Goal: Task Accomplishment & Management: Manage account settings

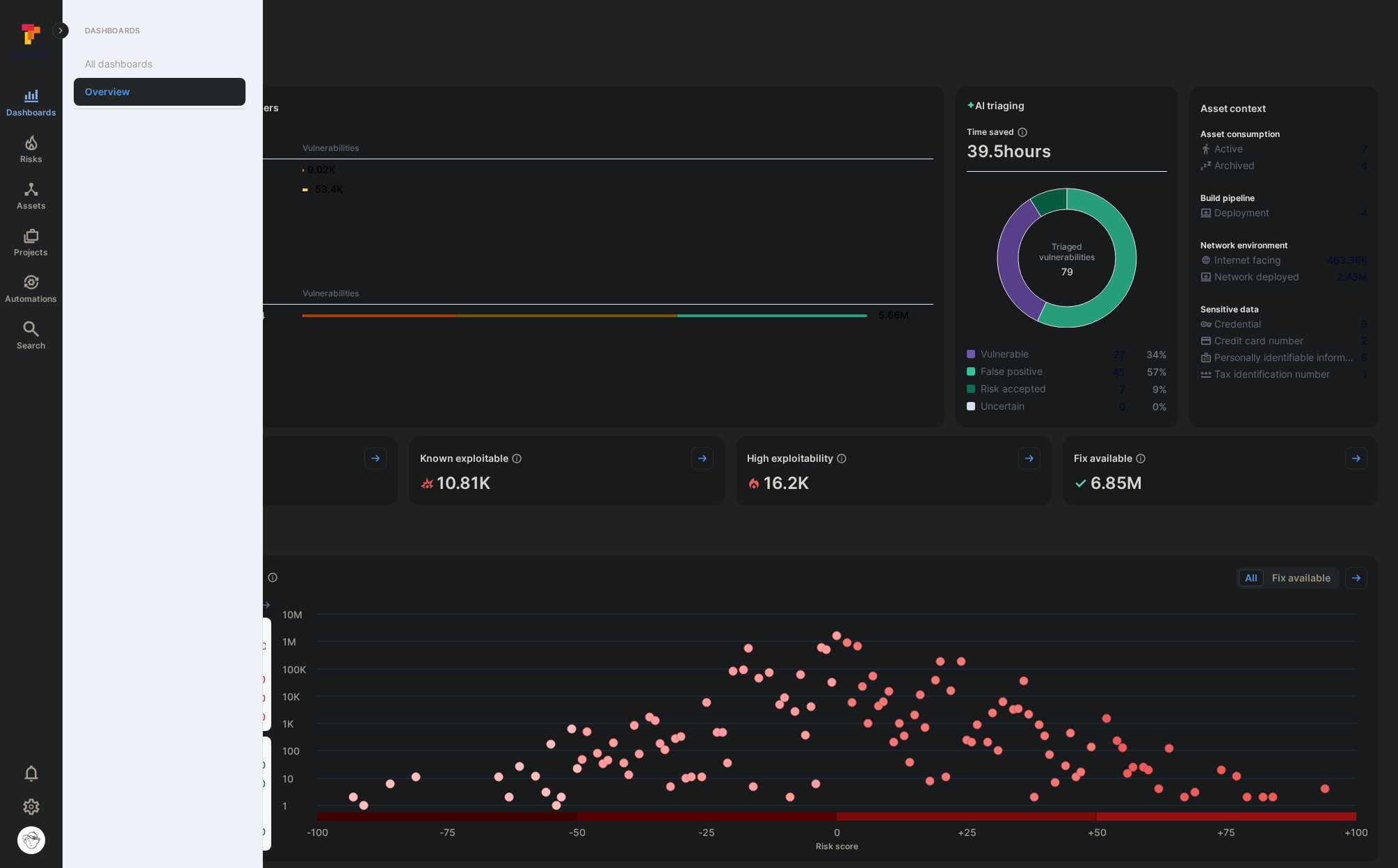
click at [32, 106] on link "Dashboards" at bounding box center [31, 102] width 62 height 41
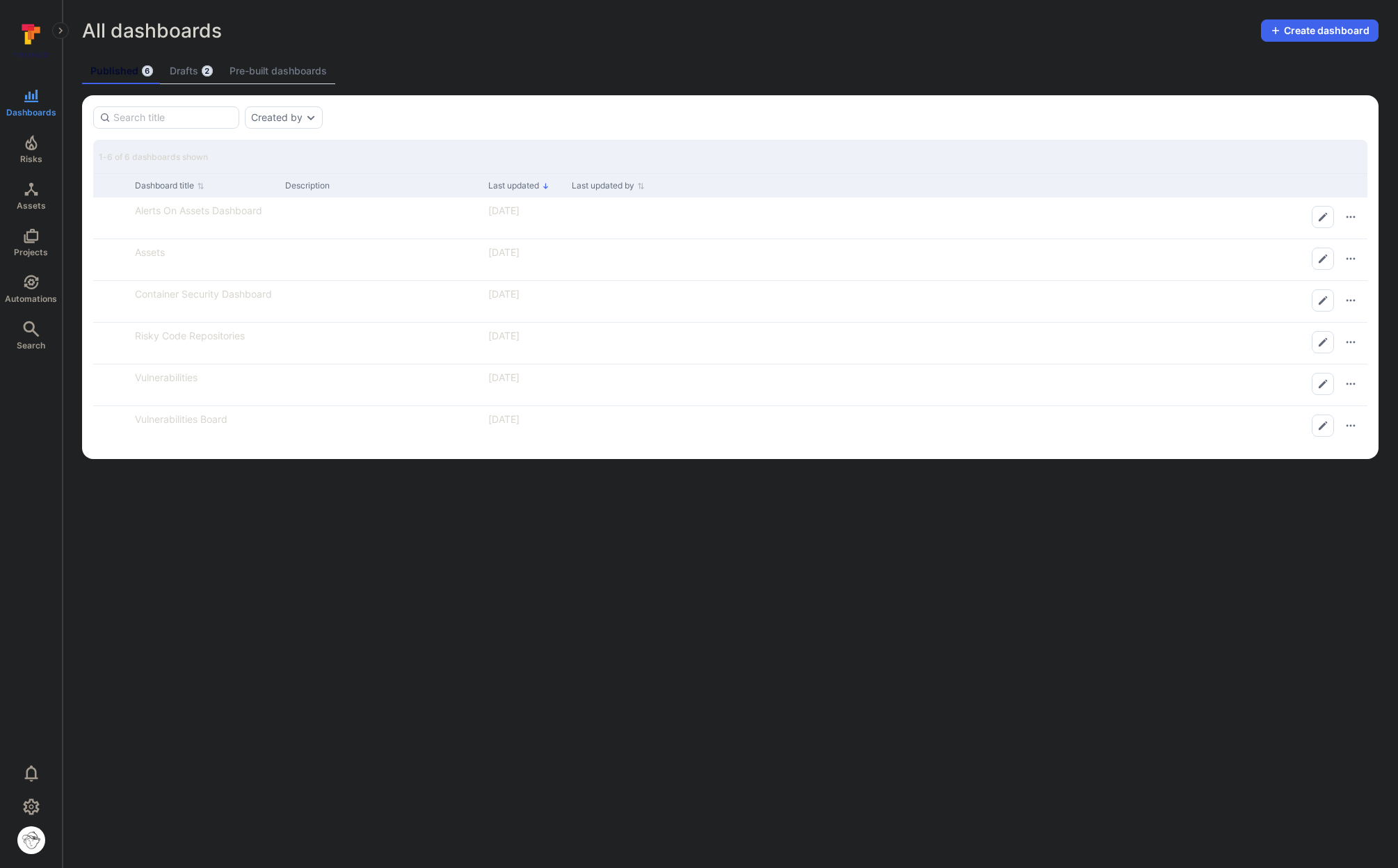
click at [490, 123] on div "Created by" at bounding box center [730, 117] width 1274 height 22
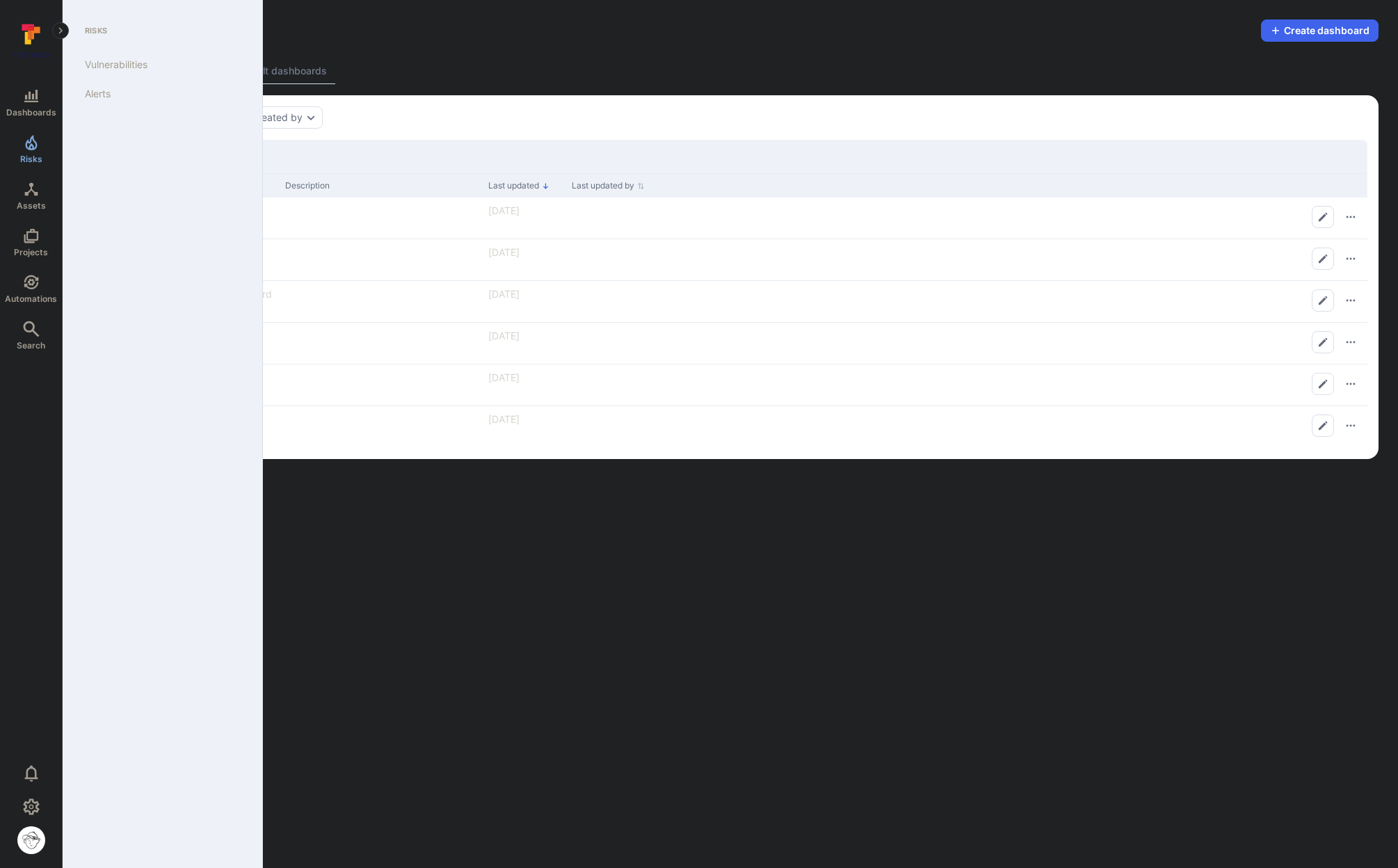
click at [39, 155] on span "Risks" at bounding box center [31, 159] width 22 height 11
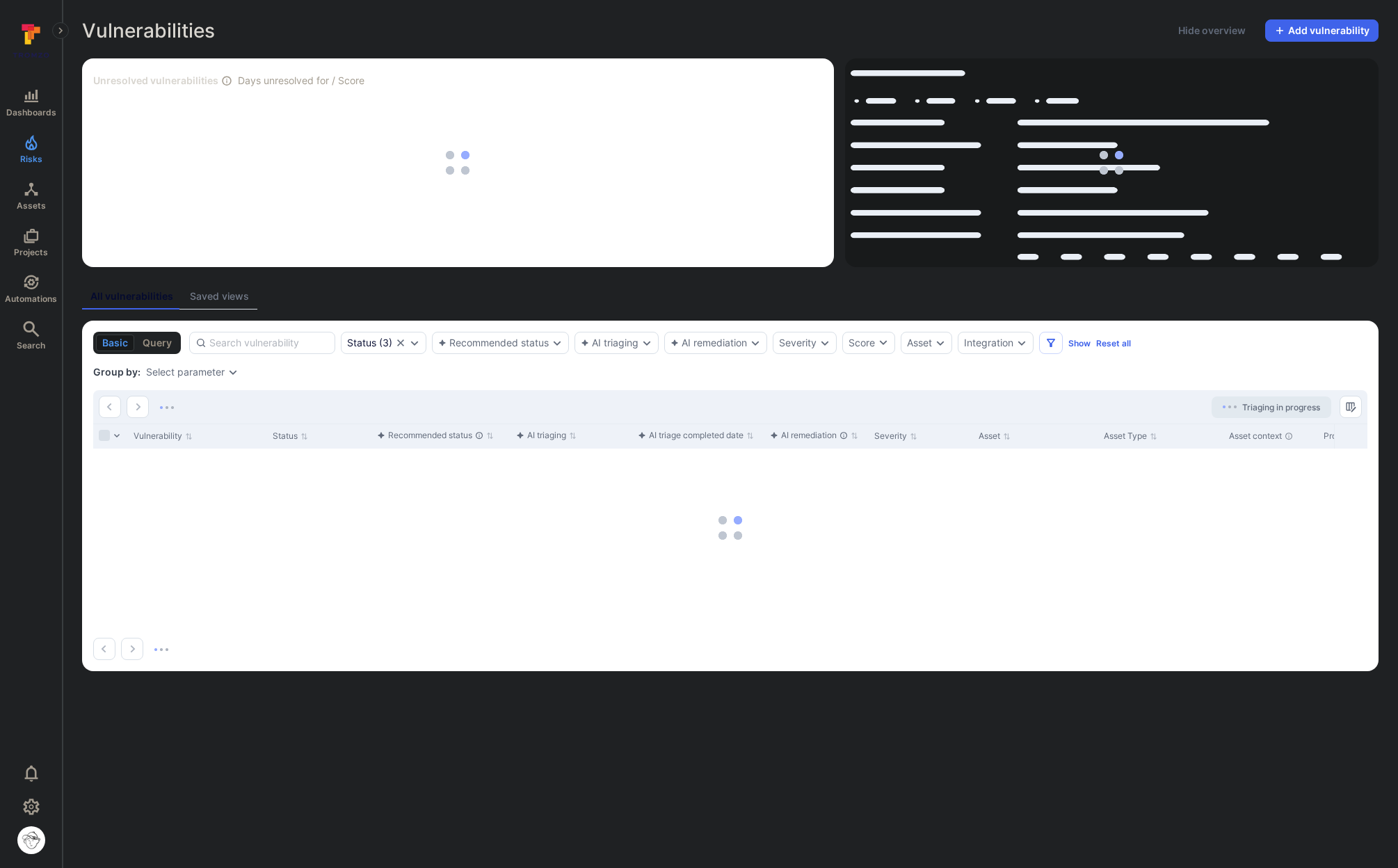
click at [367, 293] on div "All vulnerabilities Saved views" at bounding box center [730, 297] width 1297 height 25
click at [284, 332] on div at bounding box center [262, 343] width 146 height 22
click at [284, 336] on input at bounding box center [269, 343] width 120 height 14
click at [286, 343] on input at bounding box center [269, 343] width 120 height 14
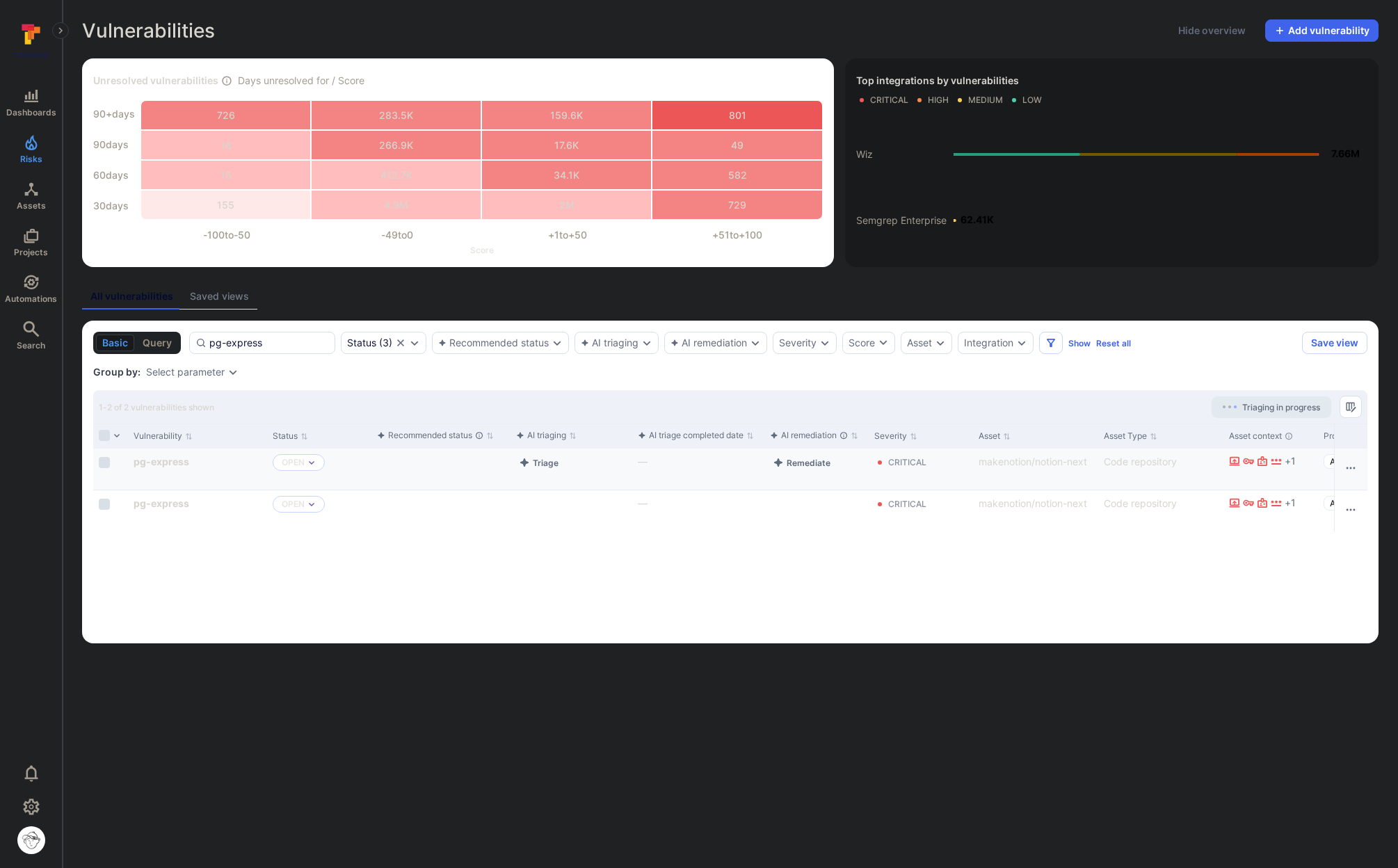
click at [442, 459] on div "Cell for aiCtx.triageStatus" at bounding box center [441, 469] width 139 height 41
click at [532, 460] on button "Triage" at bounding box center [538, 462] width 45 height 17
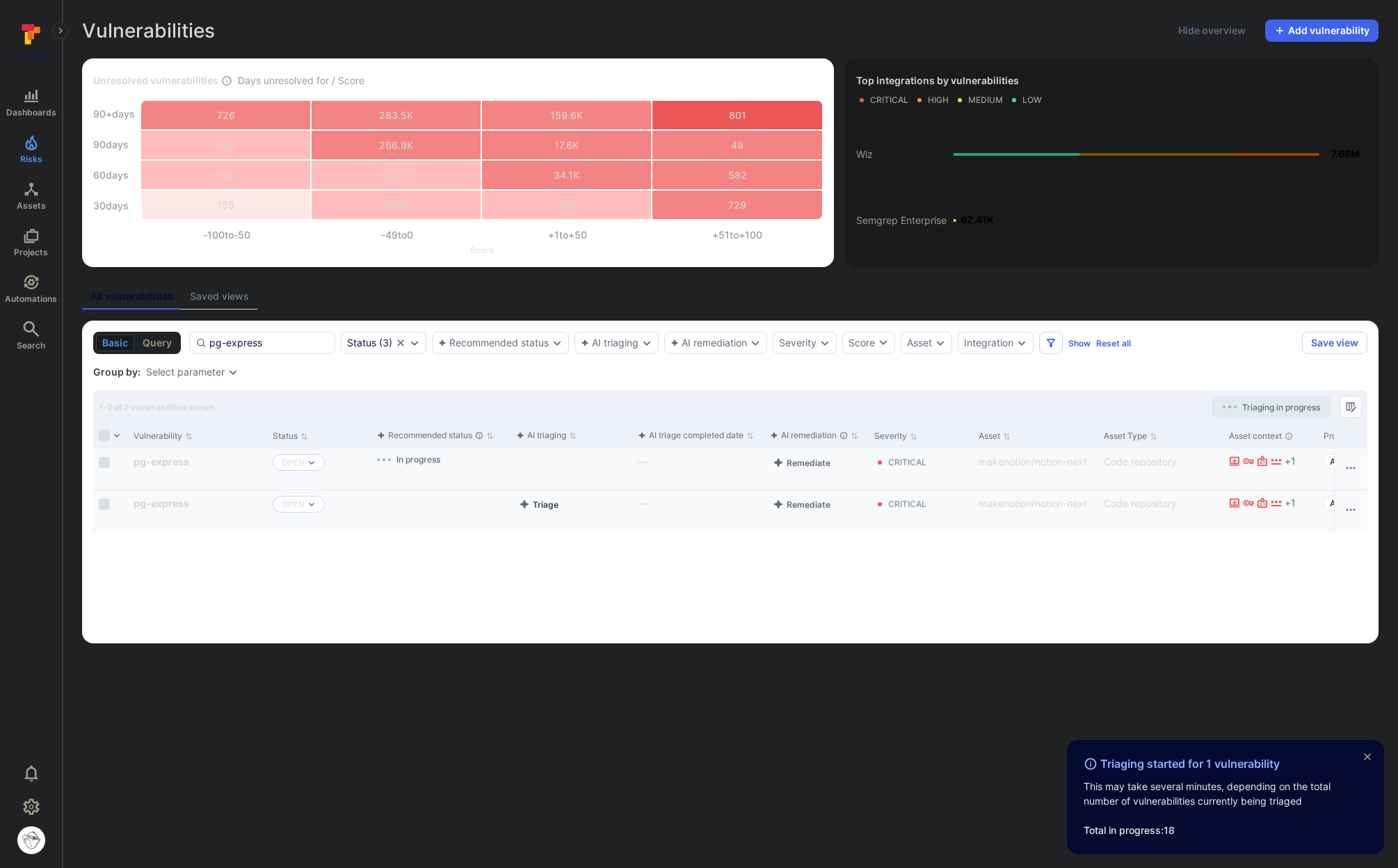
click at [545, 500] on button "Triage" at bounding box center [538, 503] width 45 height 17
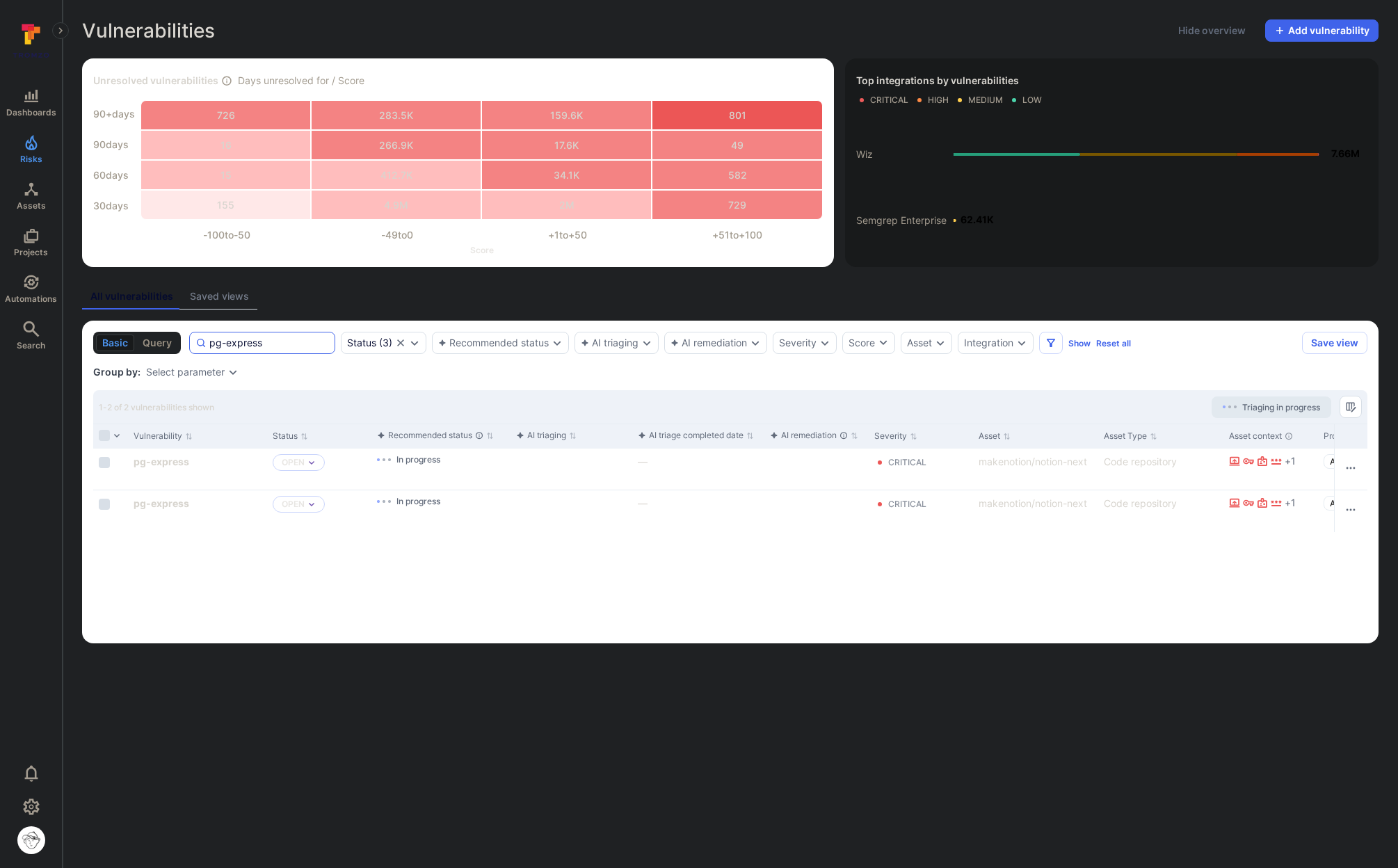
click at [276, 344] on input "pg-express" at bounding box center [269, 343] width 120 height 14
paste input "context-isolation-check"
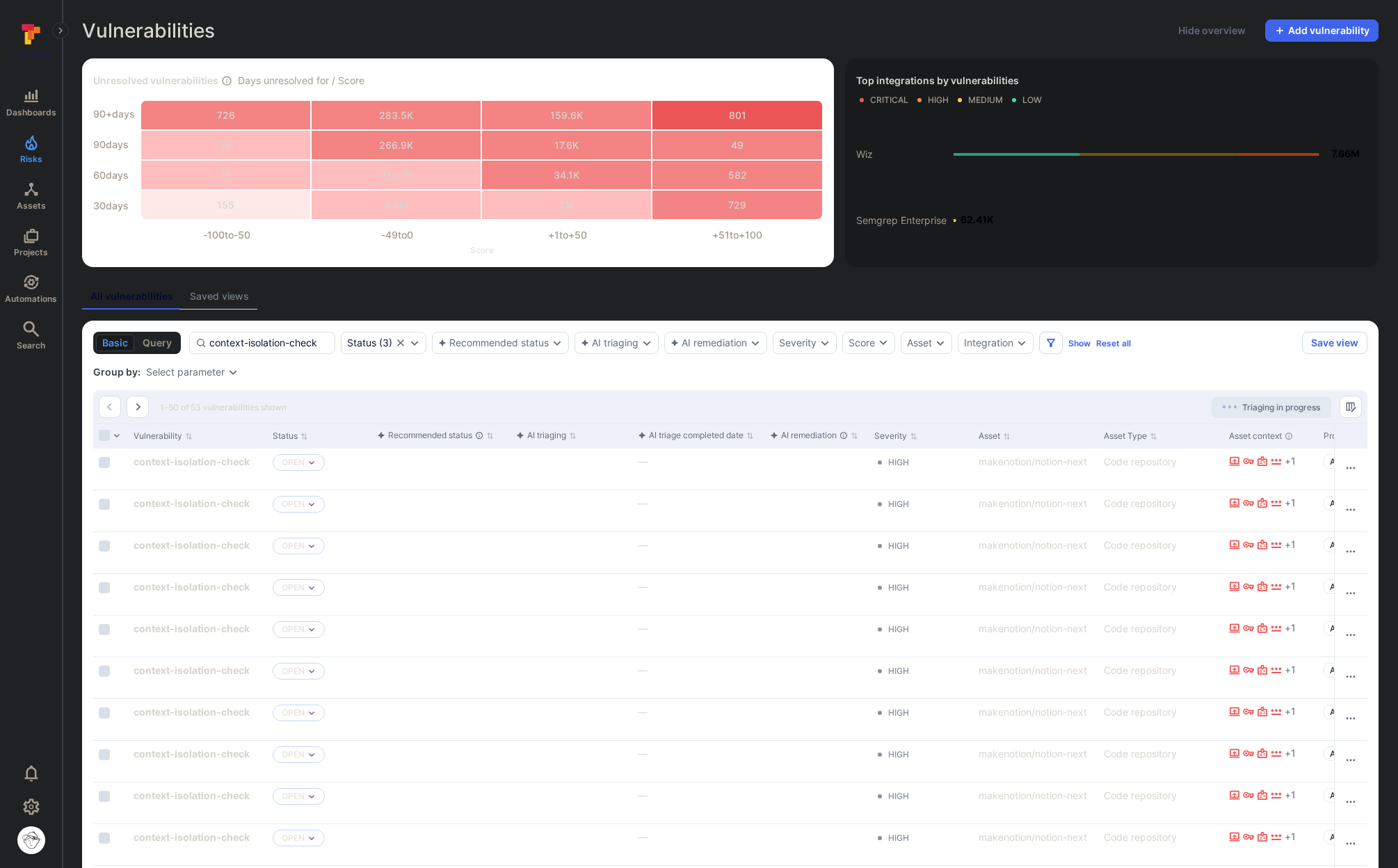
click at [4, 441] on div "Dashboards Risks Assets Projects Automations Search 0" at bounding box center [31, 435] width 62 height 837
click at [2, 439] on div "Dashboards Risks Assets Projects Automations Search 0" at bounding box center [31, 435] width 62 height 837
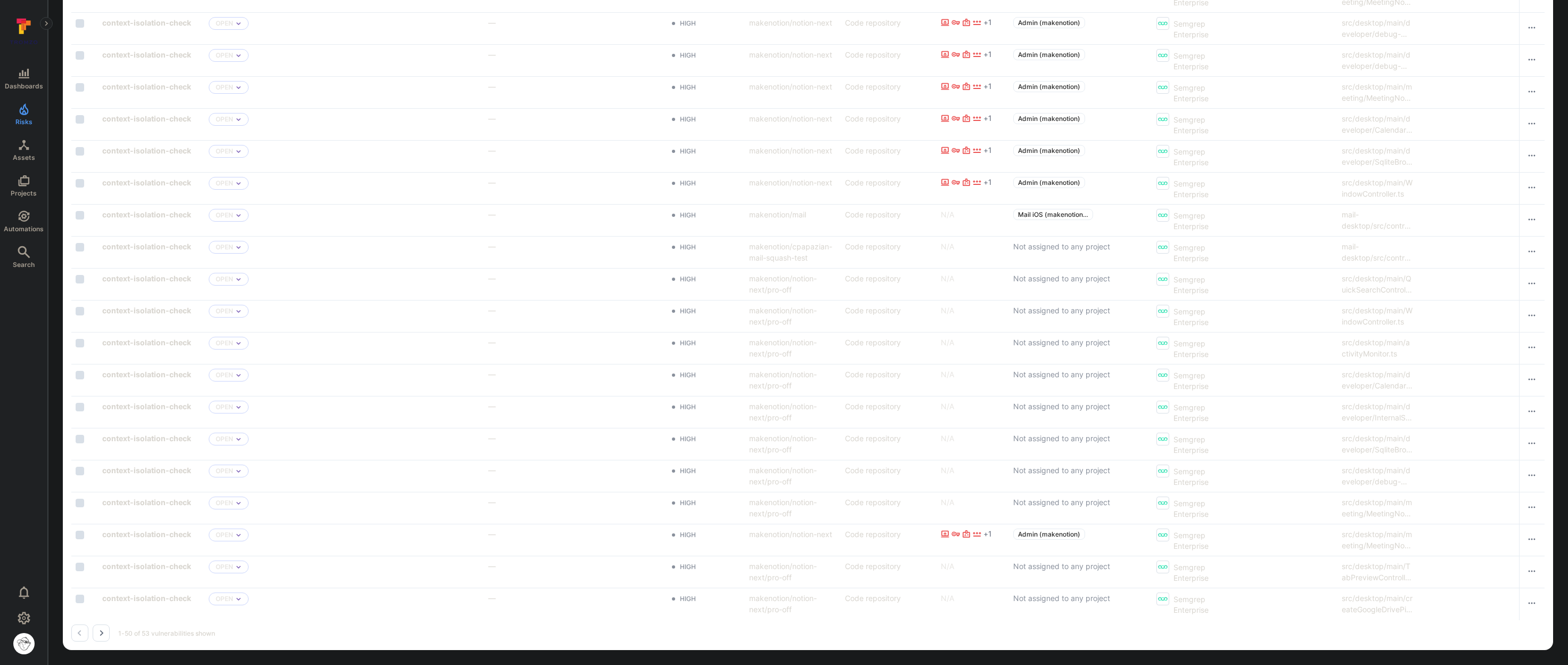
scroll to position [512, 0]
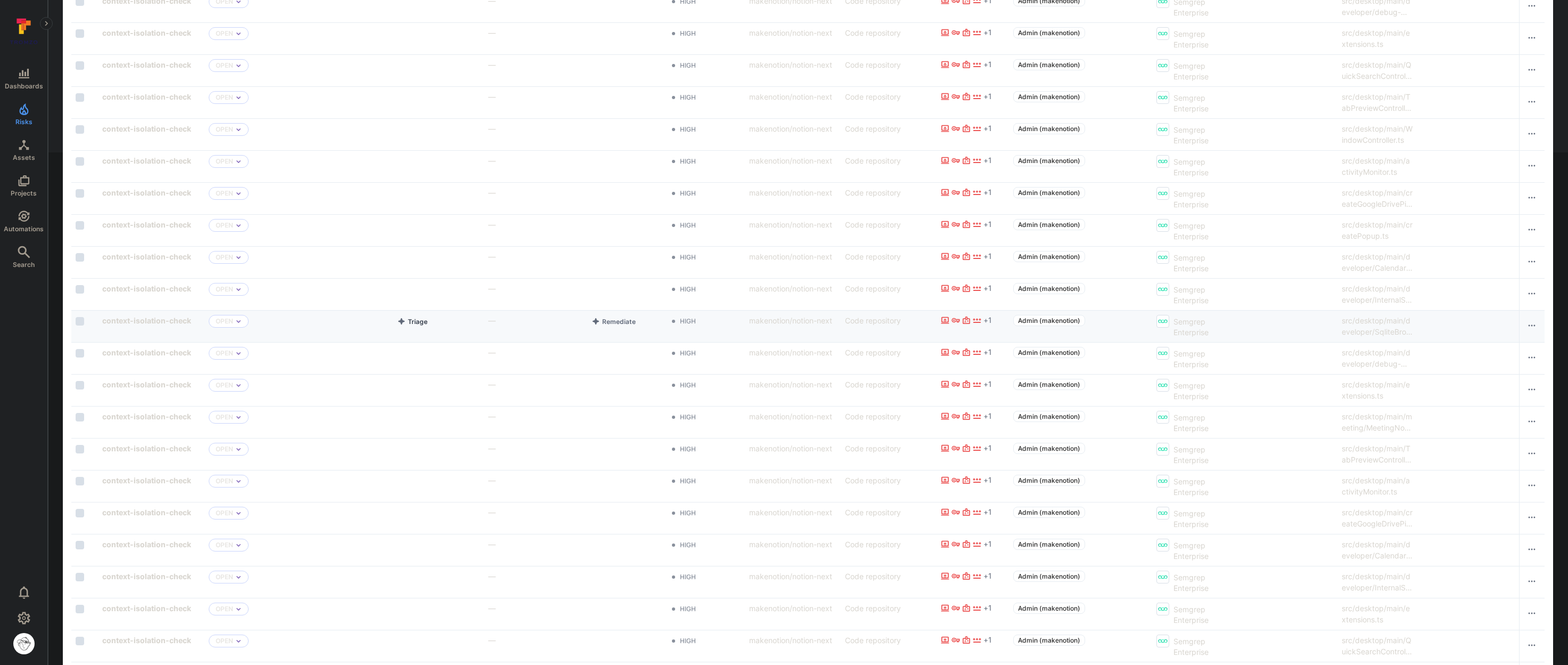
click at [421, 322] on button "Triage" at bounding box center [412, 321] width 34 height 13
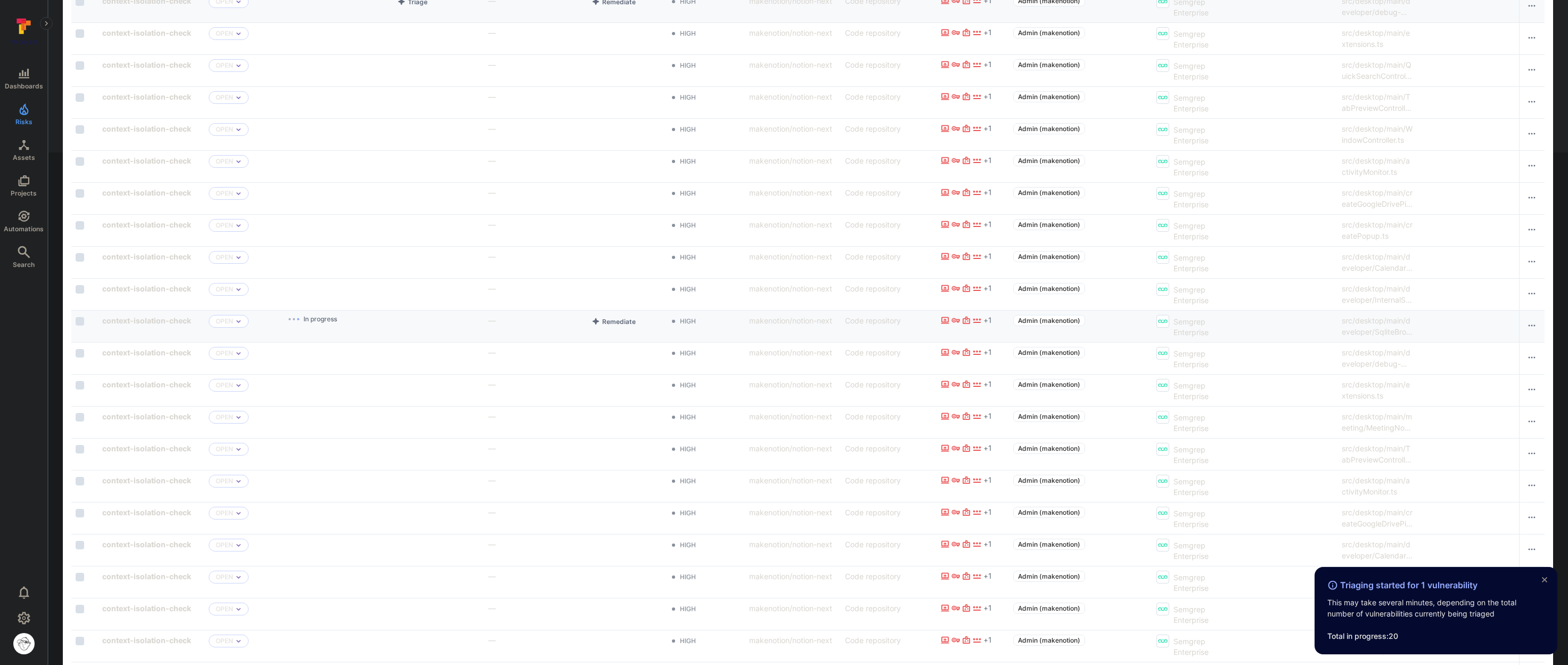
scroll to position [928, 0]
click at [414, 324] on button "Triage" at bounding box center [412, 321] width 34 height 13
click at [413, 548] on button "Triage" at bounding box center [412, 544] width 34 height 13
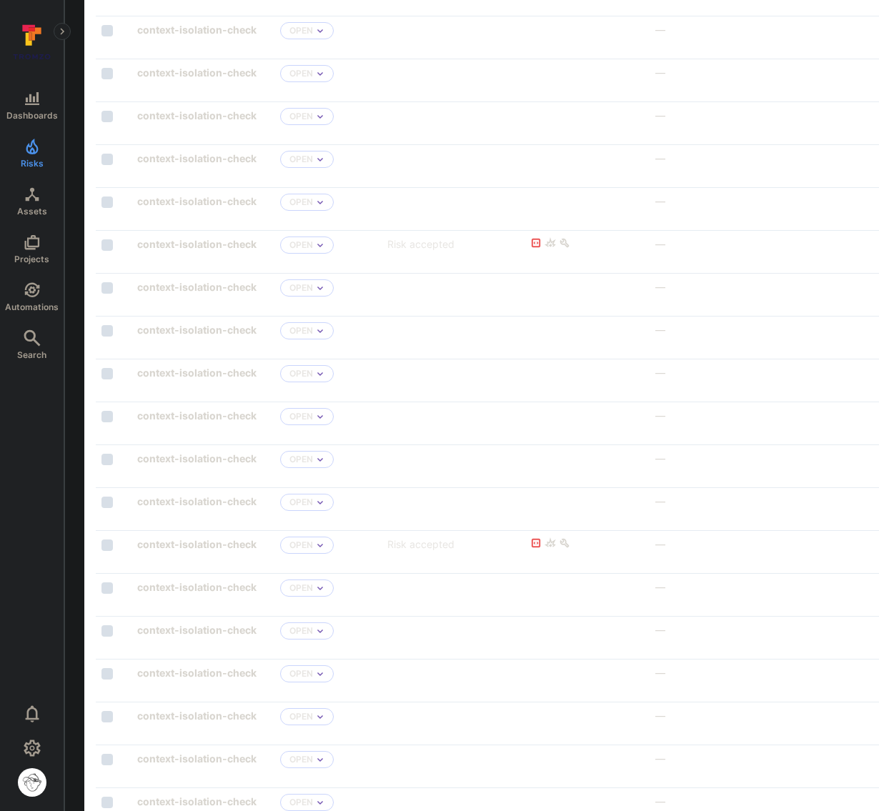
scroll to position [1459, 150]
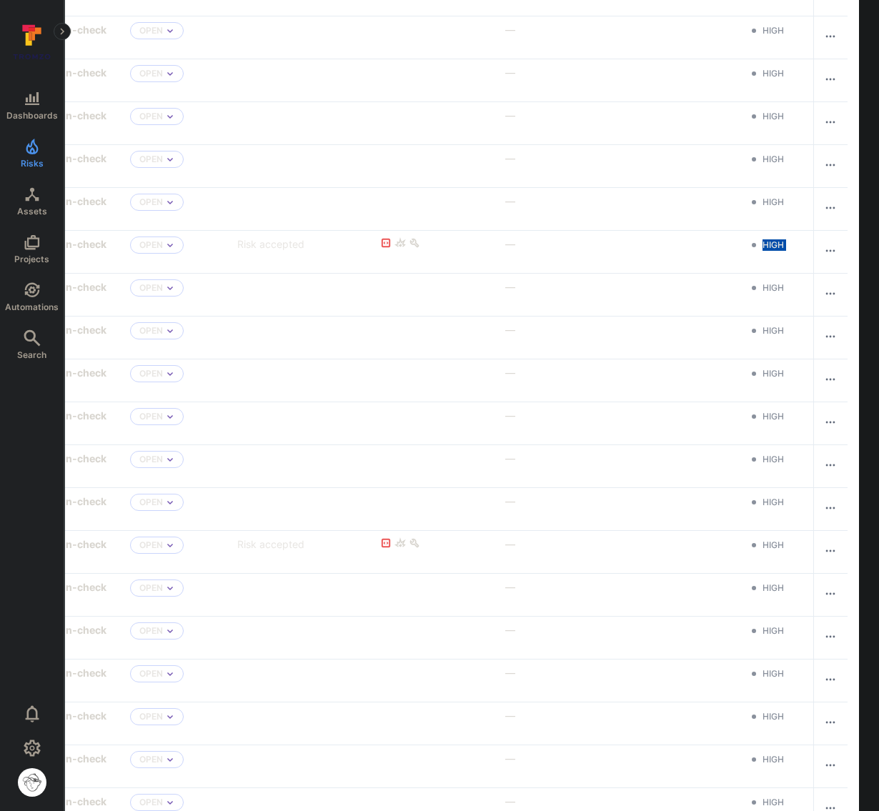
drag, startPoint x: 876, startPoint y: 234, endPoint x: 1134, endPoint y: 264, distance: 259.8
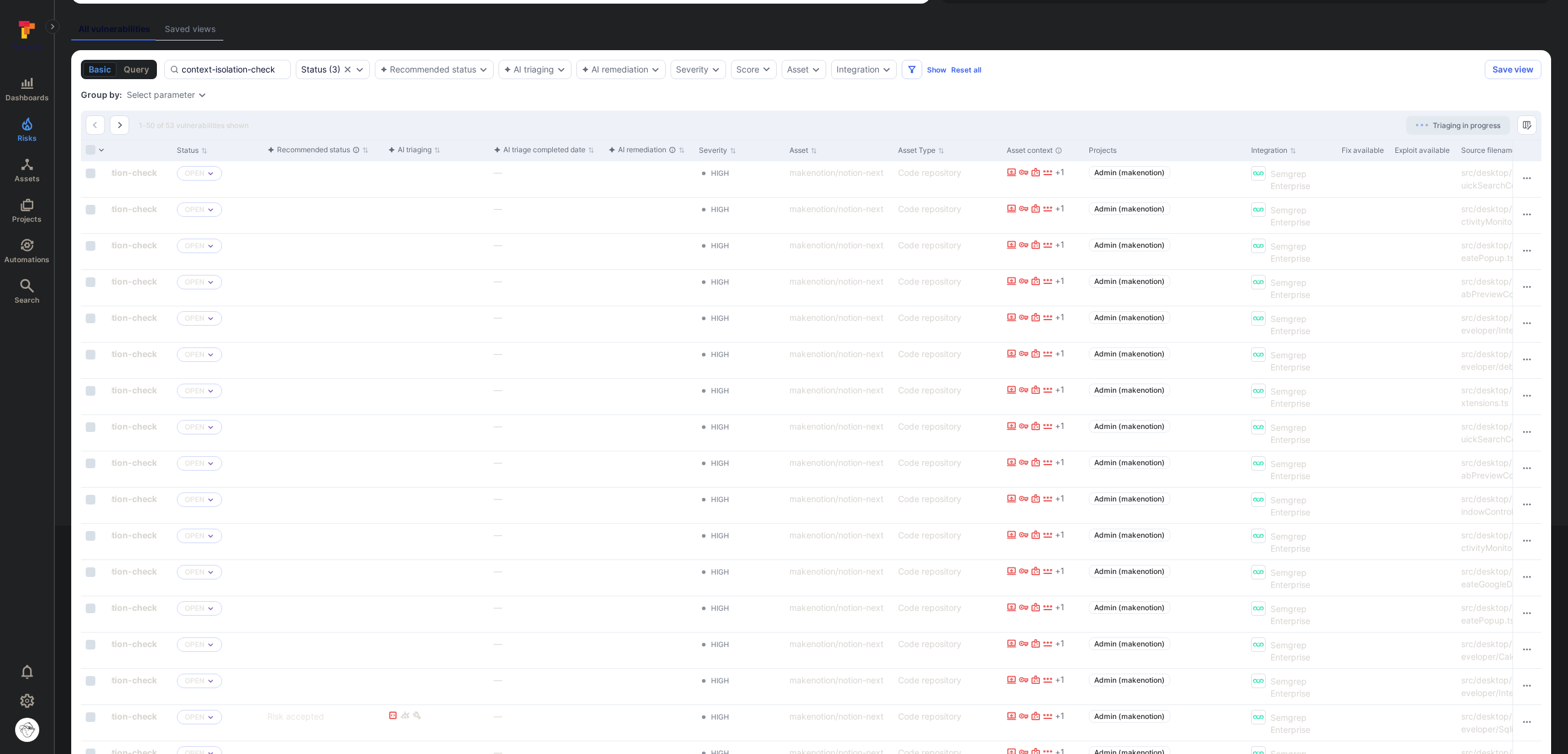
scroll to position [0, 0]
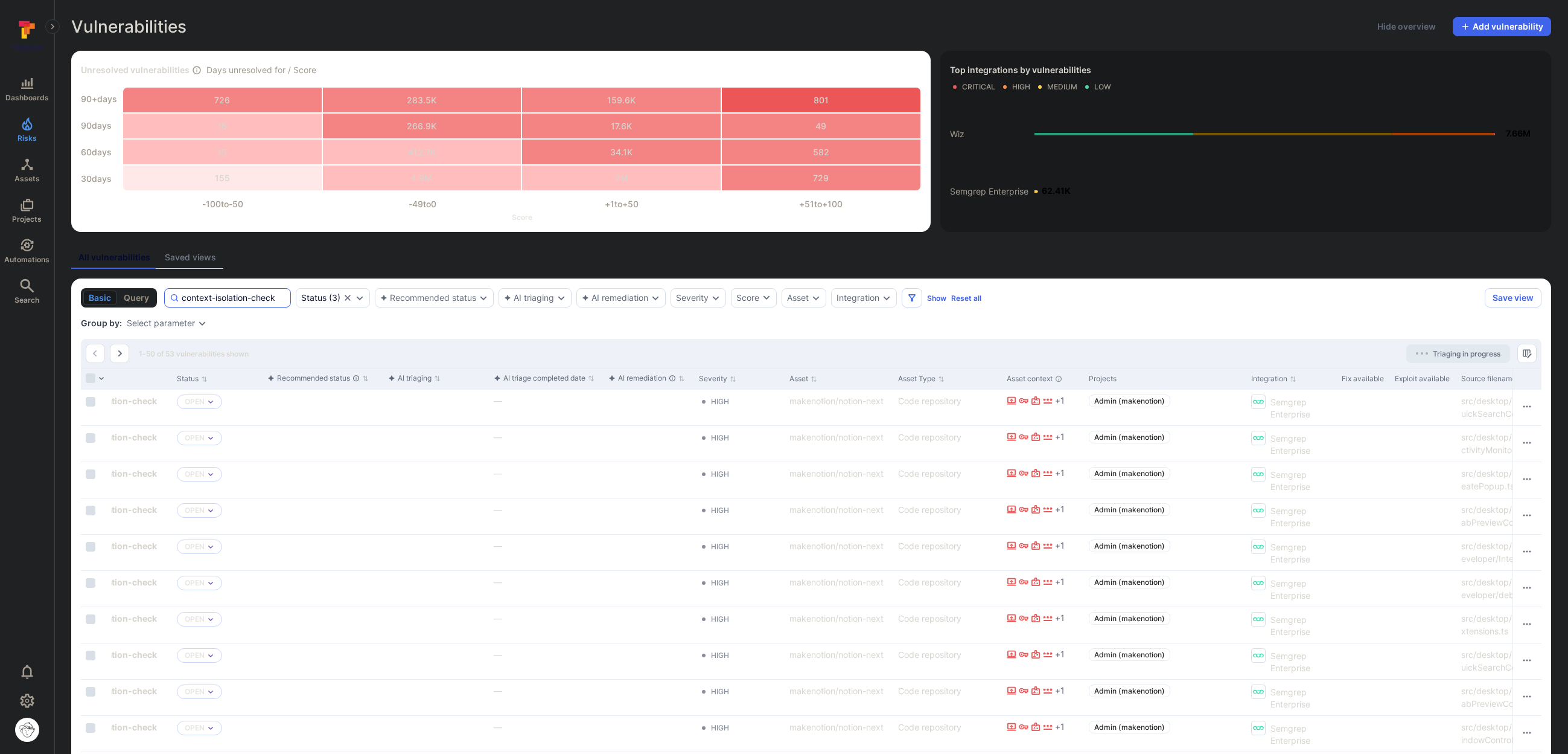
click at [198, 301] on input "context-isolation-check" at bounding box center [233, 298] width 104 height 12
paste input "remote-property-injection-multi-file"
click at [194, 298] on input "remote-property-injection-multi-file" at bounding box center [233, 298] width 104 height 12
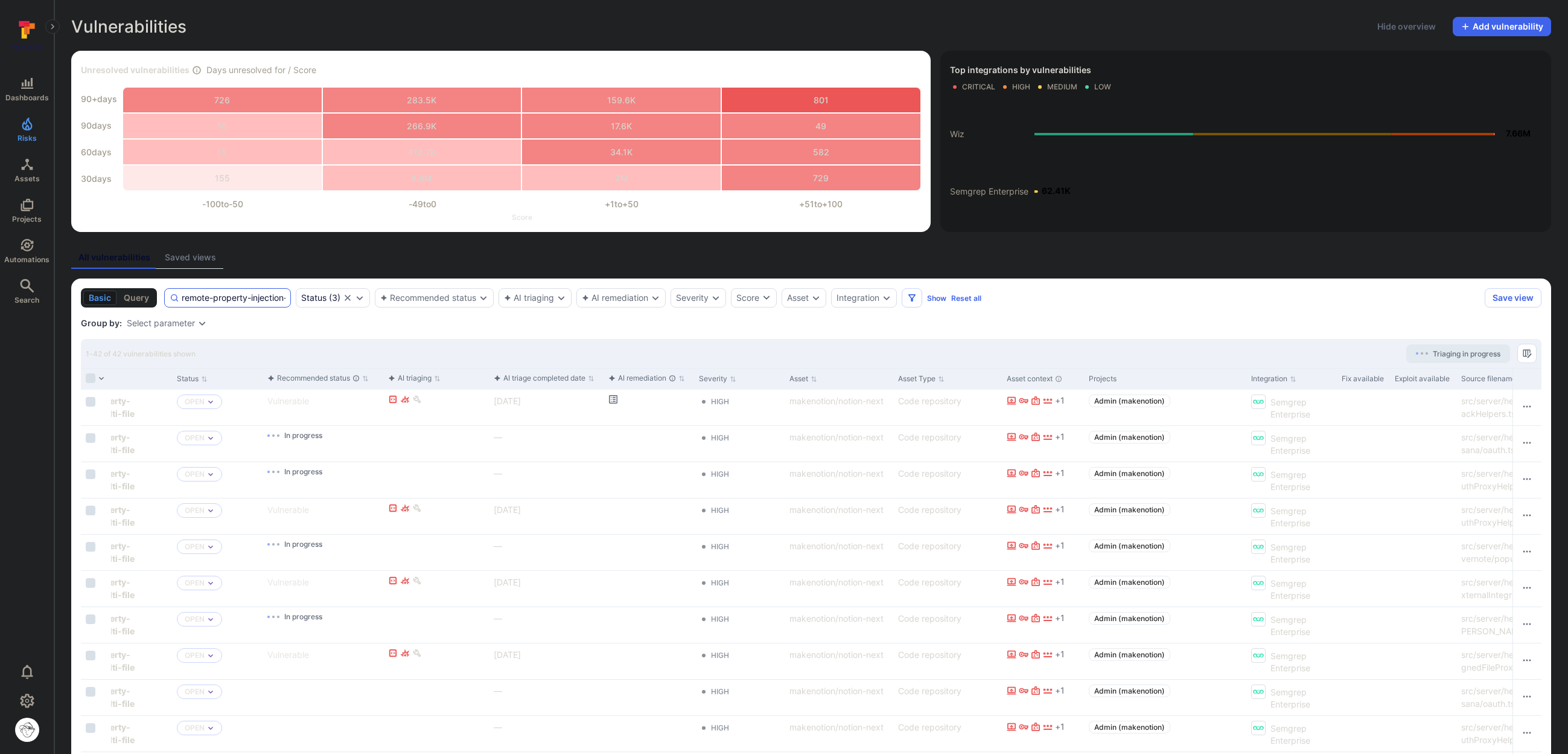
paste input "insecure-document-method"
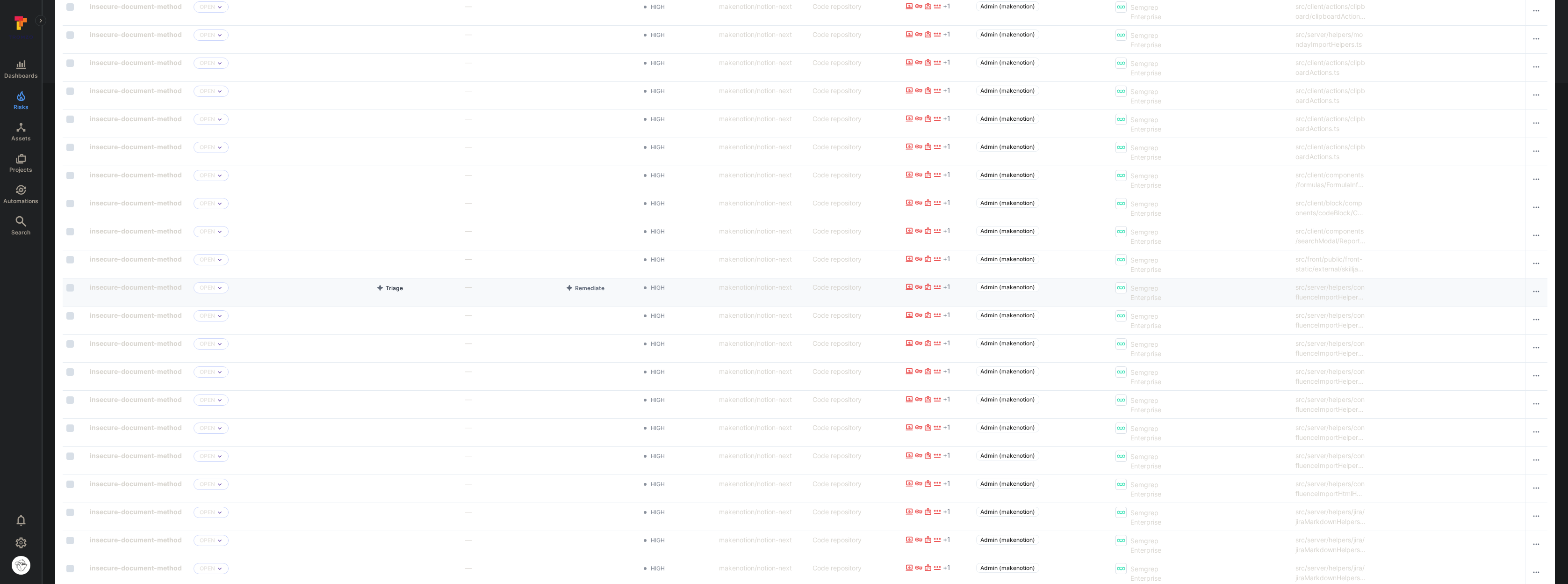
click at [395, 291] on button "Triage" at bounding box center [389, 287] width 30 height 11
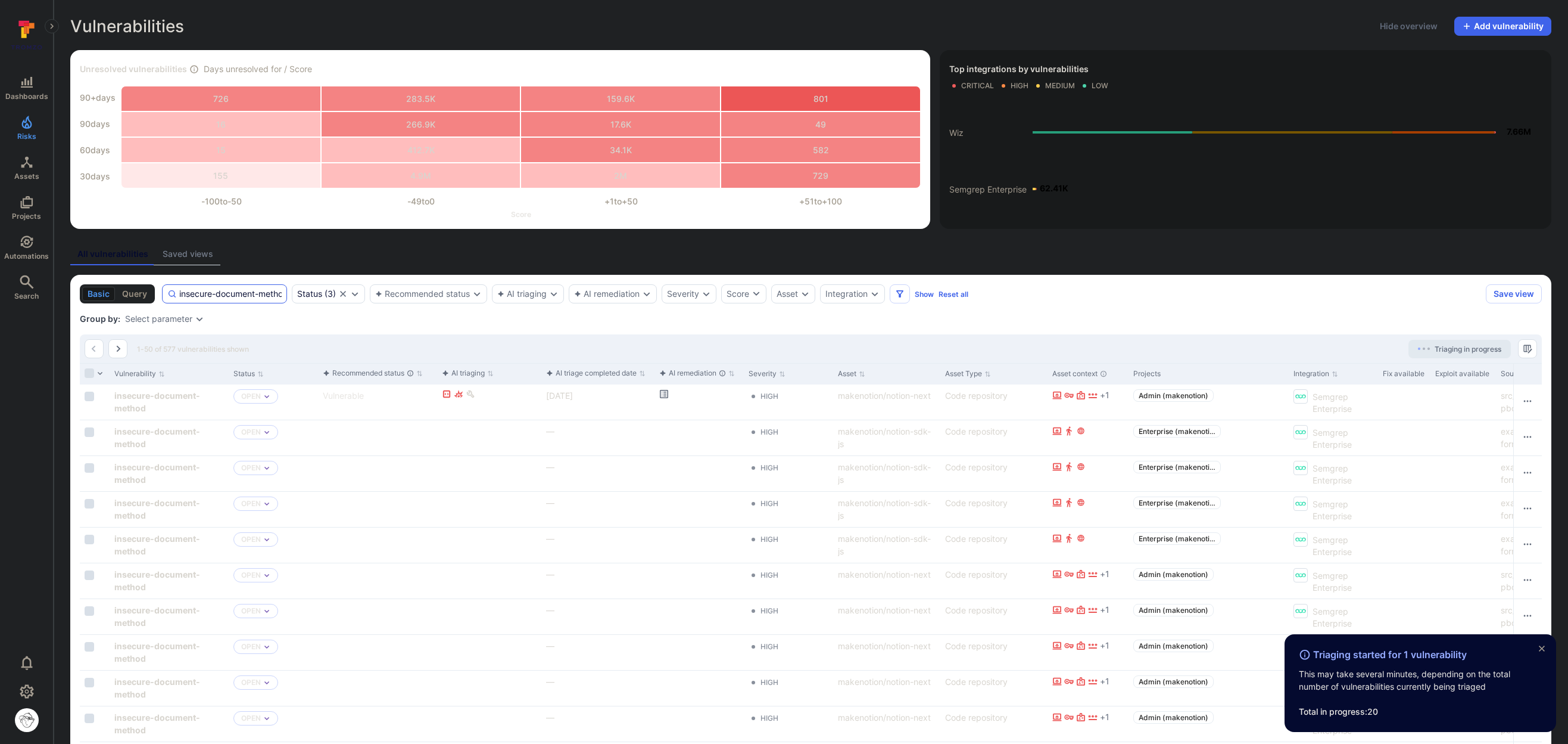
click at [218, 301] on div "insecure-document-method" at bounding box center [224, 294] width 125 height 19
click at [218, 299] on input "insecure-document-method" at bounding box center [230, 294] width 103 height 12
click at [223, 294] on input "insecure-document-method" at bounding box center [230, 294] width 103 height 12
paste input "gcm-no-tag-length"
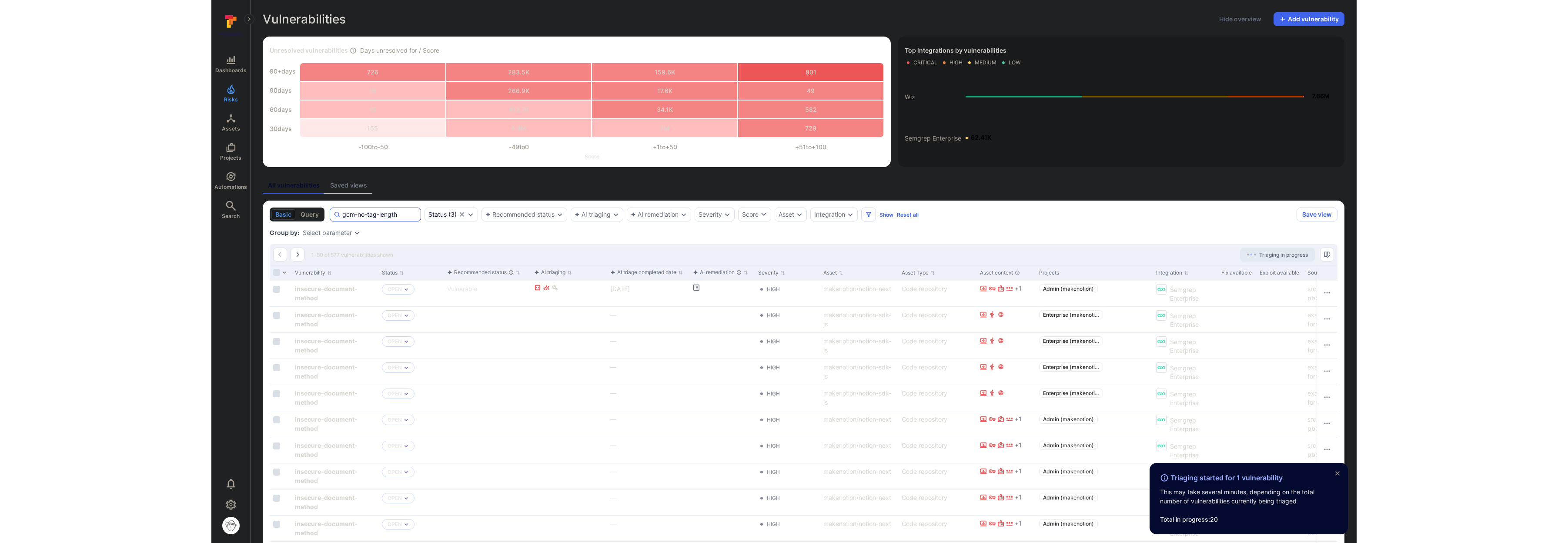
scroll to position [0, 0]
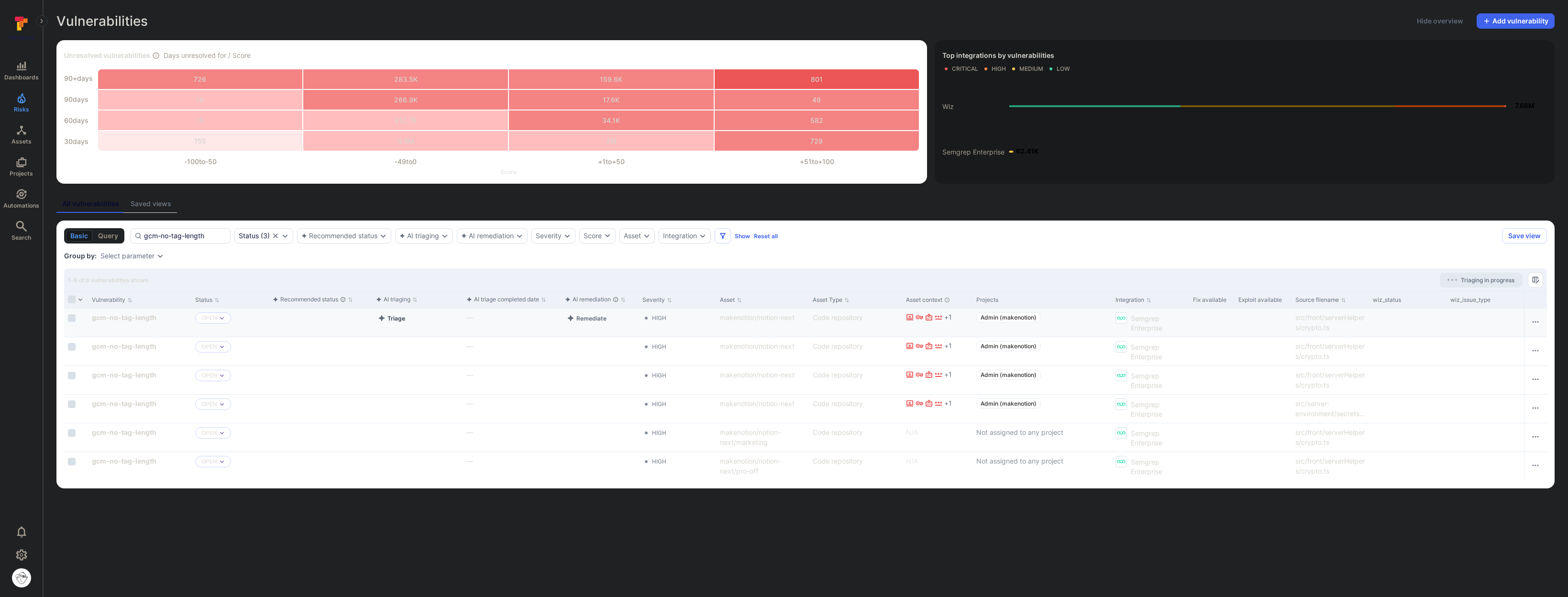
click at [403, 320] on button "Triage" at bounding box center [392, 318] width 31 height 11
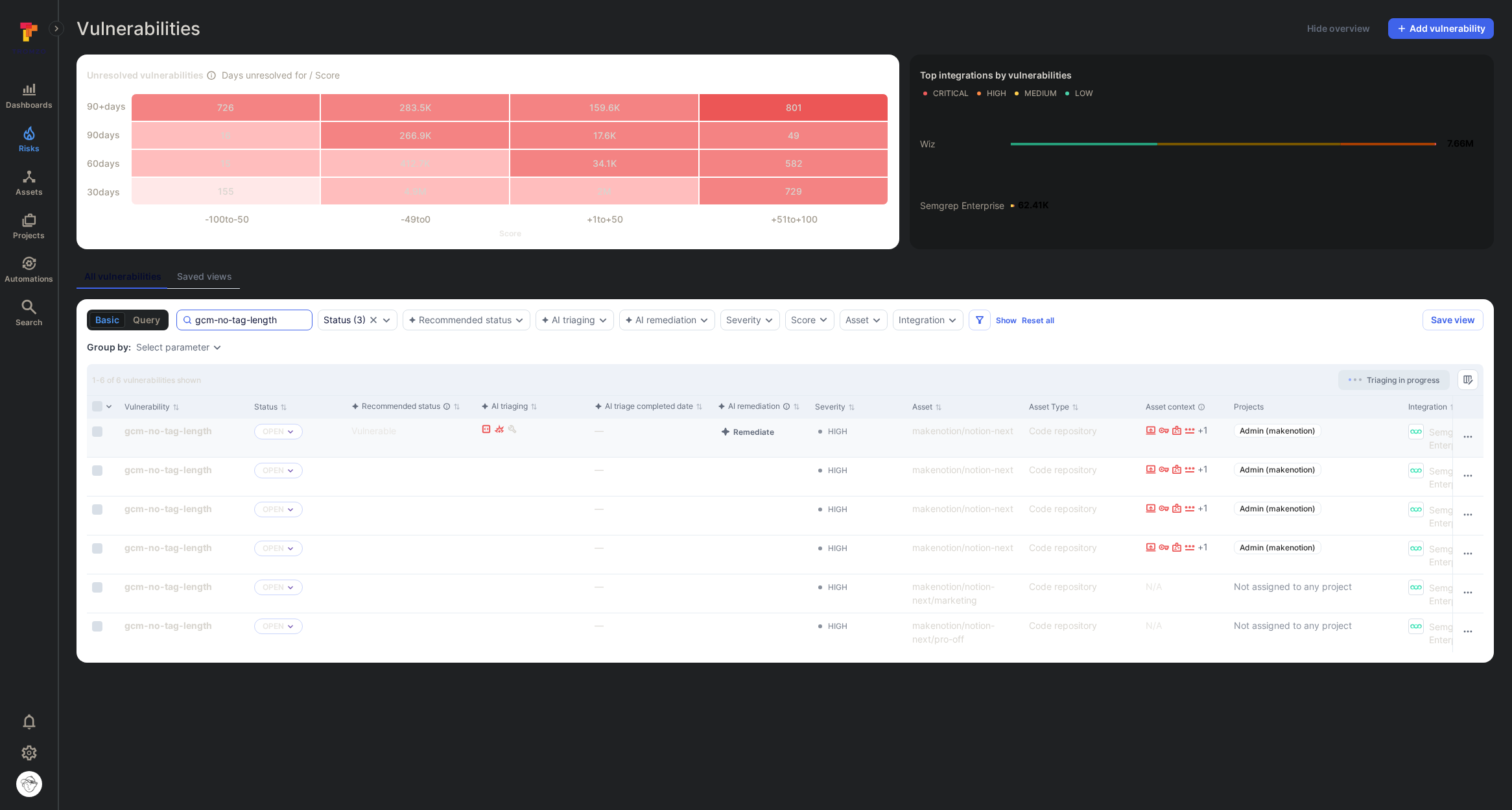
click at [270, 325] on input "gcm-no-tag-length" at bounding box center [250, 320] width 112 height 13
paste input "dangerous-functions"
type input "dangerous-functions"
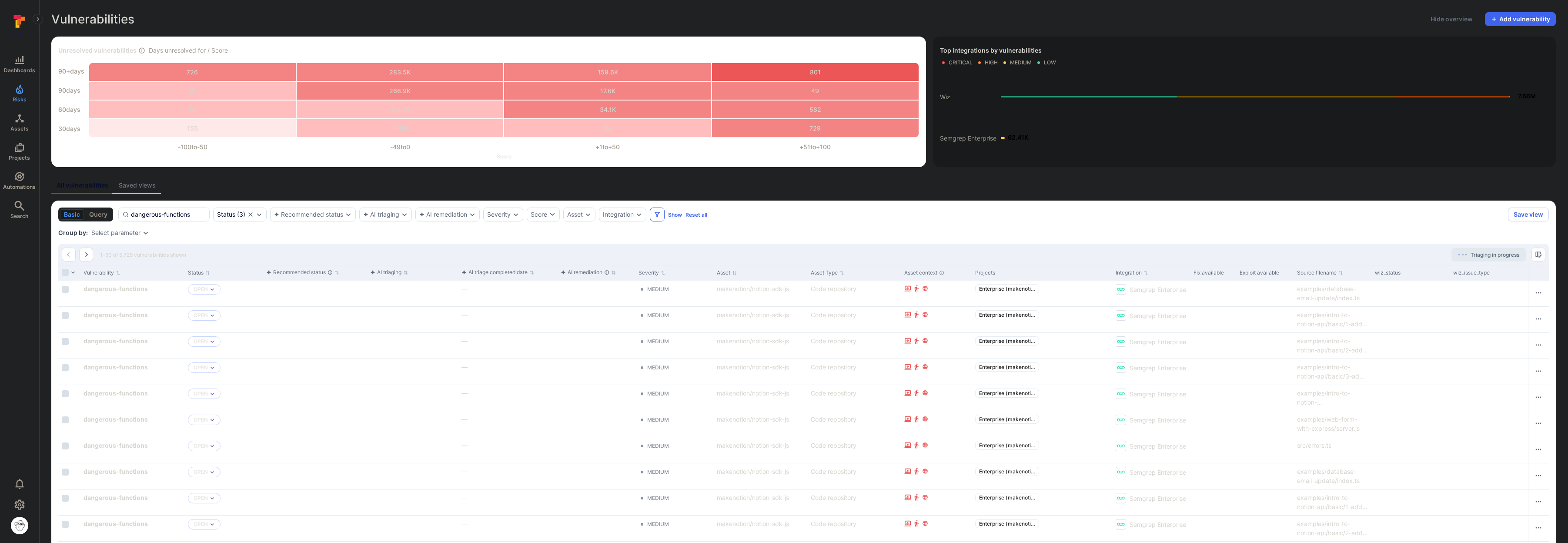
click at [658, 215] on icon "Filters" at bounding box center [657, 214] width 7 height 7
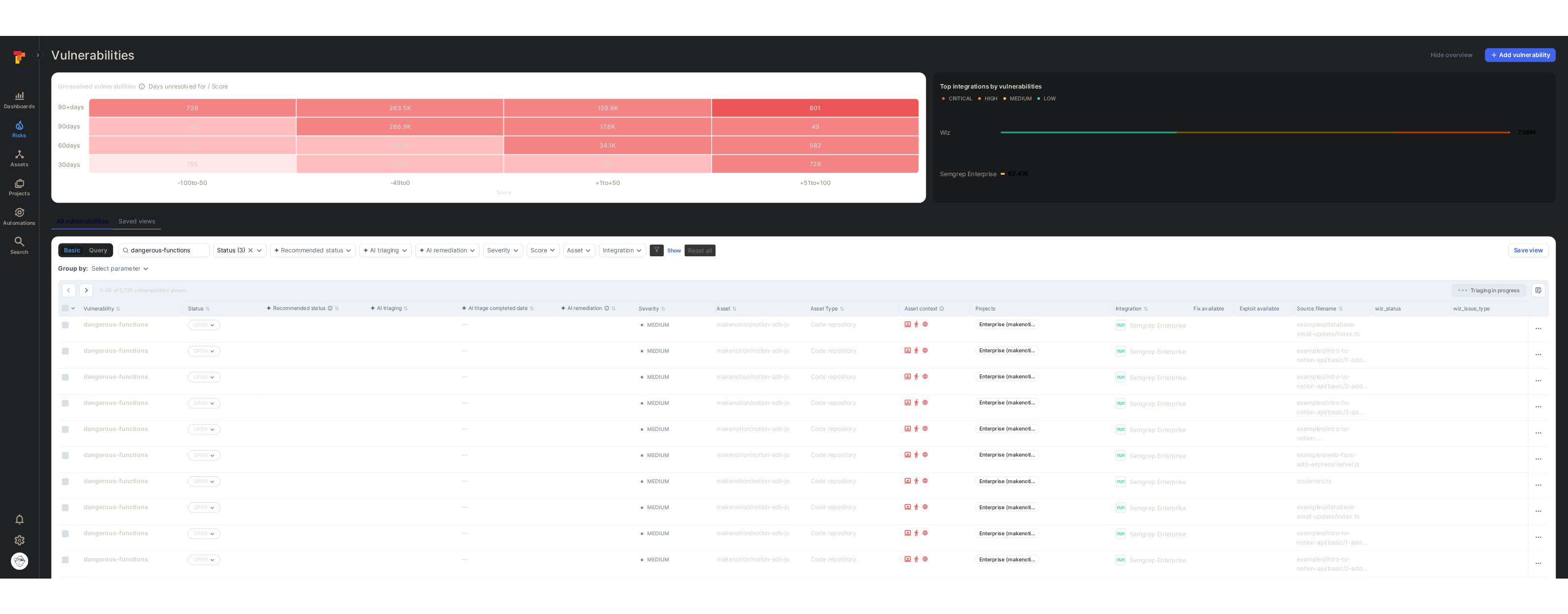
scroll to position [94, 0]
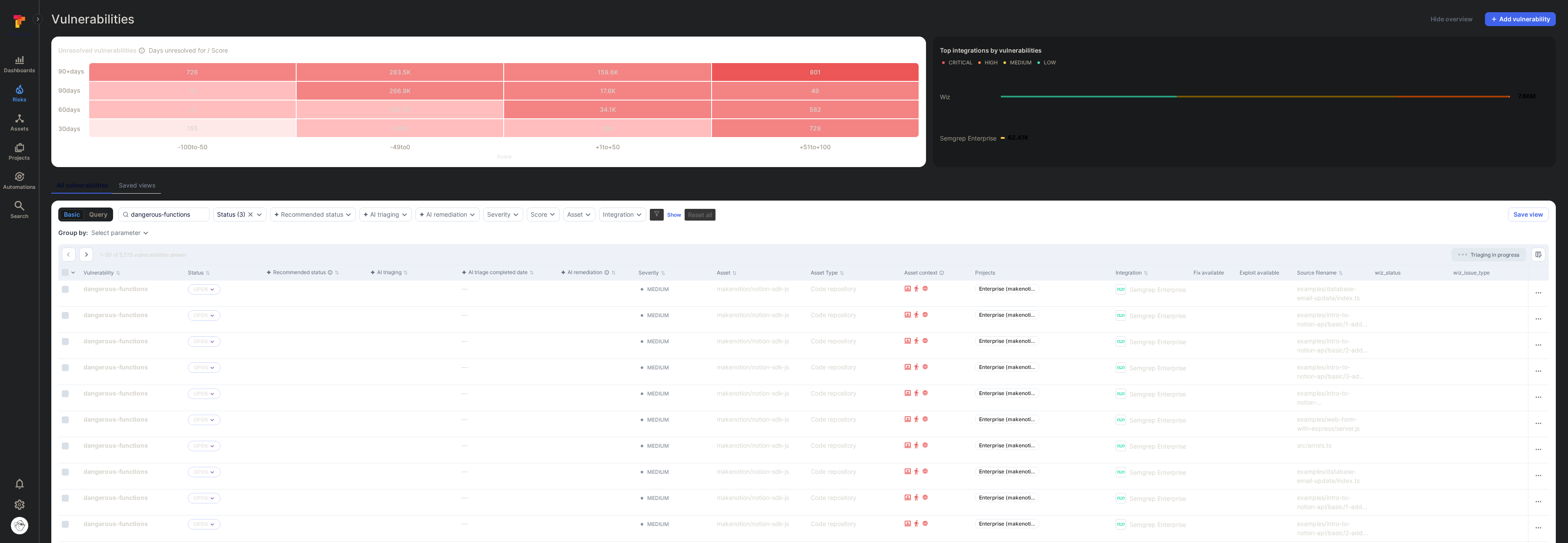
click at [874, 273] on button "Source filename" at bounding box center [1320, 272] width 46 height 7
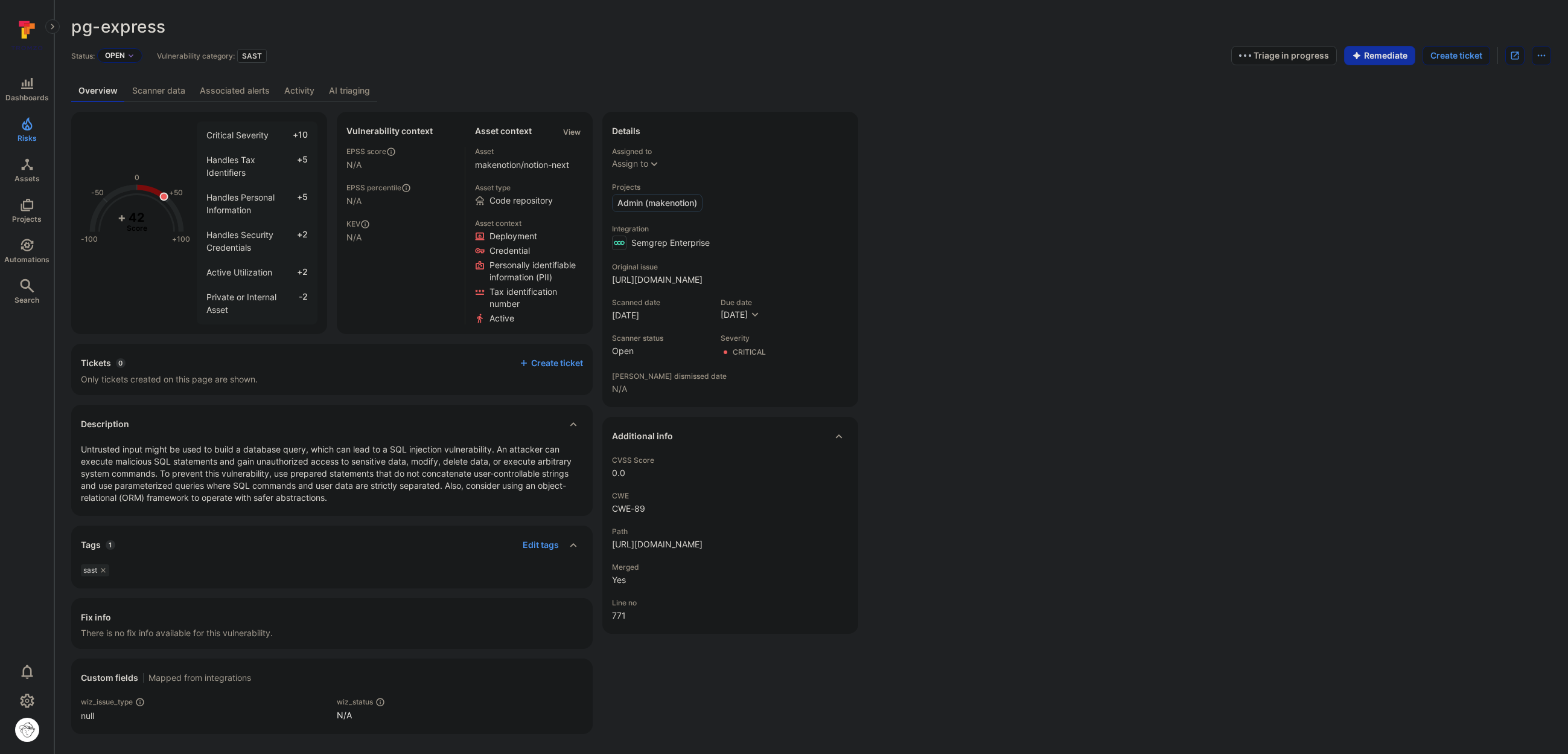
click at [333, 101] on link "AI triaging" at bounding box center [350, 90] width 56 height 22
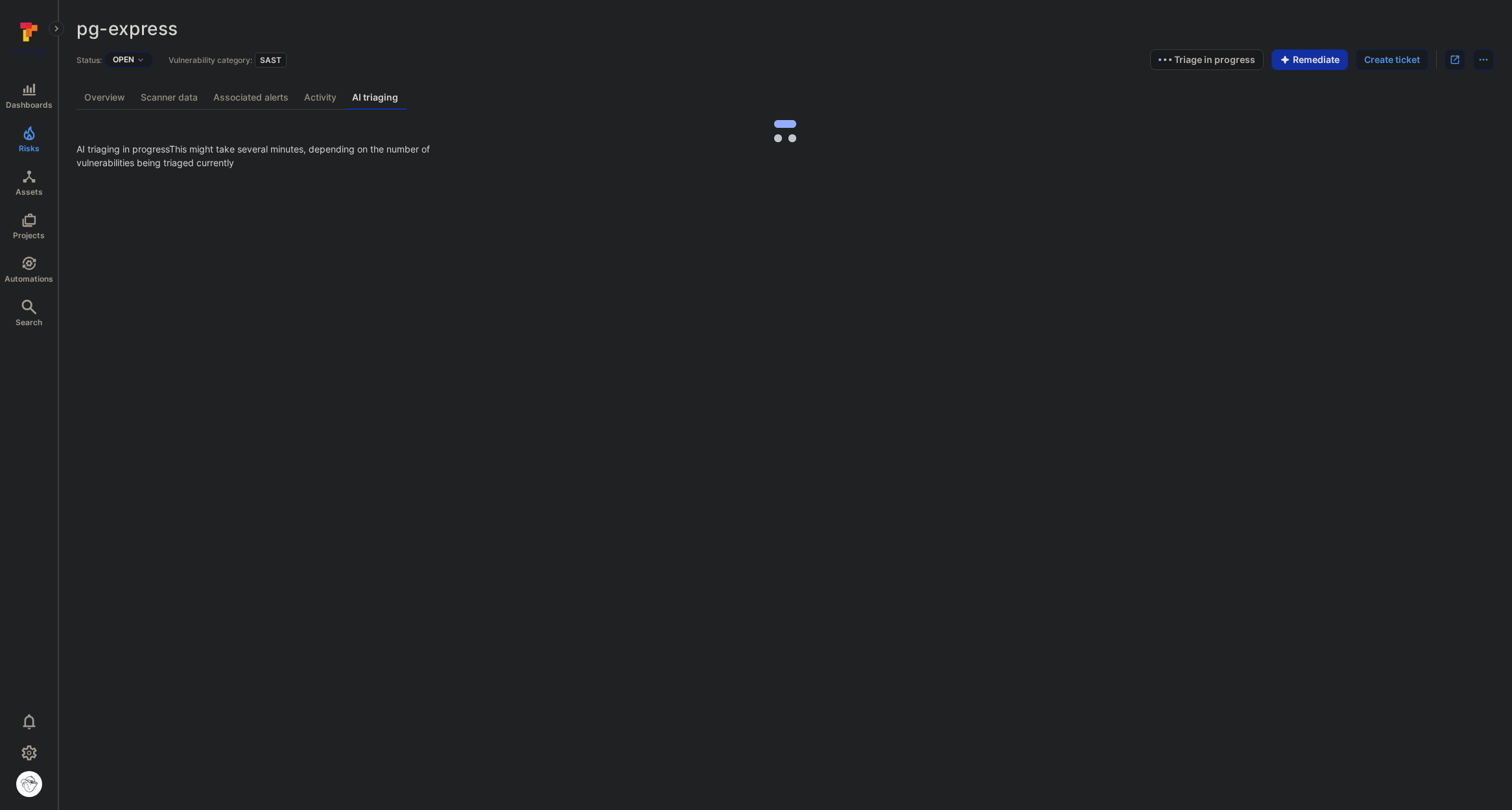
click at [380, 103] on link "AI triaging" at bounding box center [375, 97] width 62 height 24
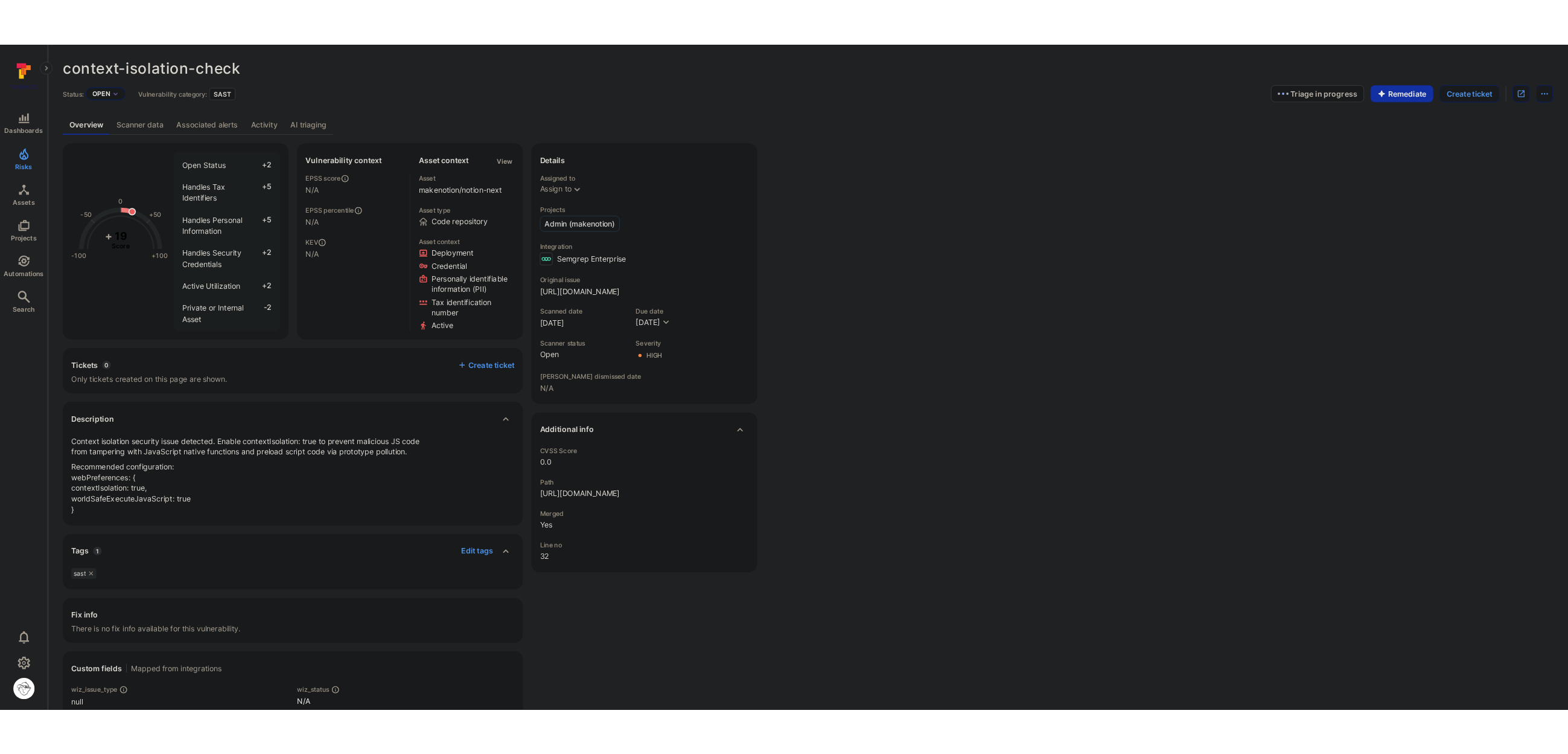
scroll to position [24, 0]
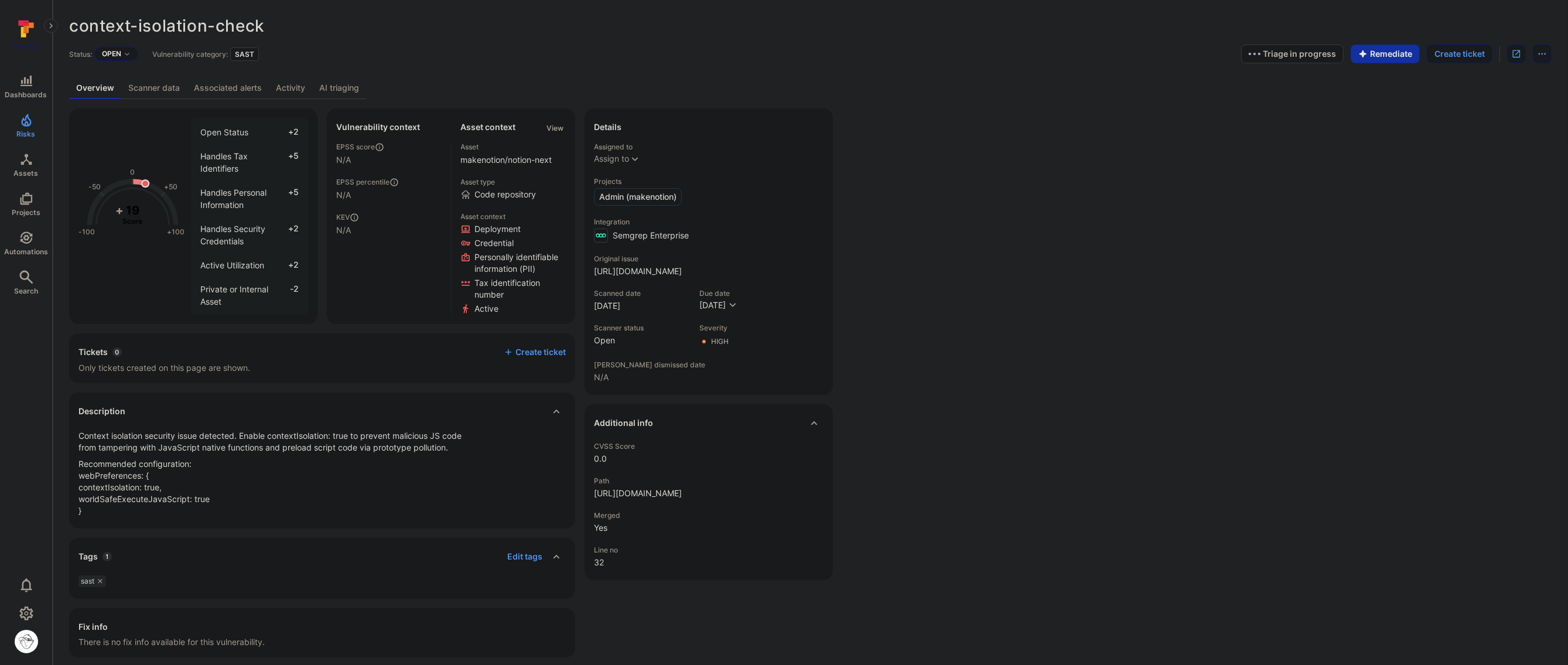
click at [343, 89] on link "AI triaging" at bounding box center [339, 88] width 54 height 21
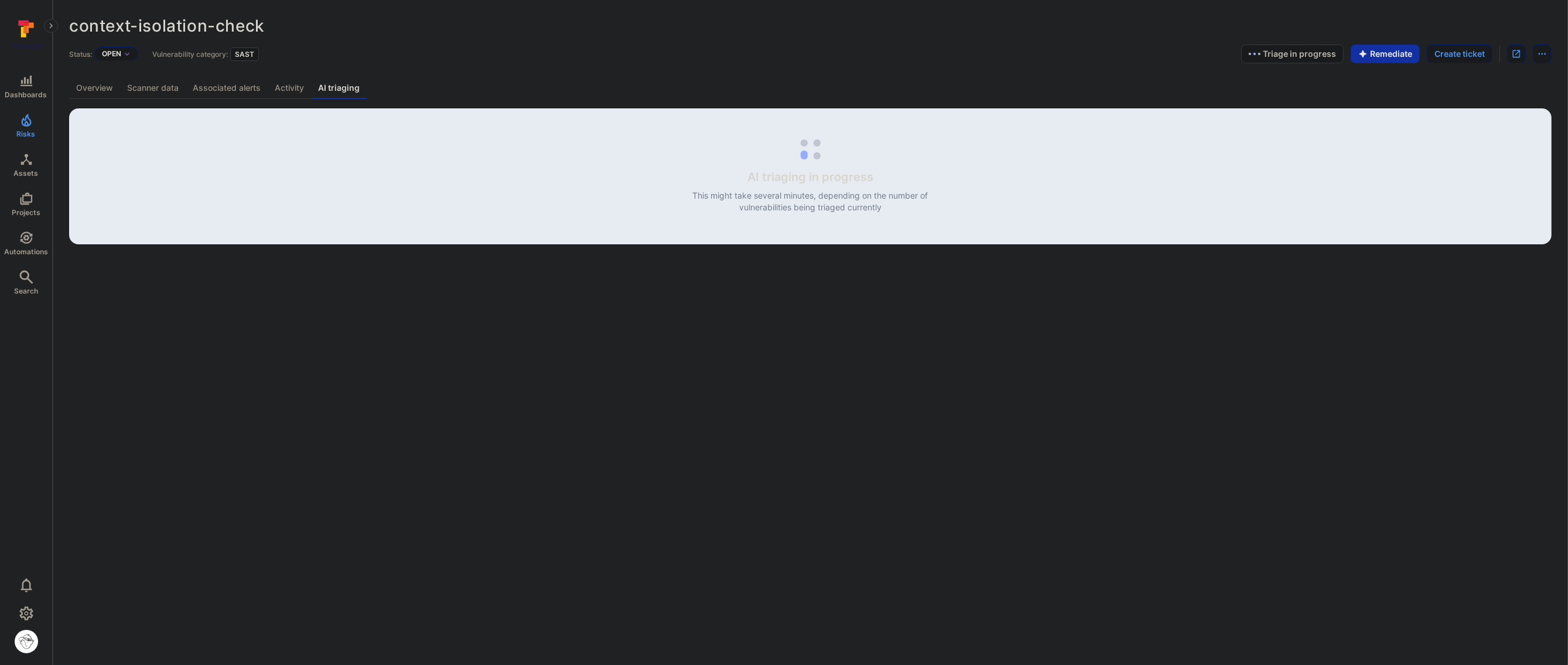
click at [102, 89] on link "Overview" at bounding box center [94, 88] width 51 height 21
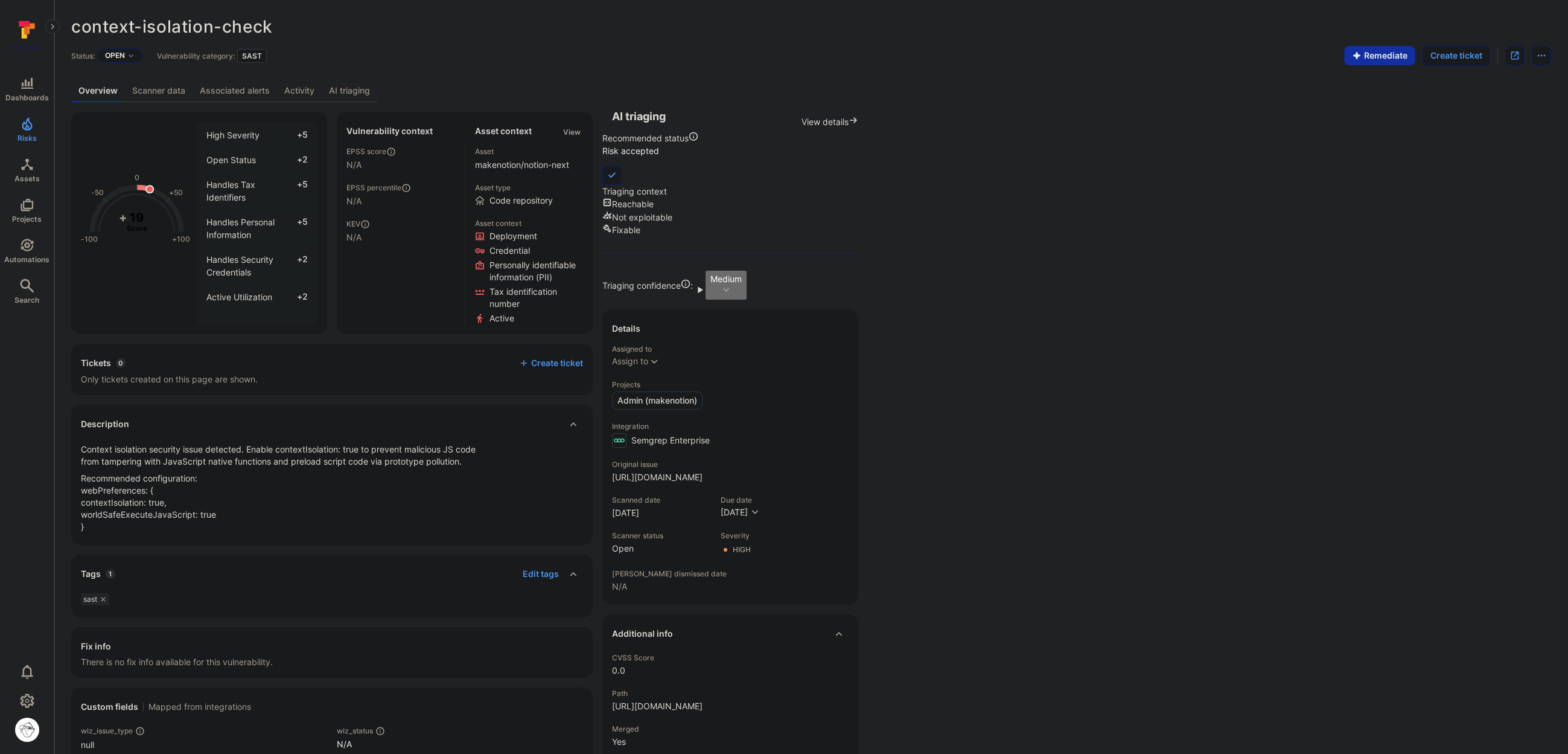
click at [354, 96] on link "AI triaging" at bounding box center [350, 90] width 56 height 22
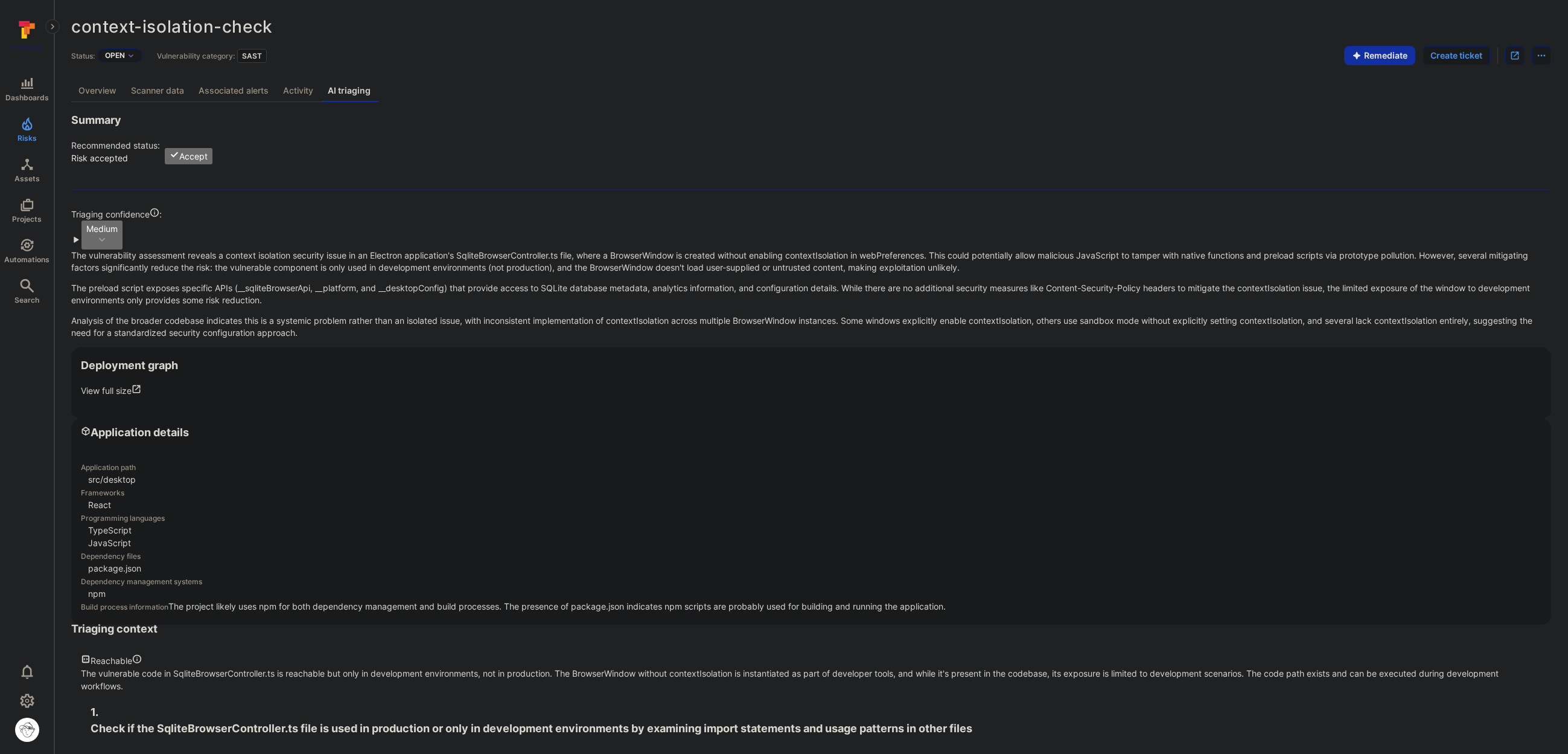
click at [105, 92] on link "Overview" at bounding box center [97, 90] width 52 height 22
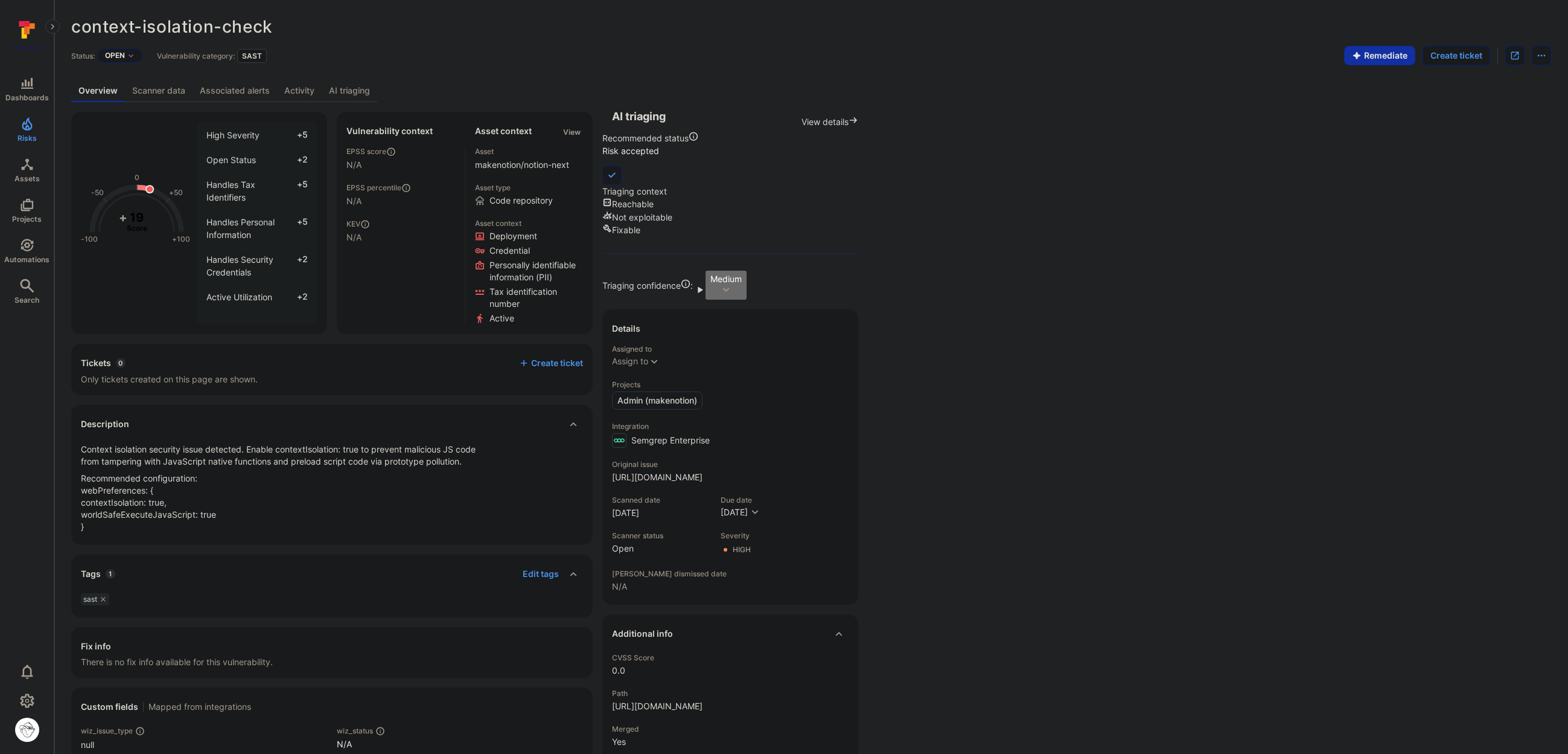
click at [371, 92] on link "AI triaging" at bounding box center [350, 90] width 56 height 22
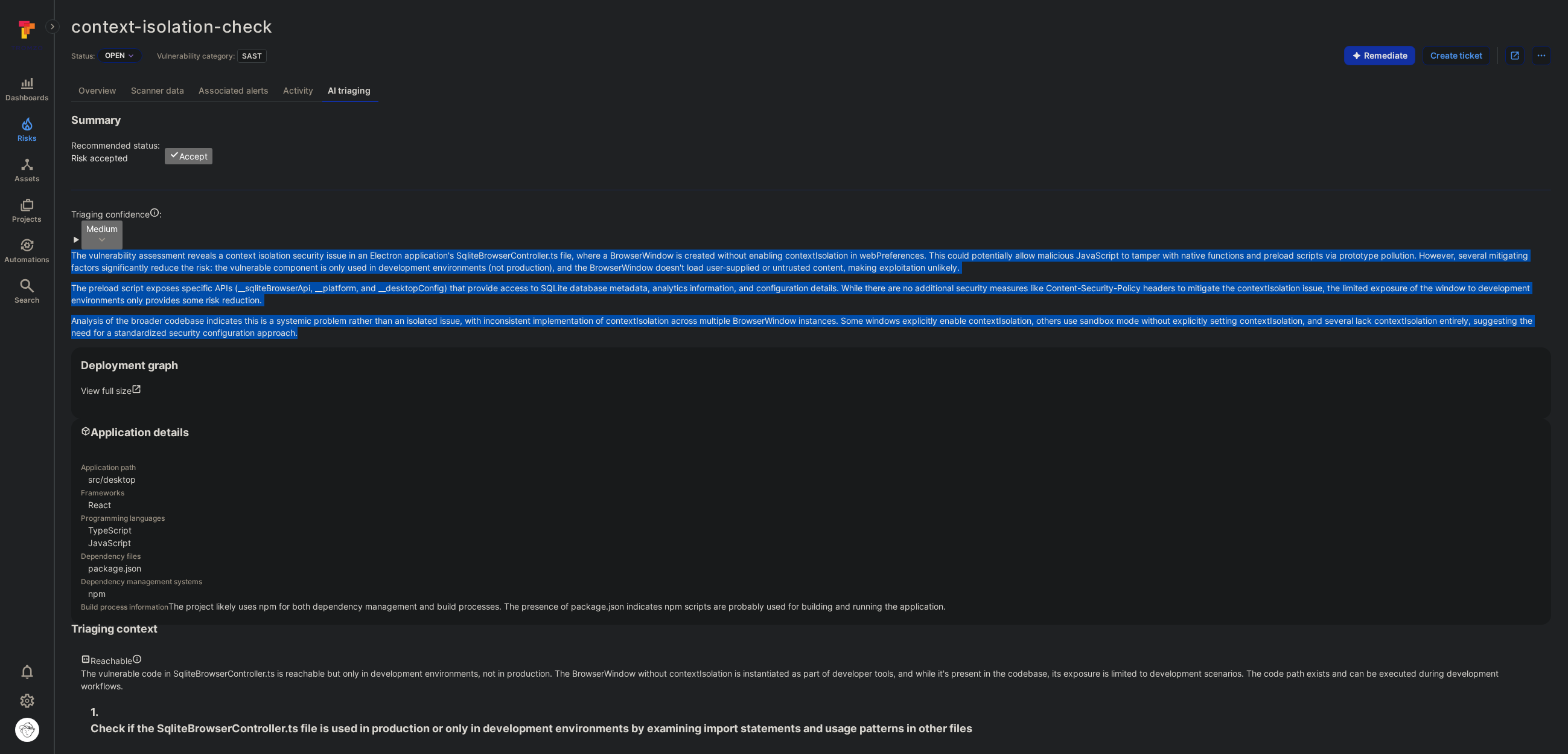
drag, startPoint x: 391, startPoint y: 234, endPoint x: 73, endPoint y: 162, distance: 326.0
click at [73, 162] on section "Summary Recommended status: Risk accepted Accept Triaging confidence : Medium T…" at bounding box center [811, 225] width 1480 height 227
copy div "The vulnerability assessment reveals a context isolation security issue in an E…"
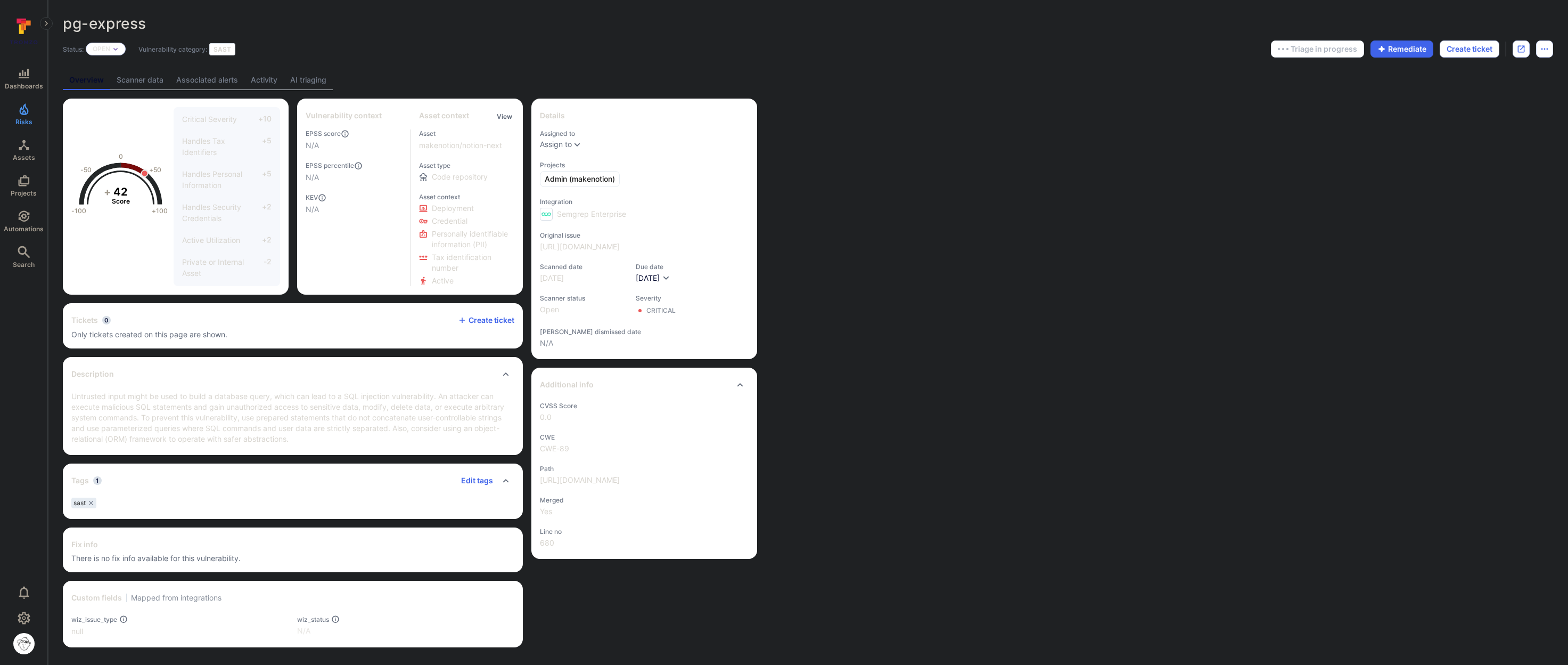
drag, startPoint x: 297, startPoint y: 66, endPoint x: 300, endPoint y: 78, distance: 12.4
click at [297, 66] on div "pg-express ... Show more Status: Open Vulnerability category: SAST Triage in pr…" at bounding box center [808, 331] width 1520 height 662
click at [300, 78] on link "AI triaging" at bounding box center [309, 80] width 49 height 19
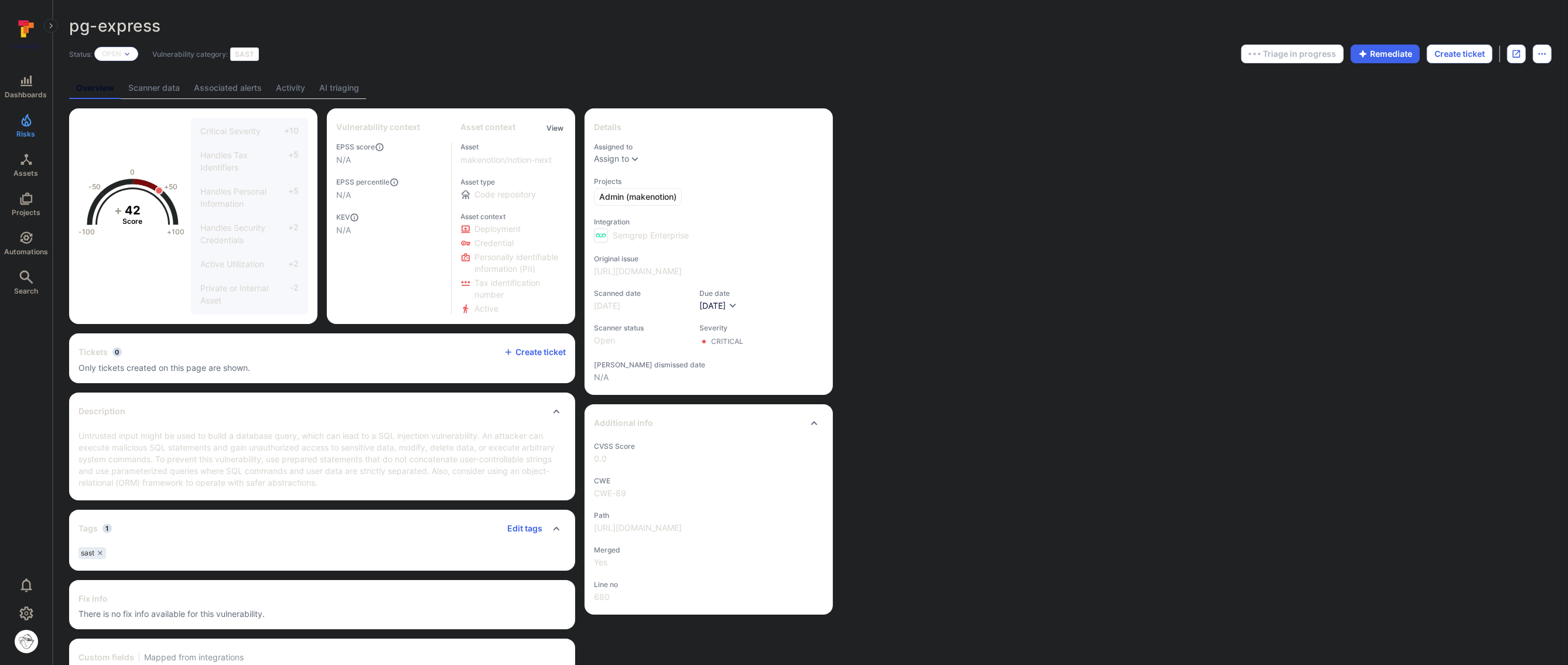
click at [364, 89] on link "AI triaging" at bounding box center [339, 88] width 54 height 21
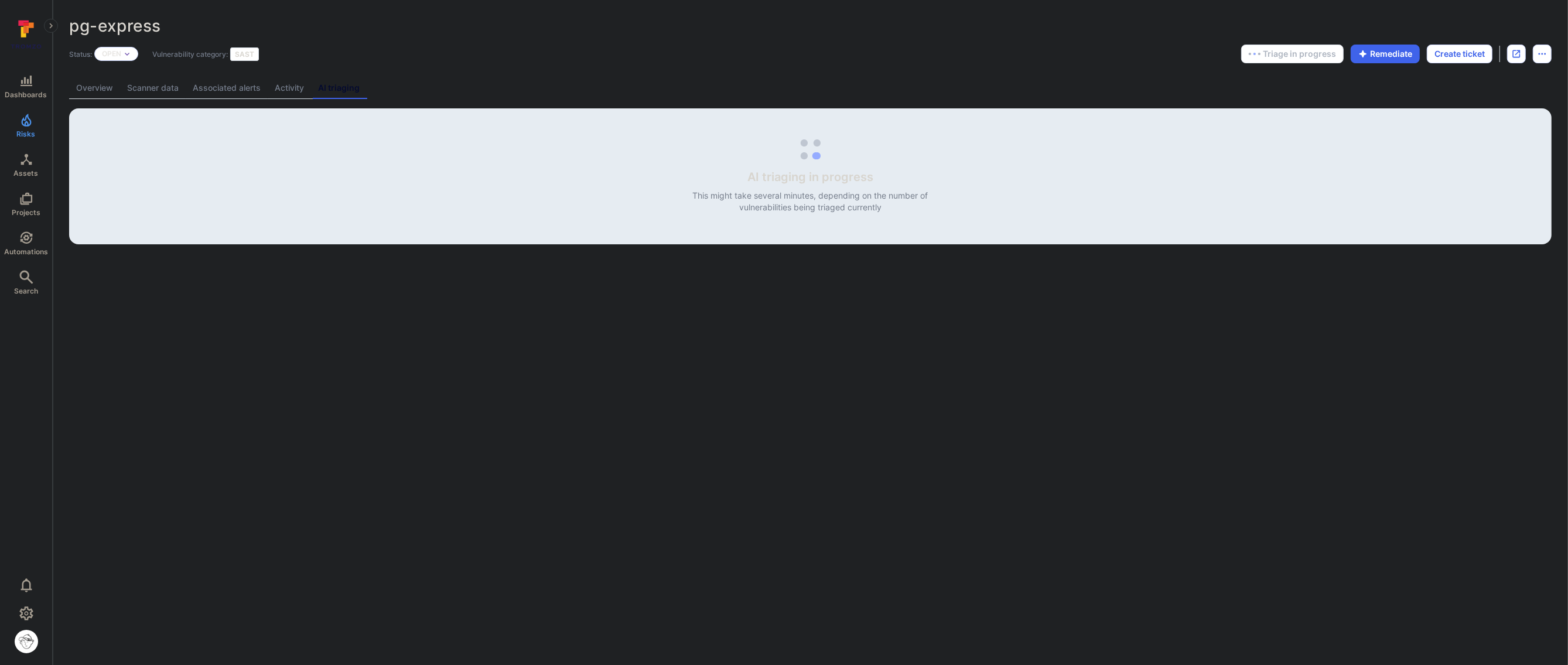
click at [108, 93] on link "Overview" at bounding box center [94, 88] width 51 height 21
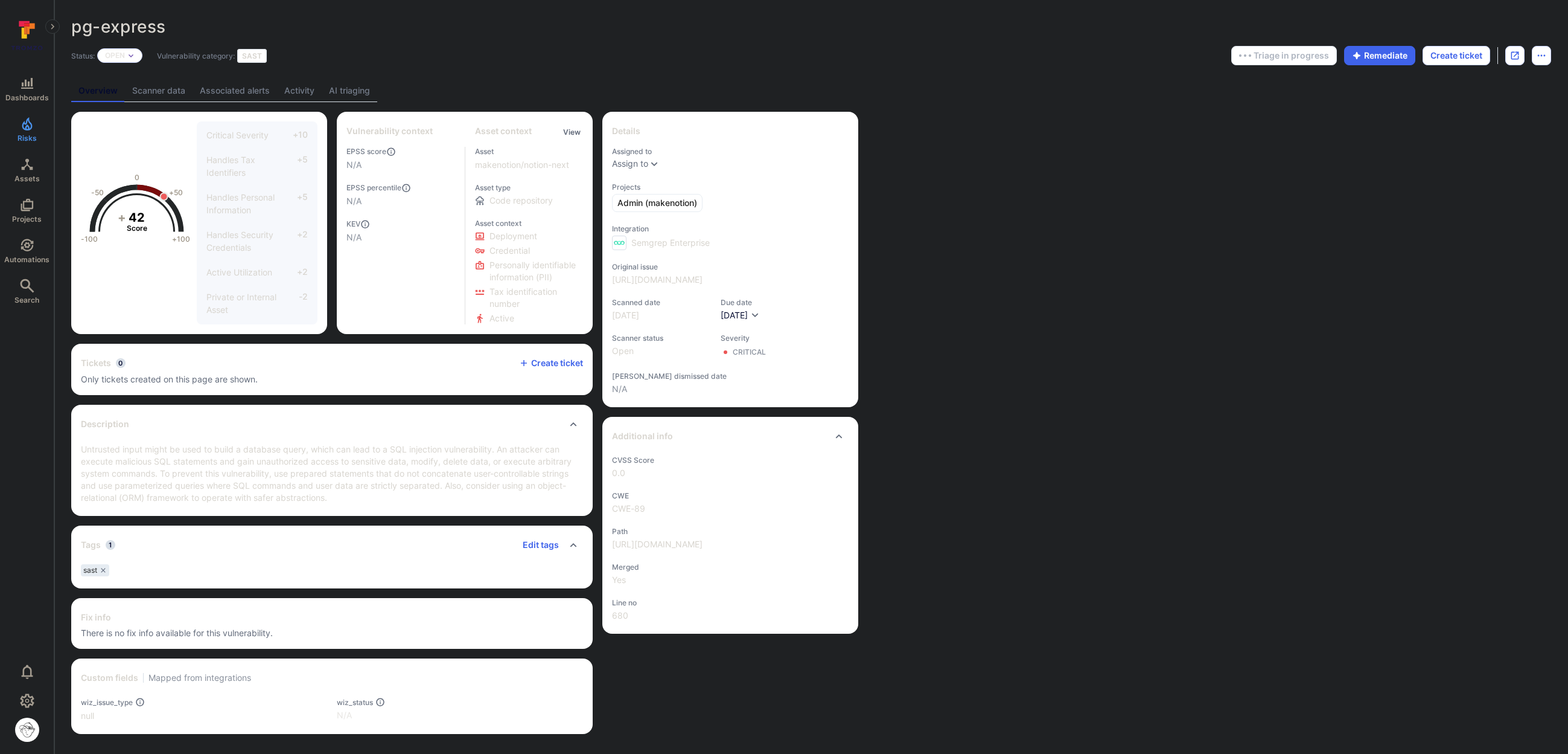
click at [362, 92] on link "AI triaging" at bounding box center [350, 90] width 56 height 22
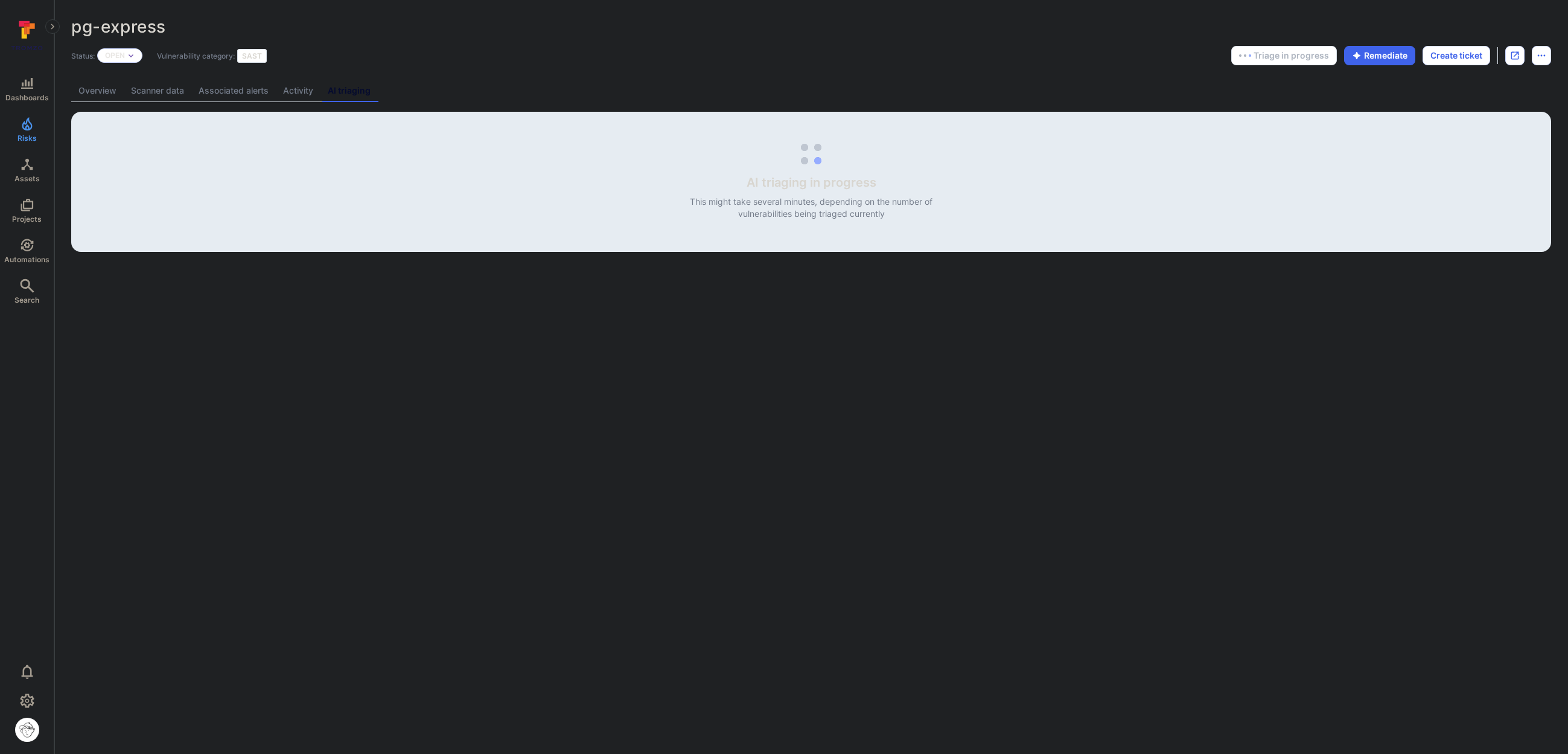
click at [68, 85] on div "pg-express ... Show more Status: Open Vulnerability category: SAST Triage in pr…" at bounding box center [811, 134] width 1514 height 269
click at [84, 89] on link "Overview" at bounding box center [97, 90] width 52 height 22
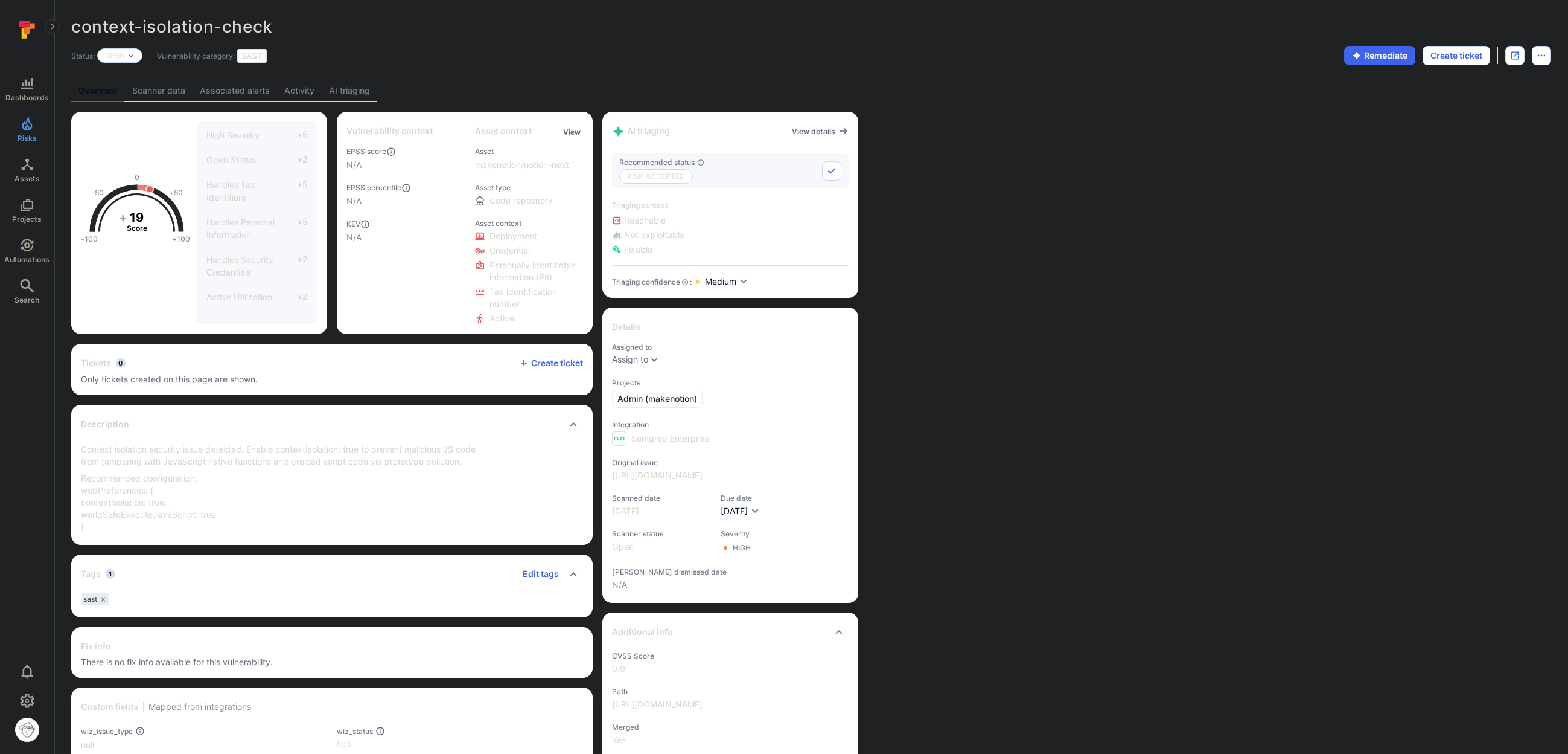
click at [335, 95] on link "AI triaging" at bounding box center [350, 90] width 56 height 22
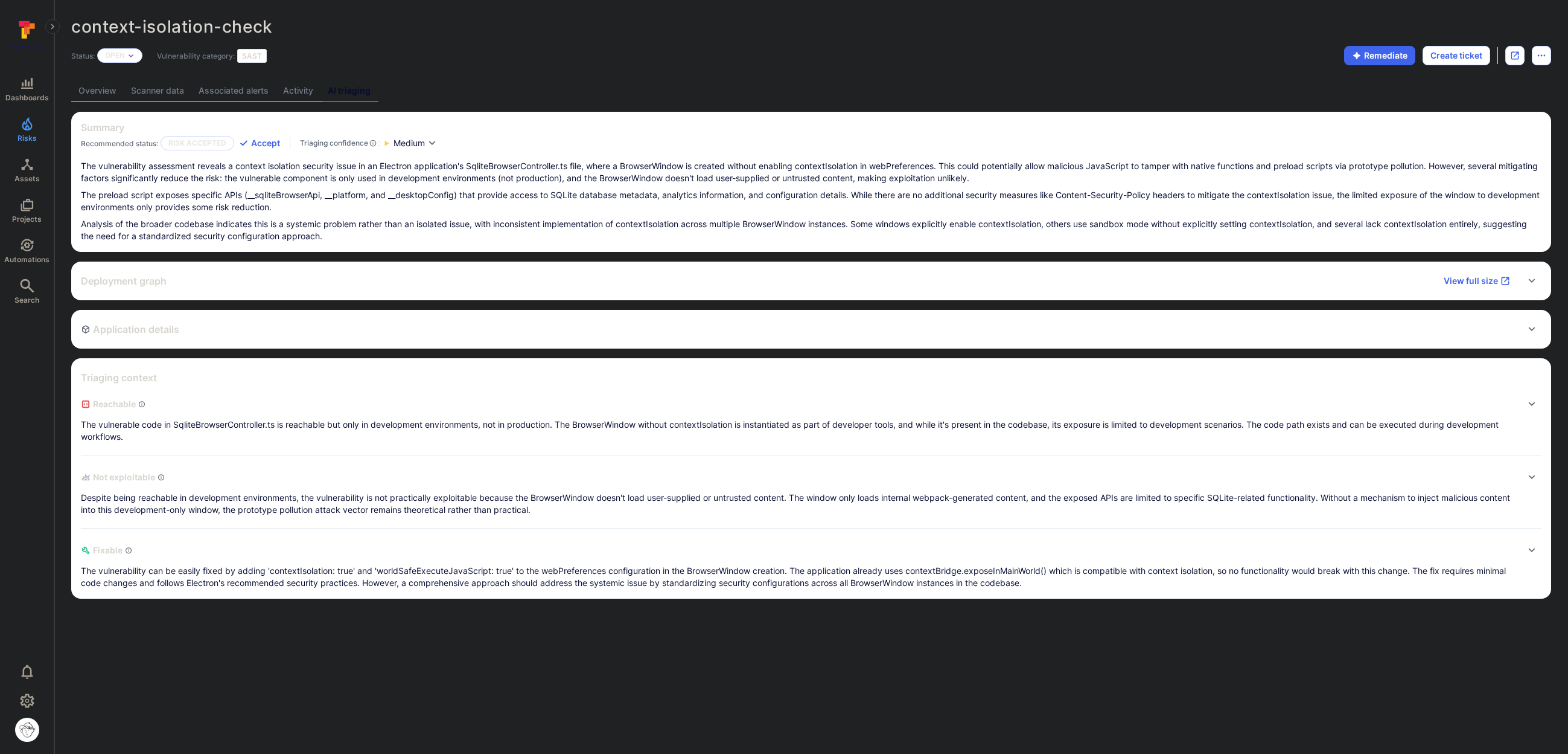
click at [405, 238] on p "Analysis of the broader codebase indicates this is a systemic problem rather th…" at bounding box center [811, 230] width 1461 height 25
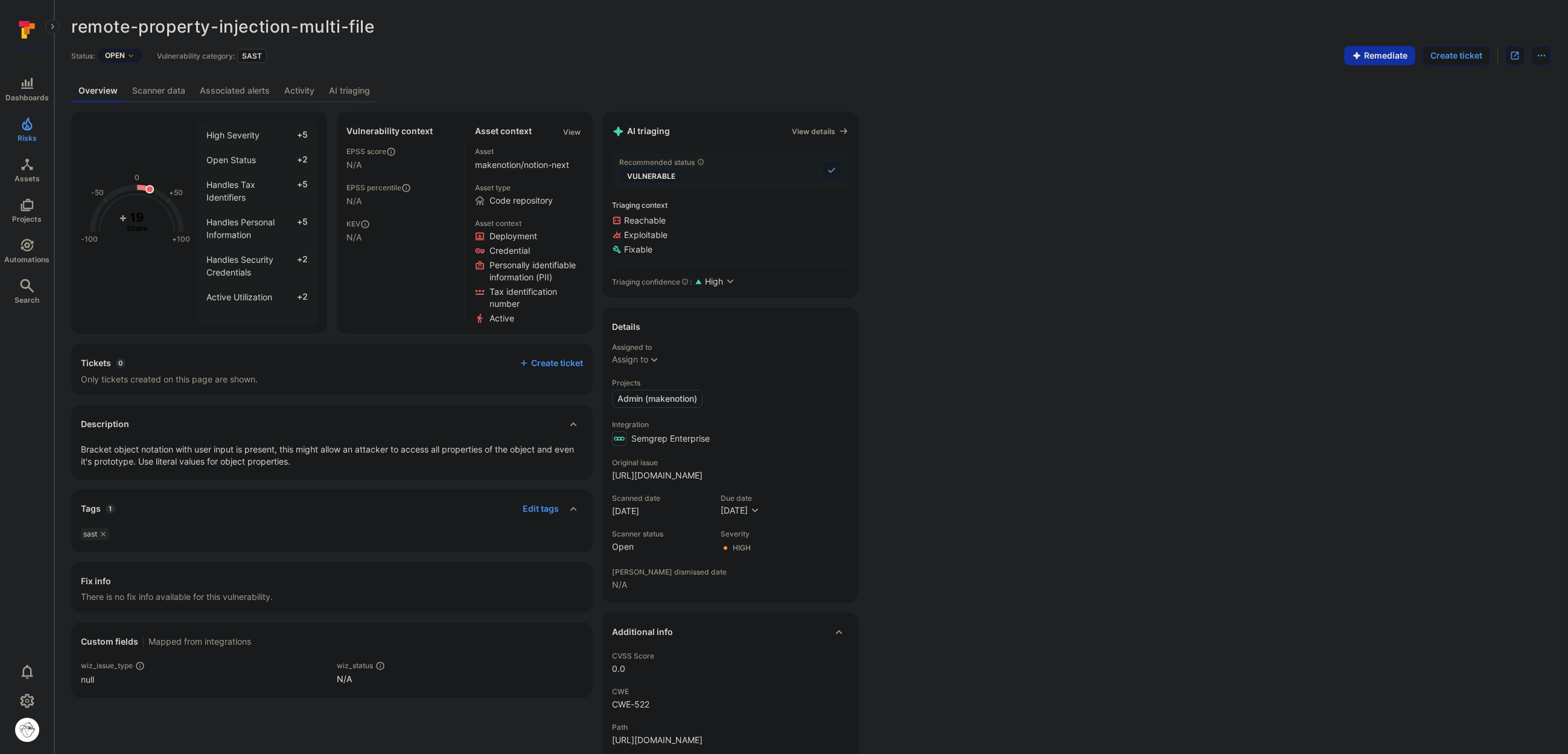
click at [343, 98] on link "AI triaging" at bounding box center [350, 90] width 56 height 22
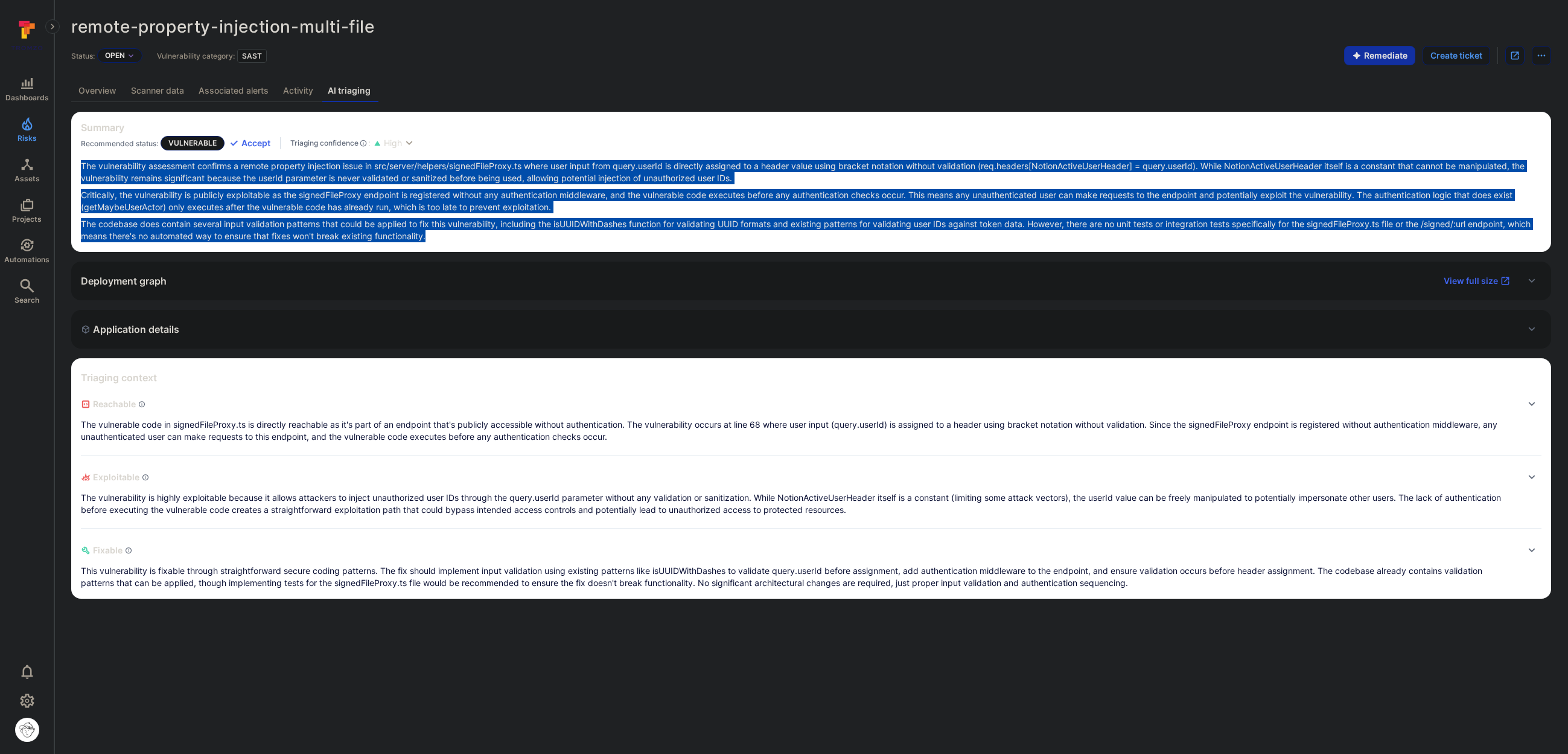
drag, startPoint x: 490, startPoint y: 240, endPoint x: 69, endPoint y: 168, distance: 427.1
click at [69, 168] on div "remote-property-injection-multi-file ... Show more Status: Open Vulnerability c…" at bounding box center [811, 308] width 1514 height 615
copy div "The vulnerability assessment confirms a remote property injection issue in src/…"
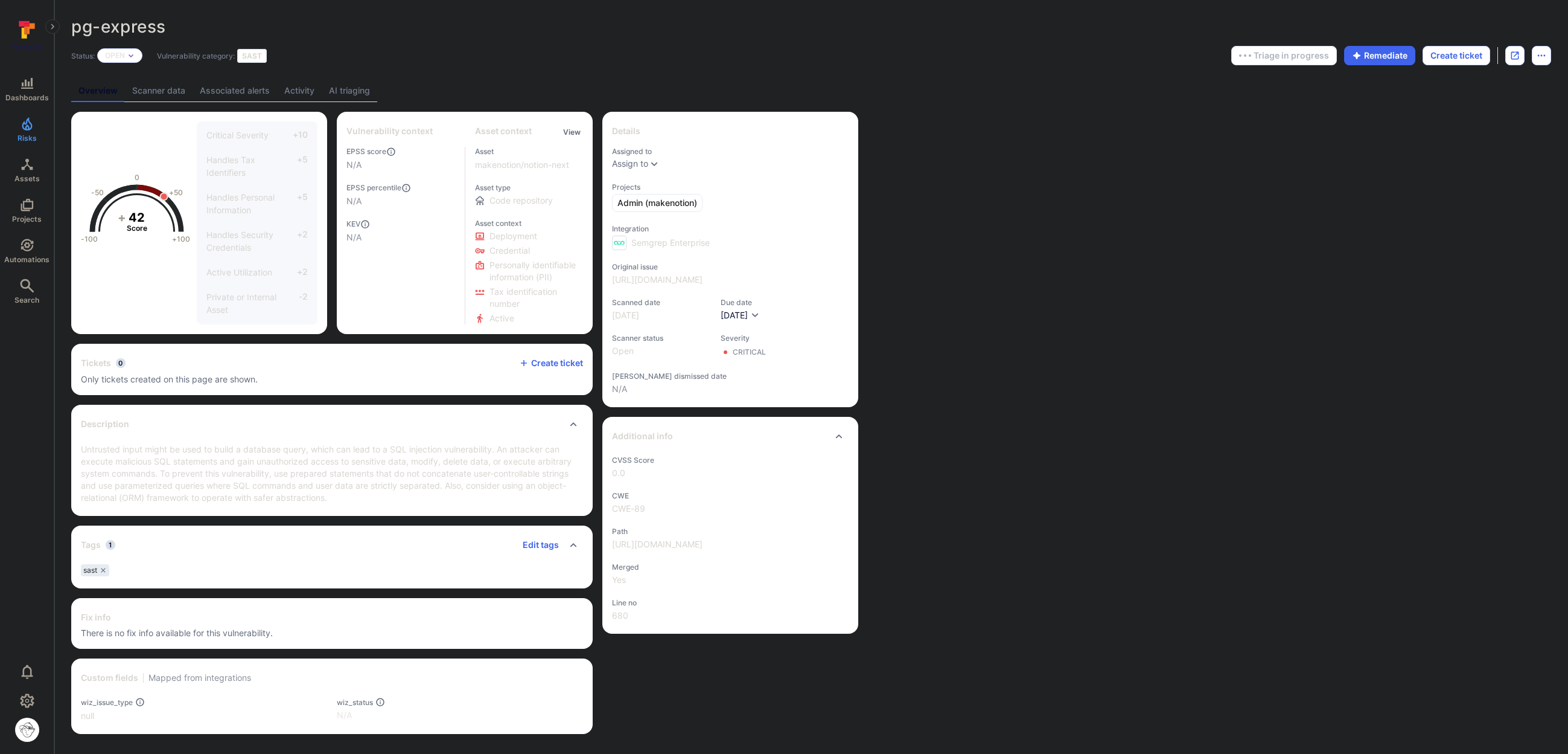
click at [362, 96] on link "AI triaging" at bounding box center [350, 90] width 56 height 22
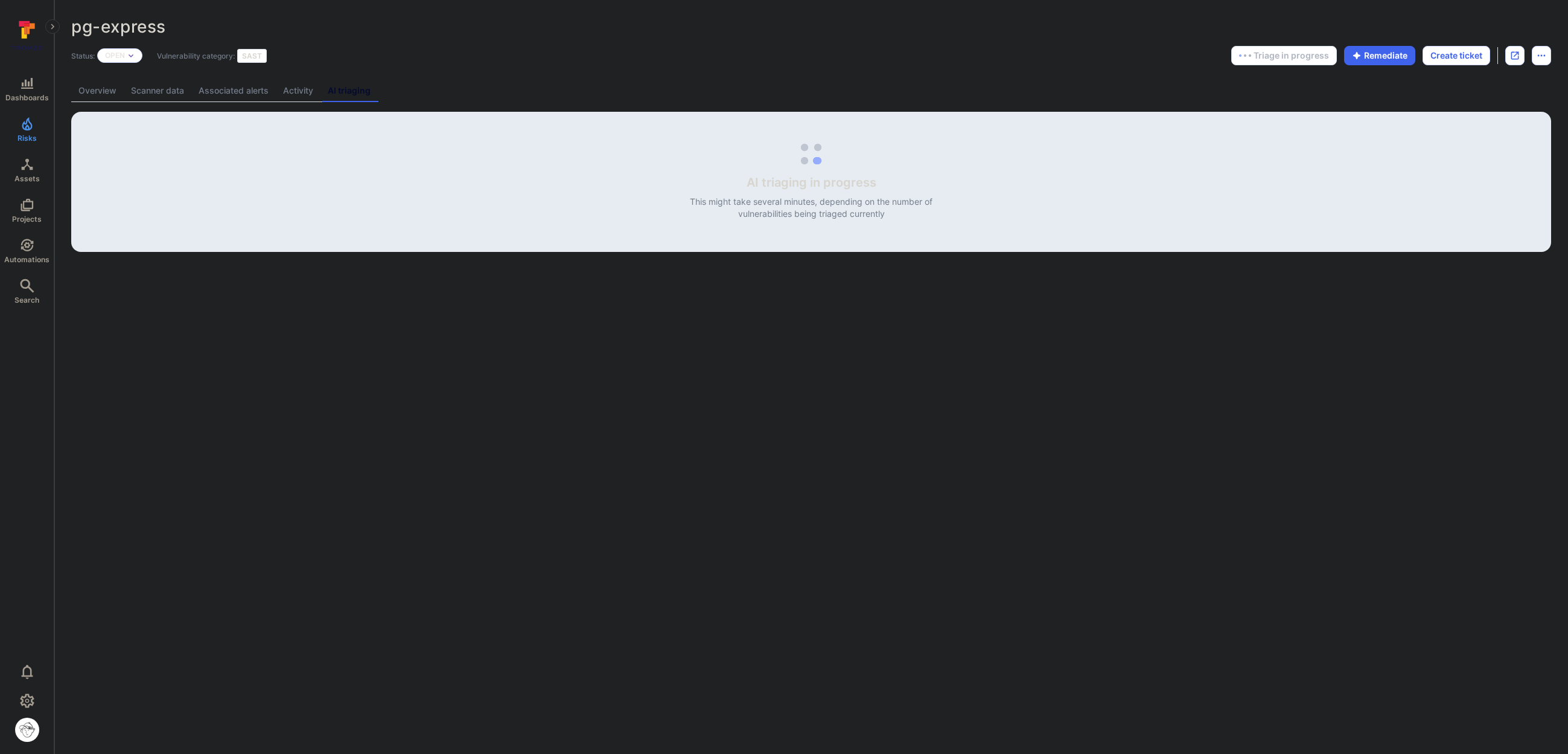
click at [90, 90] on link "Overview" at bounding box center [97, 90] width 52 height 22
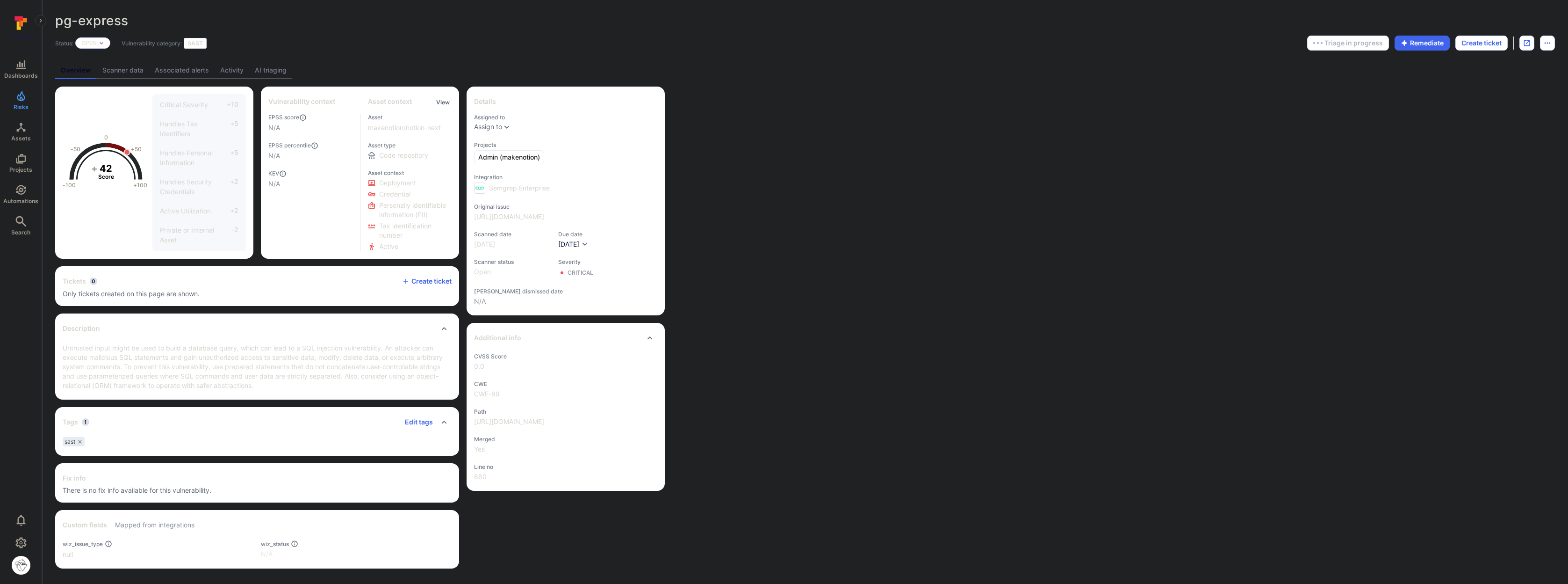
click at [302, 60] on div "pg-express ... Show more Status: Open Vulnerability category: SAST Triage in pr…" at bounding box center [805, 291] width 1525 height 581
click at [302, 66] on div "Overview Scanner data Associated alerts Activity AI triaging" at bounding box center [805, 70] width 1499 height 17
click at [275, 71] on link "AI triaging" at bounding box center [271, 70] width 43 height 17
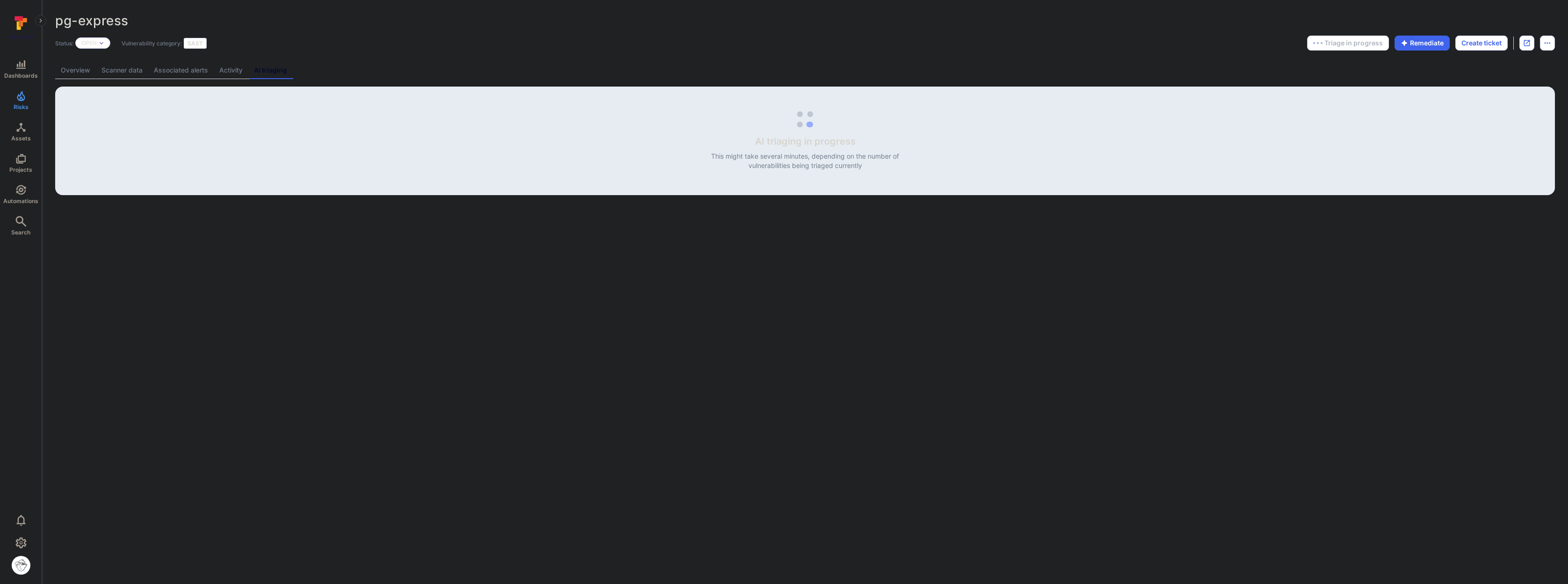
click at [65, 71] on link "Overview" at bounding box center [75, 70] width 41 height 17
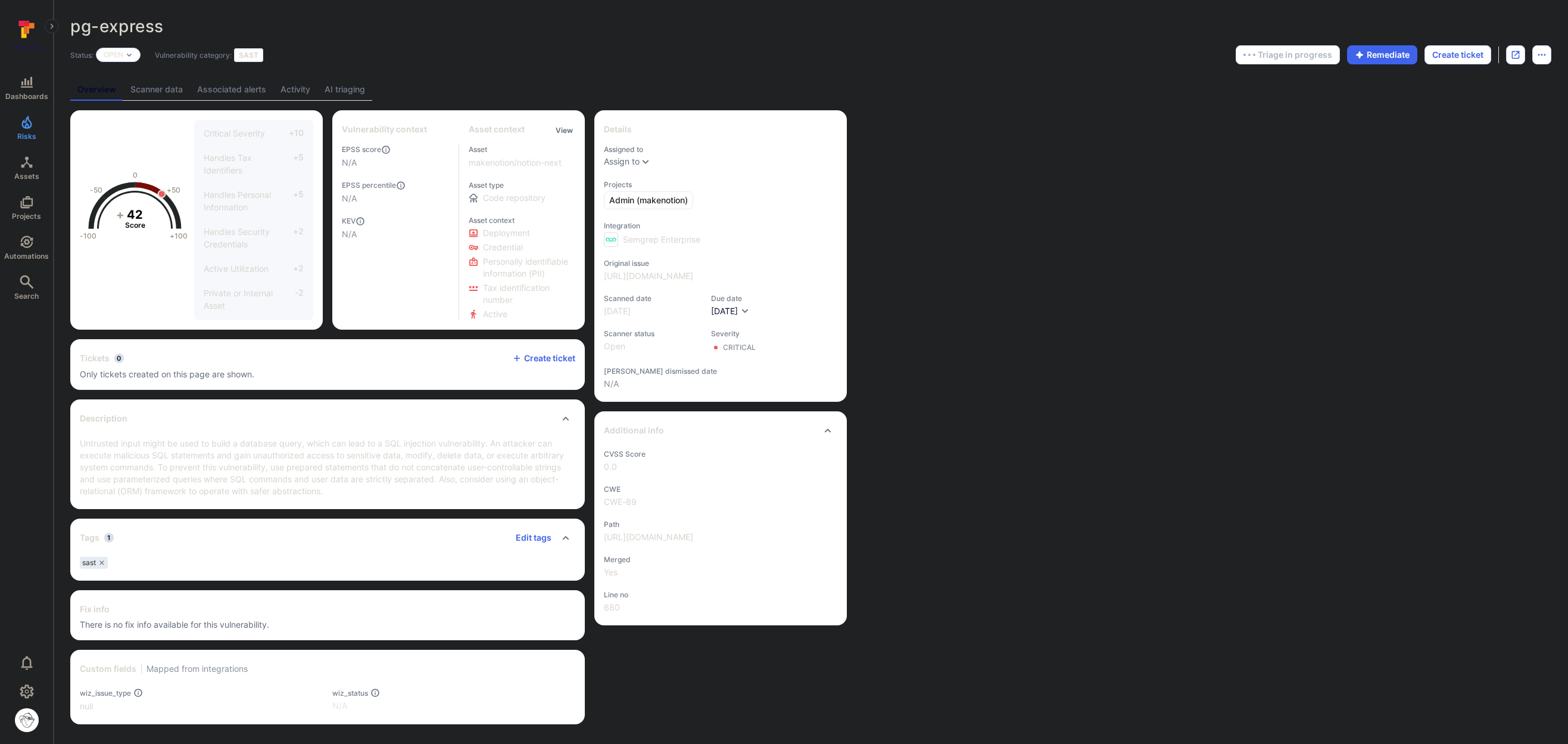
click at [341, 86] on link "AI triaging" at bounding box center [345, 89] width 55 height 22
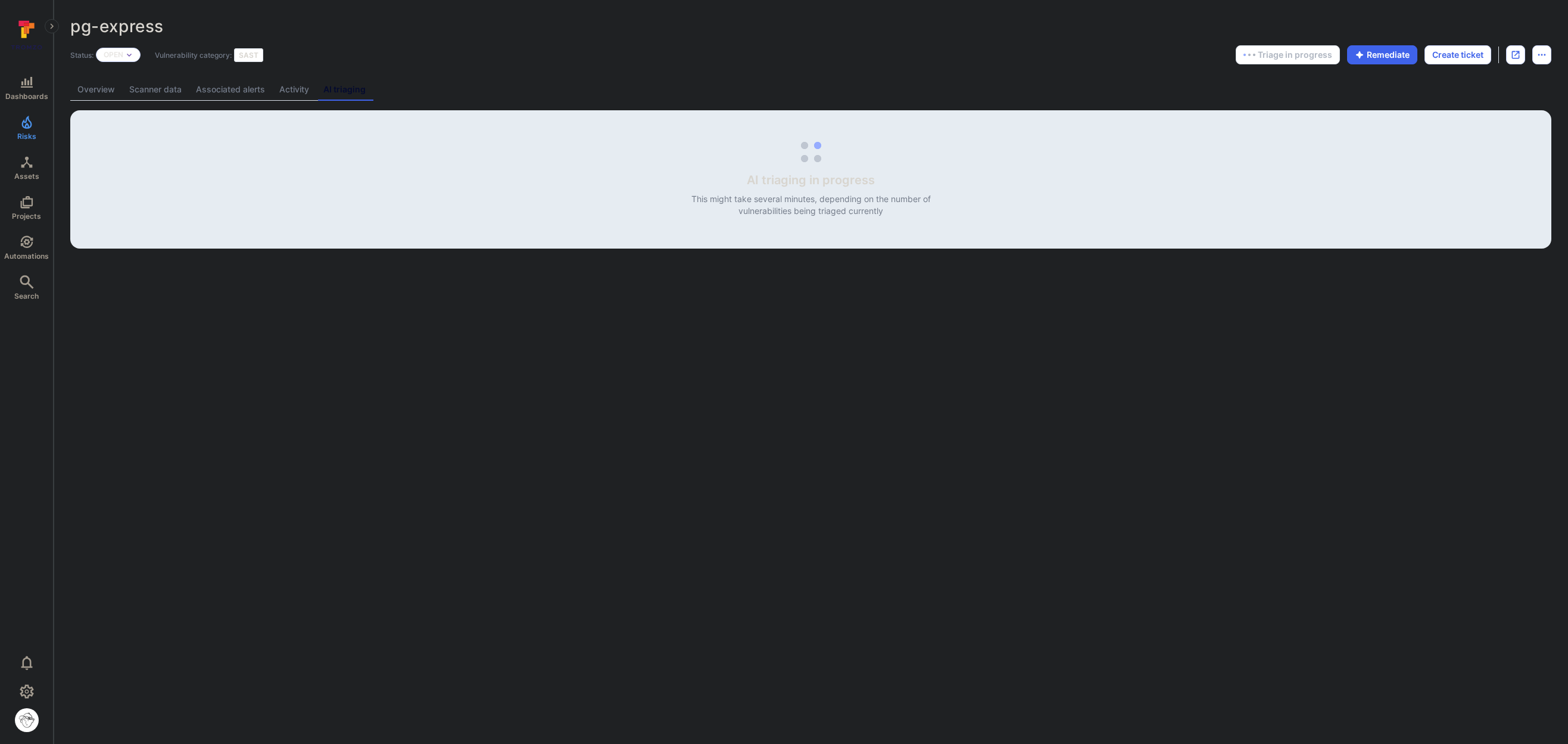
click at [107, 89] on link "Overview" at bounding box center [96, 89] width 52 height 22
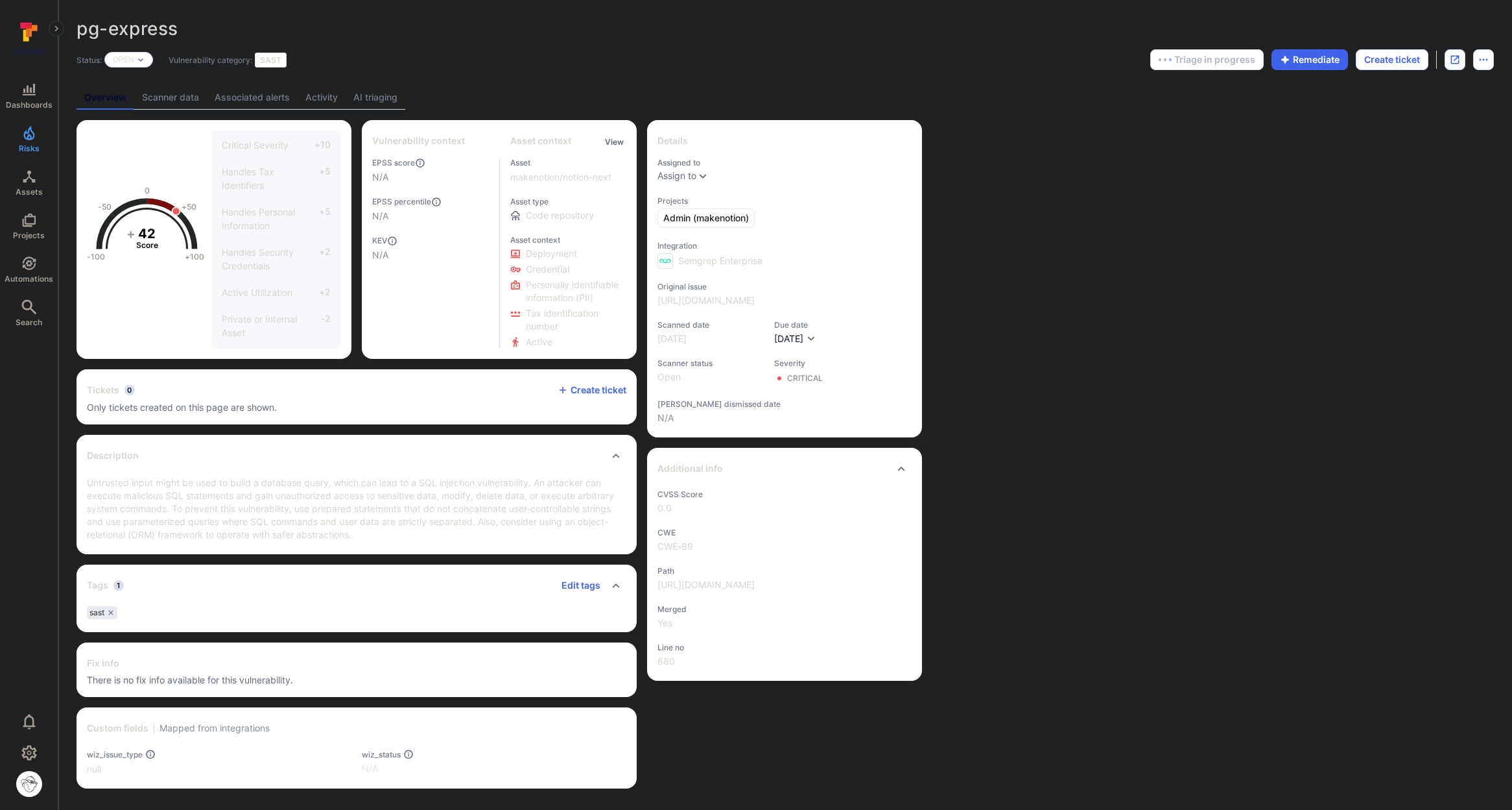
click at [376, 87] on link "AI triaging" at bounding box center [376, 97] width 60 height 24
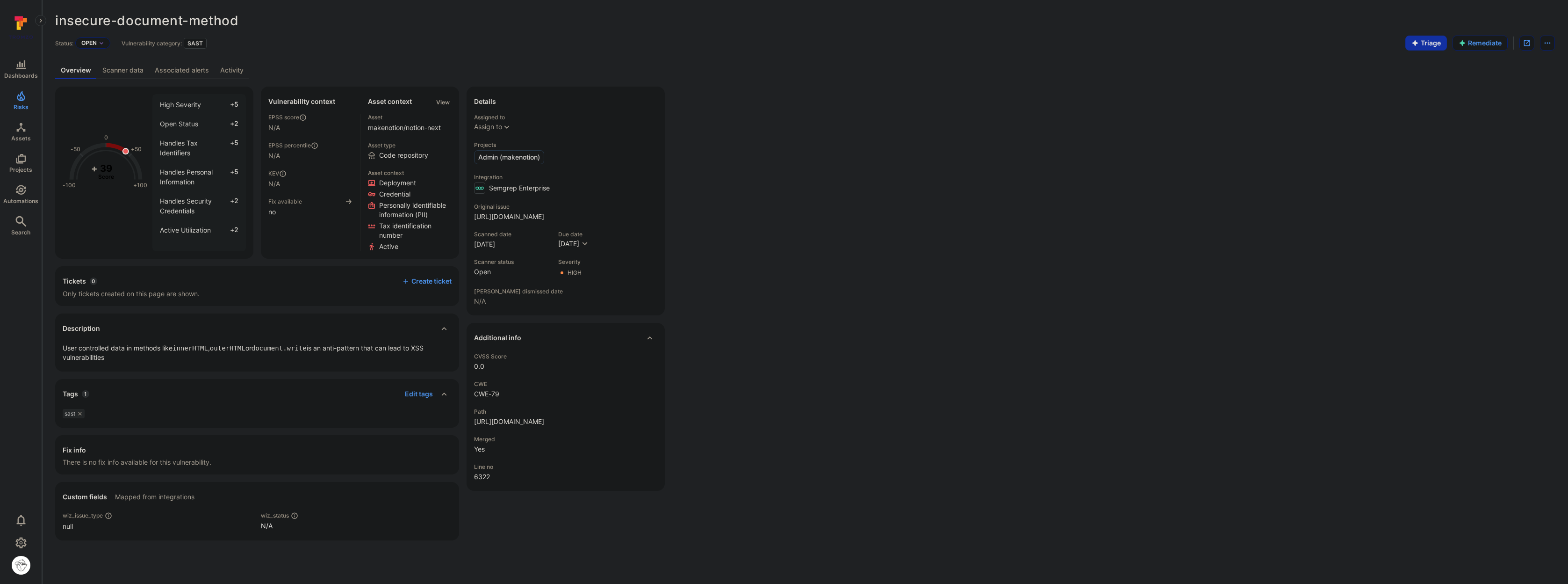
click at [243, 68] on link "Activity" at bounding box center [232, 70] width 35 height 17
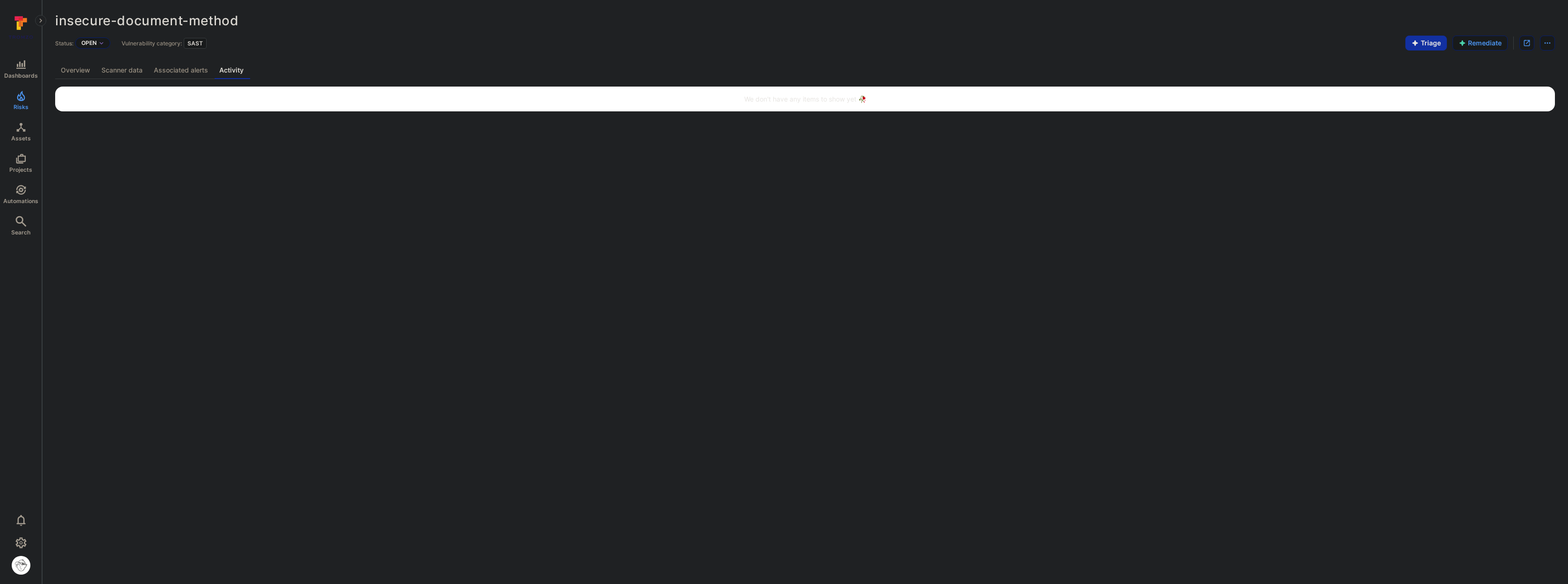
click at [51, 73] on div "insecure-document-method ... Show more Status: Open Vulnerability category: SAS…" at bounding box center [805, 62] width 1525 height 124
click at [64, 71] on link "Overview" at bounding box center [75, 70] width 41 height 17
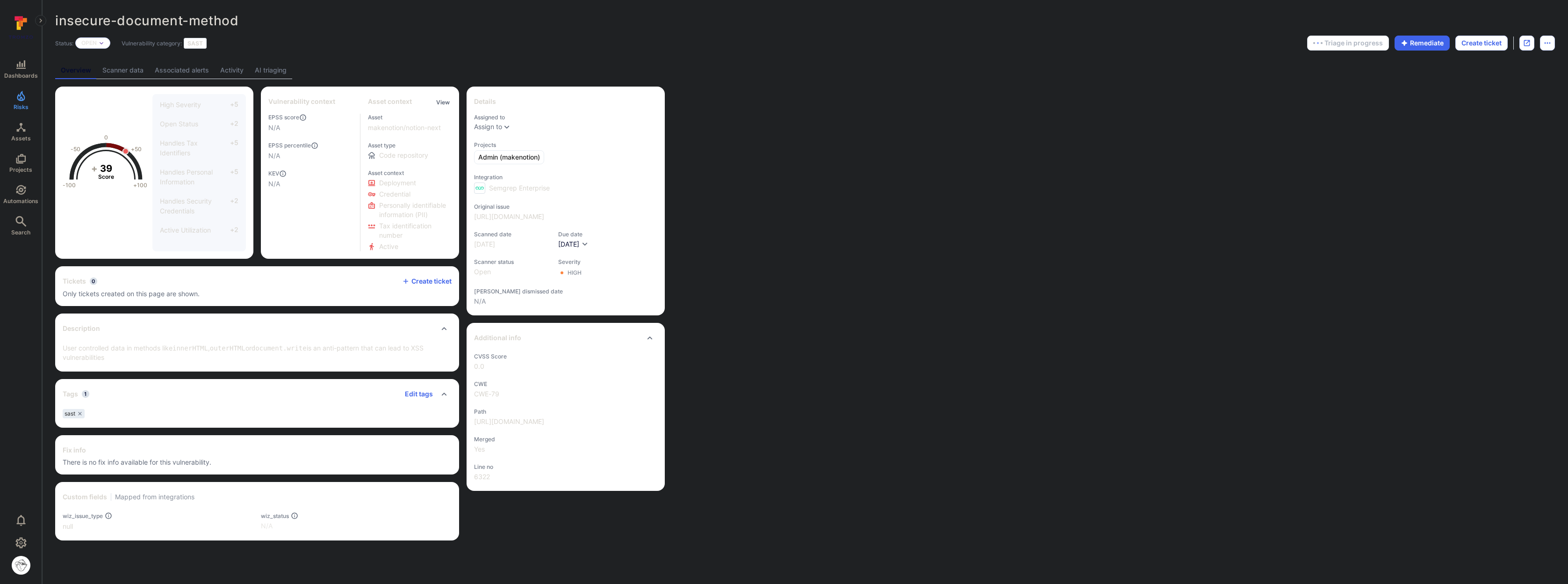
click at [274, 75] on link "AI triaging" at bounding box center [271, 70] width 43 height 17
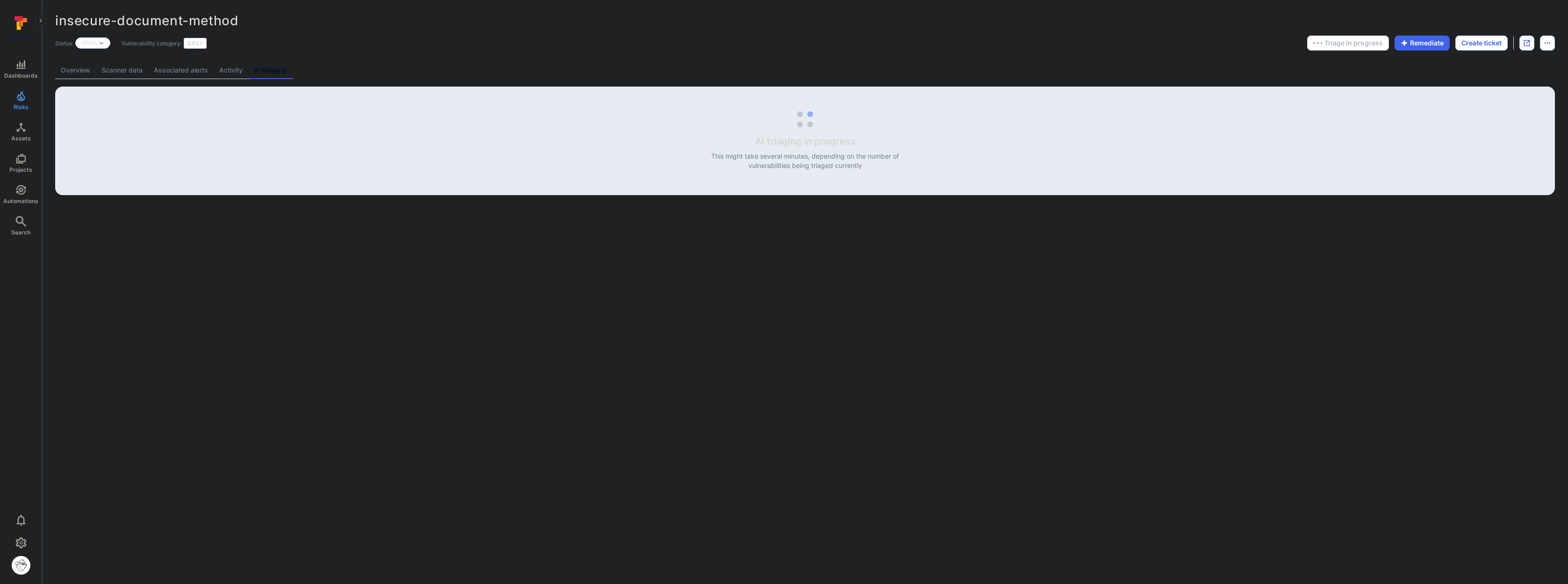
click at [94, 73] on link "Overview" at bounding box center [75, 70] width 41 height 17
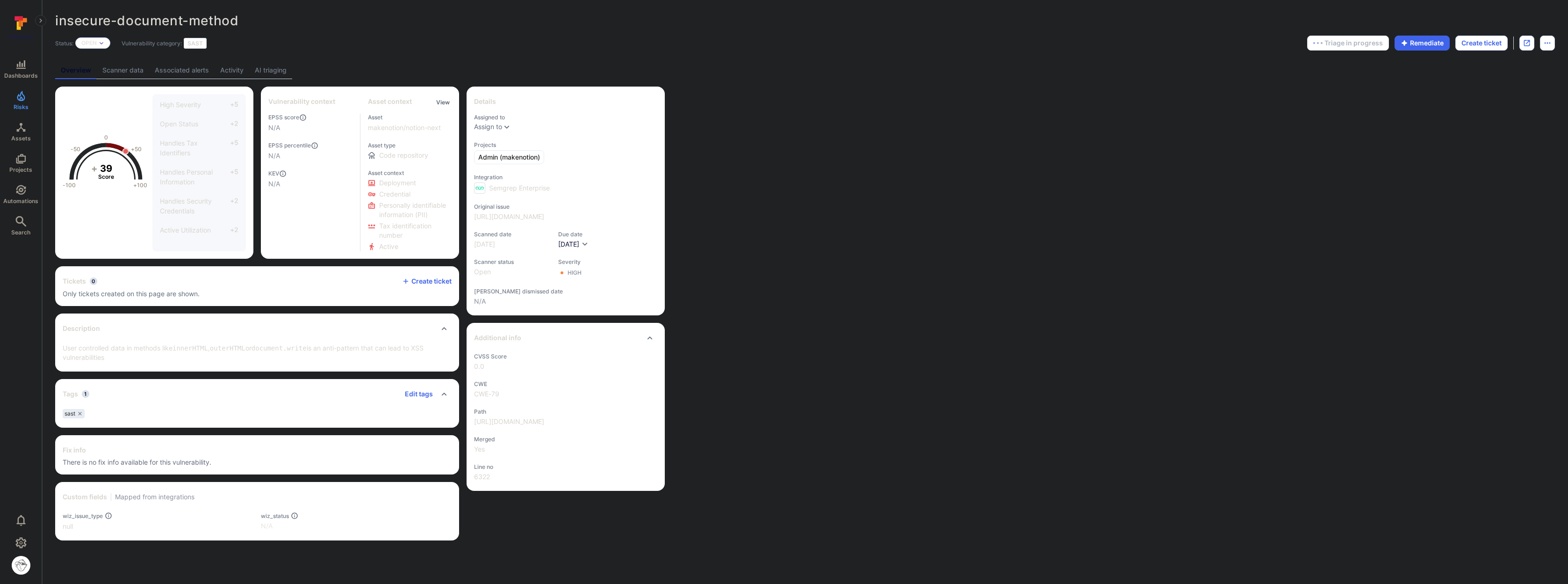
click at [268, 71] on link "AI triaging" at bounding box center [271, 70] width 43 height 17
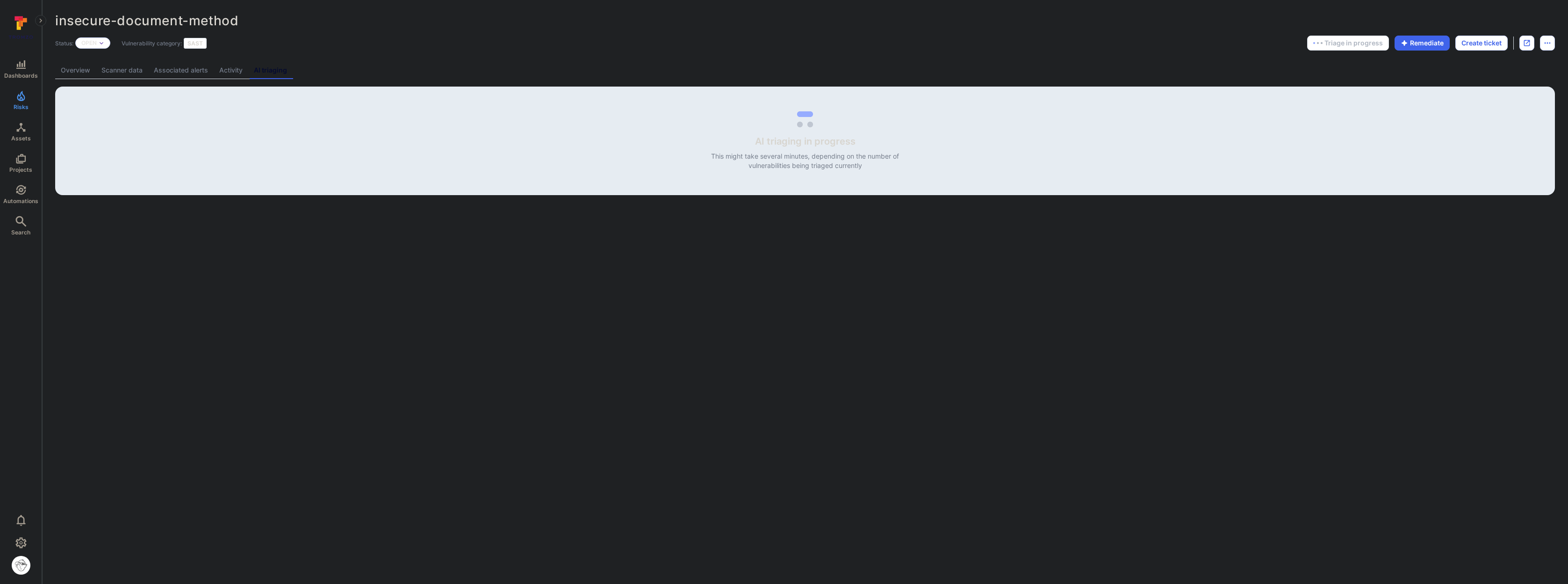
click at [67, 71] on link "Overview" at bounding box center [75, 70] width 41 height 17
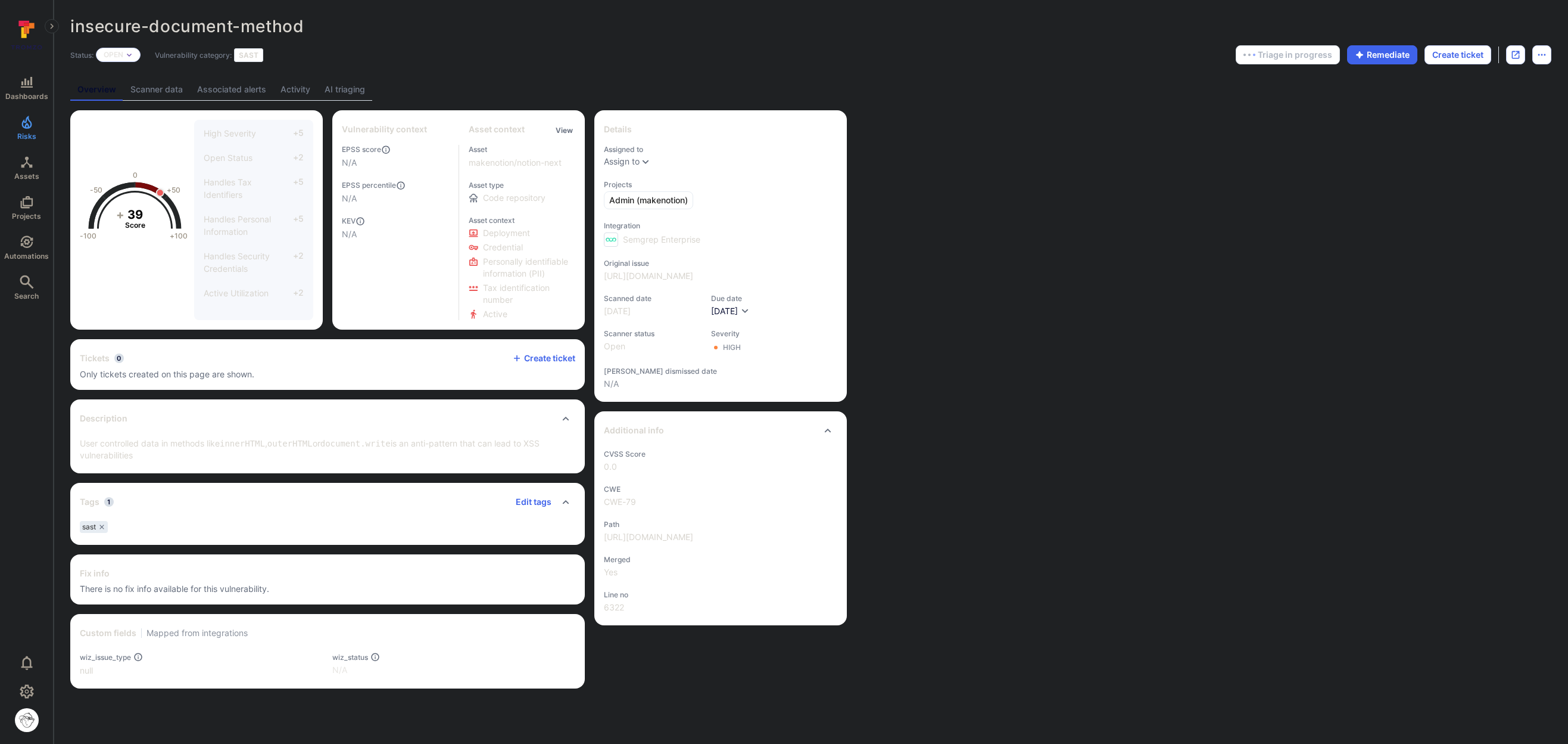
click at [341, 88] on link "AI triaging" at bounding box center [345, 89] width 55 height 22
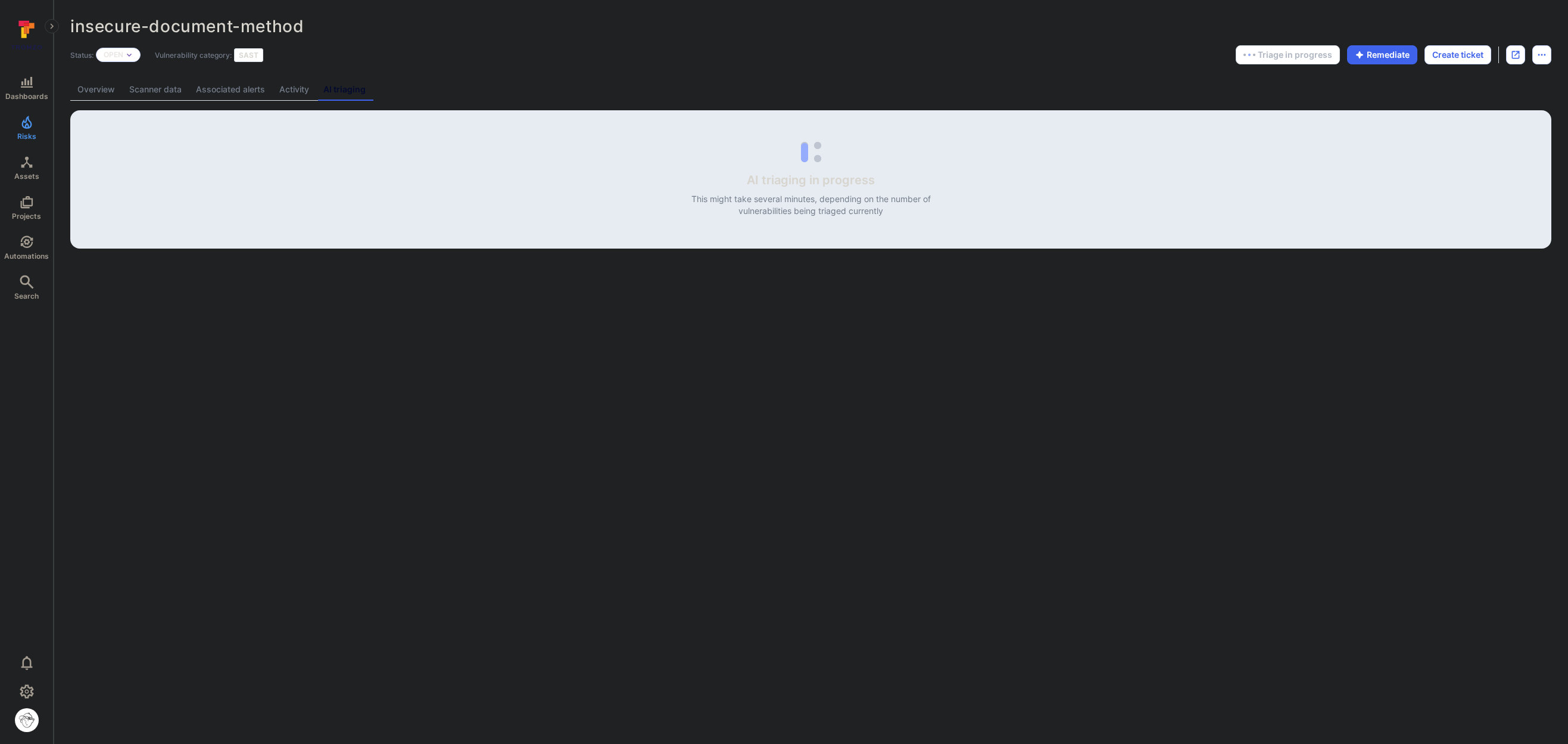
click at [91, 88] on link "Overview" at bounding box center [96, 89] width 52 height 22
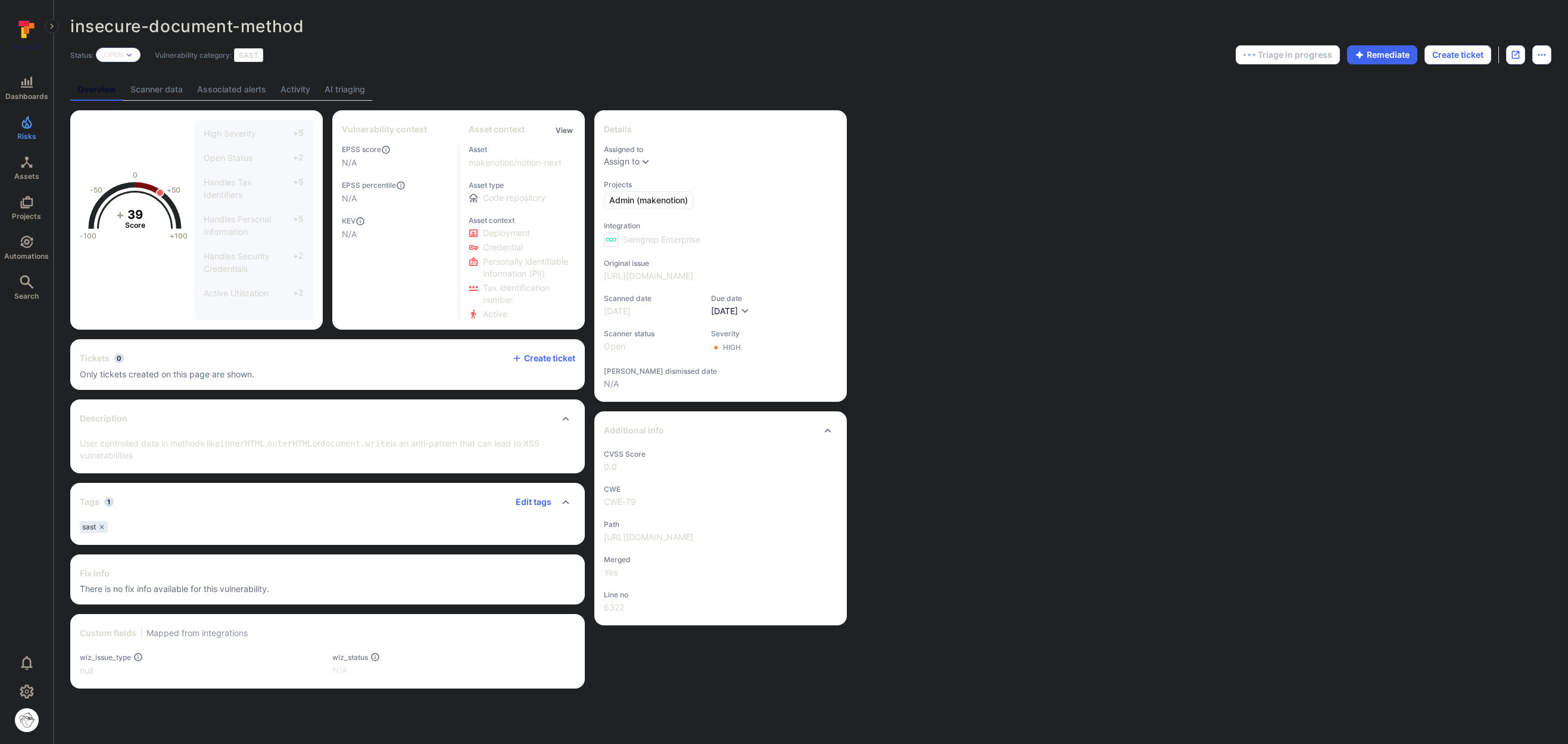
click at [342, 101] on div "insecure-document-method ... Show more Status: Open Vulnerability category: SAS…" at bounding box center [810, 352] width 1515 height 705
click at [342, 96] on link "AI triaging" at bounding box center [345, 89] width 55 height 22
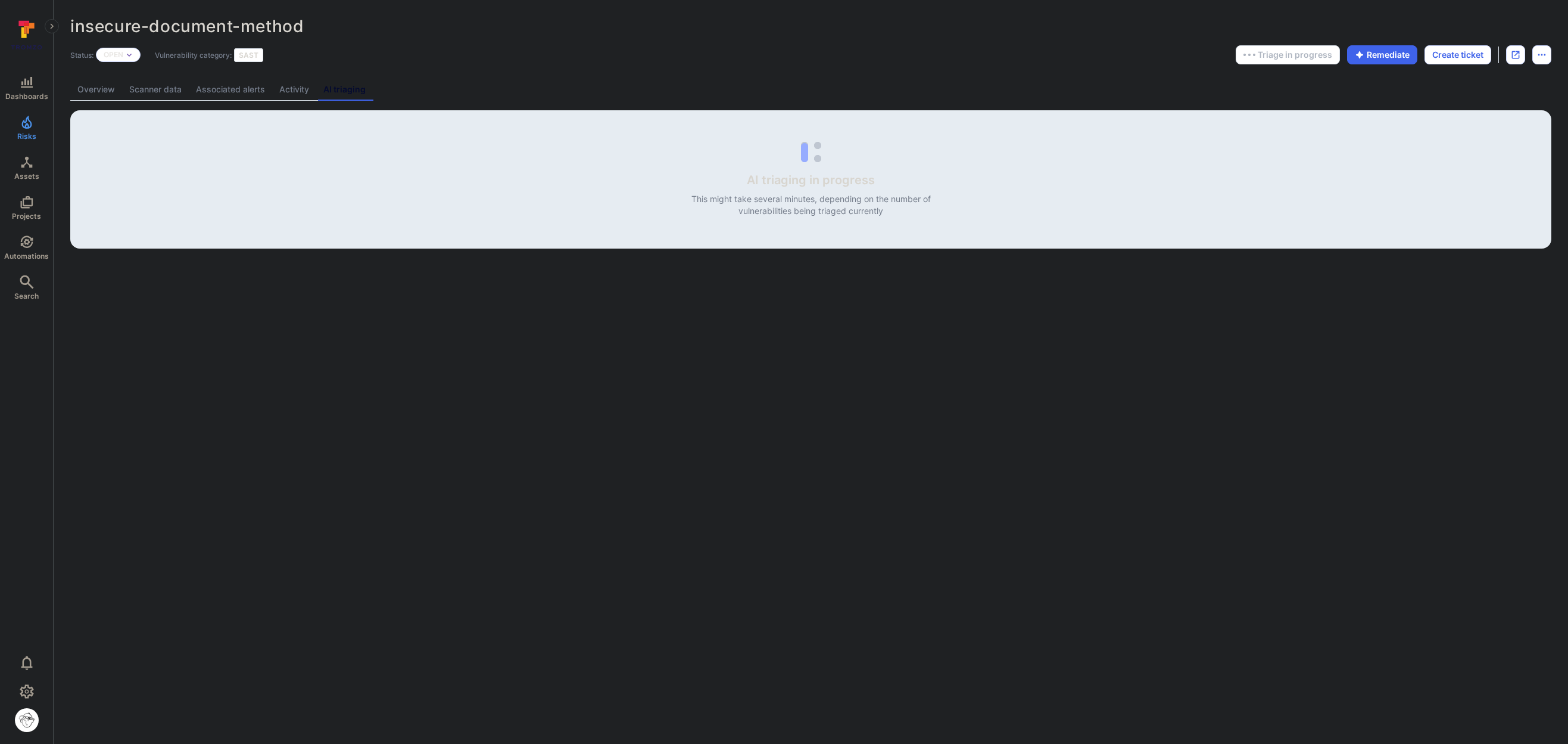
click at [104, 98] on link "Overview" at bounding box center [96, 89] width 52 height 22
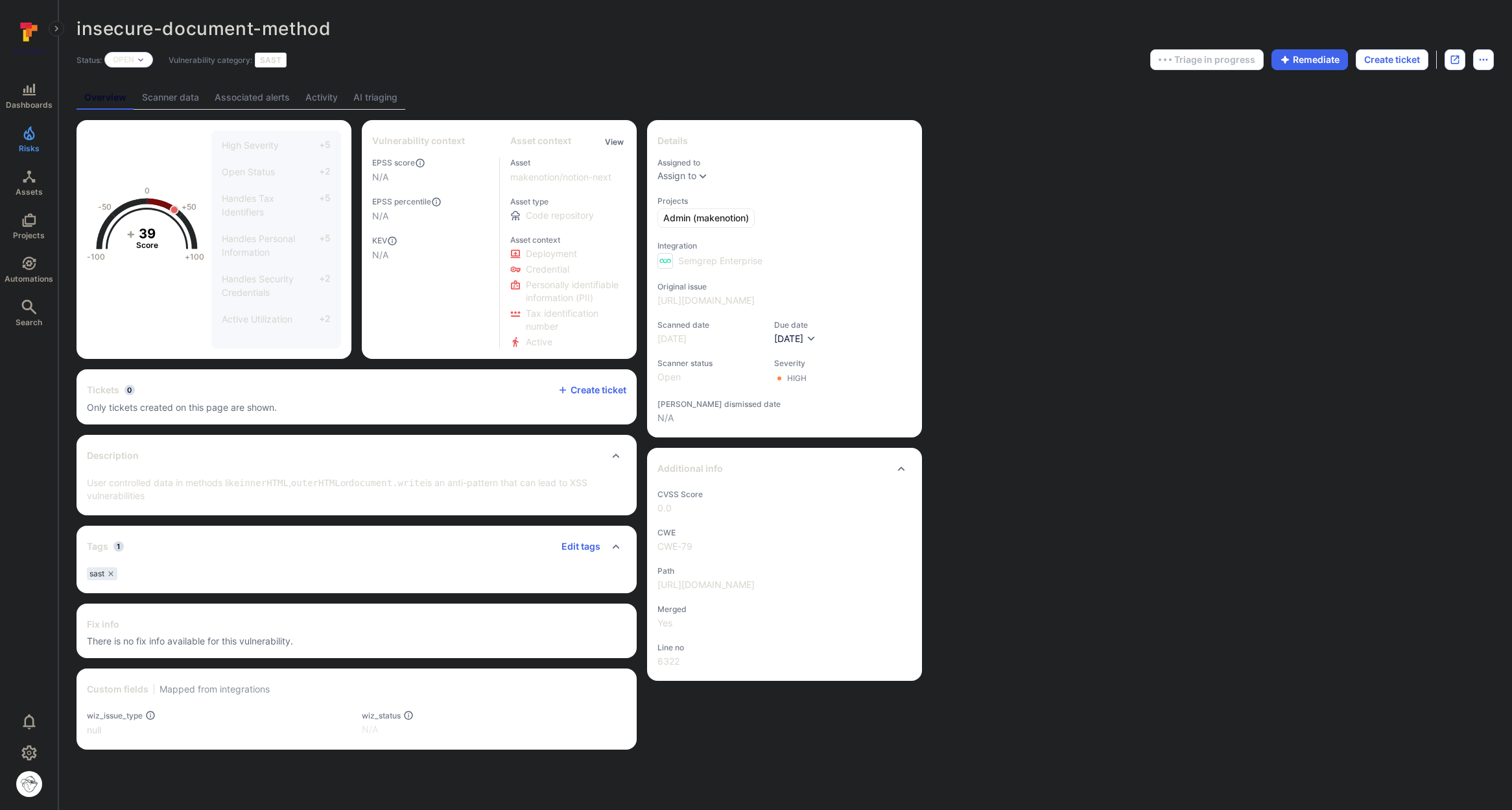
click at [383, 101] on link "AI triaging" at bounding box center [376, 97] width 60 height 24
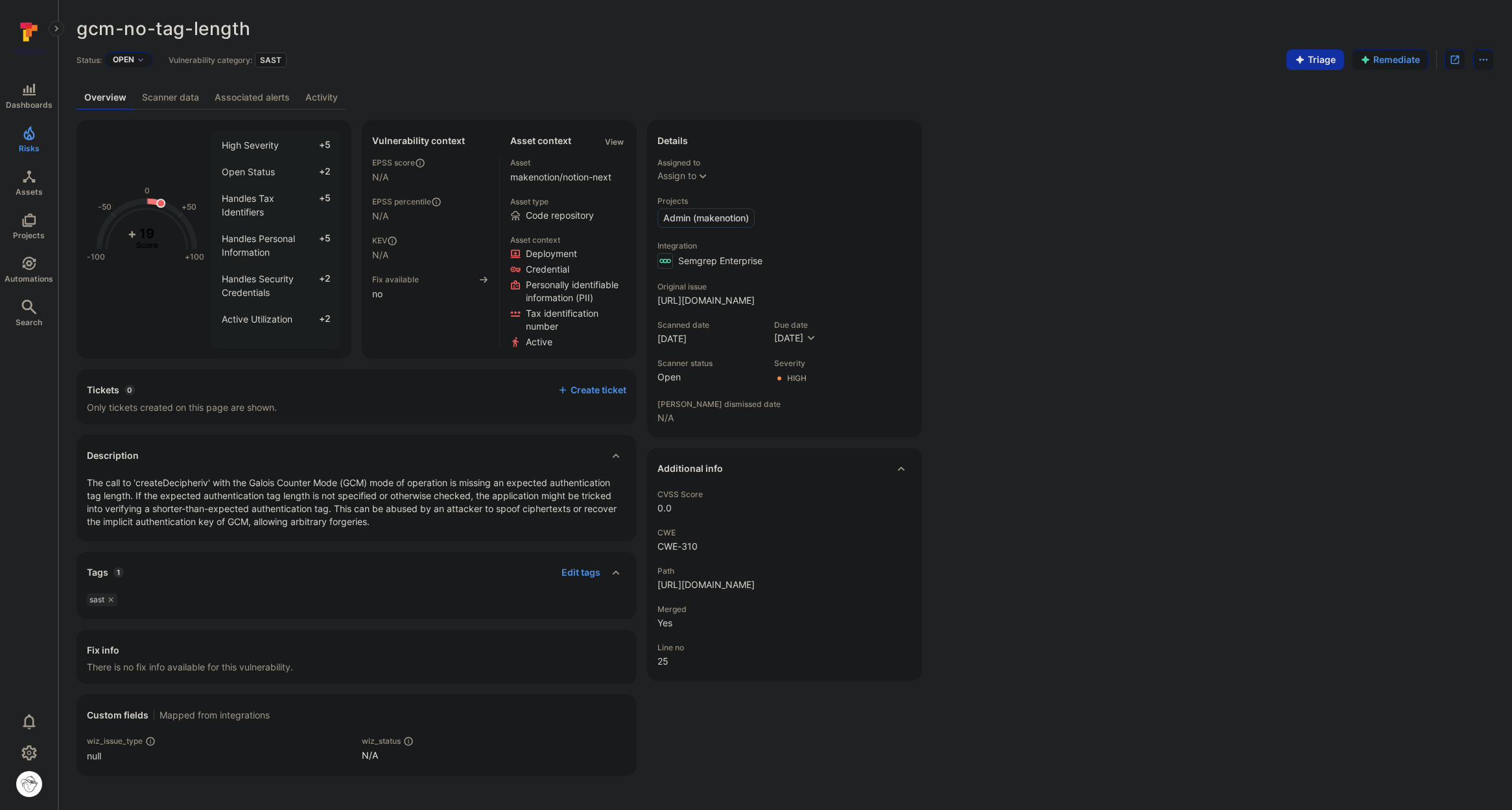
click at [339, 104] on link "Activity" at bounding box center [321, 97] width 48 height 24
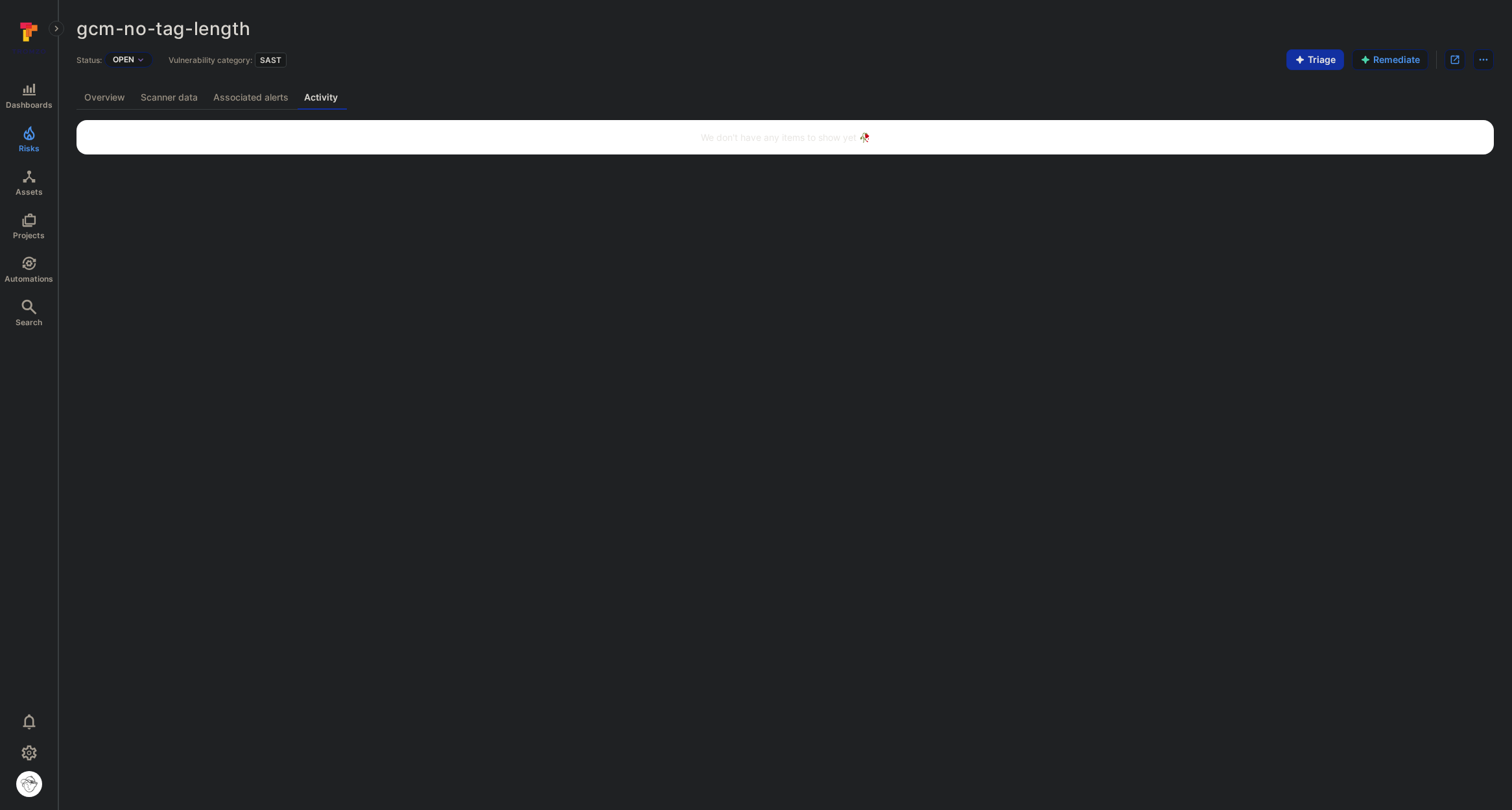
click at [111, 104] on link "Overview" at bounding box center [104, 97] width 56 height 24
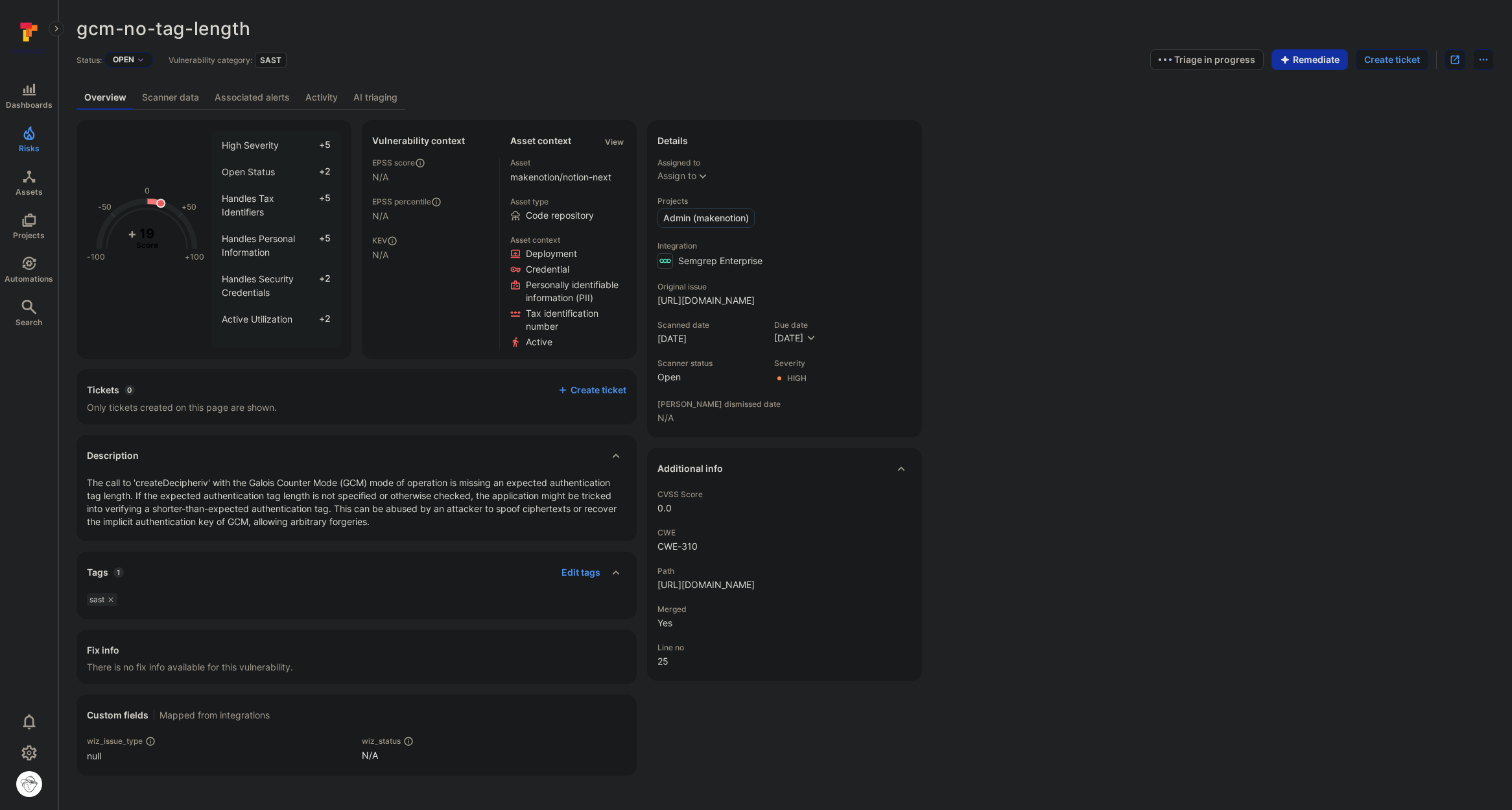
click at [379, 94] on link "AI triaging" at bounding box center [376, 97] width 60 height 24
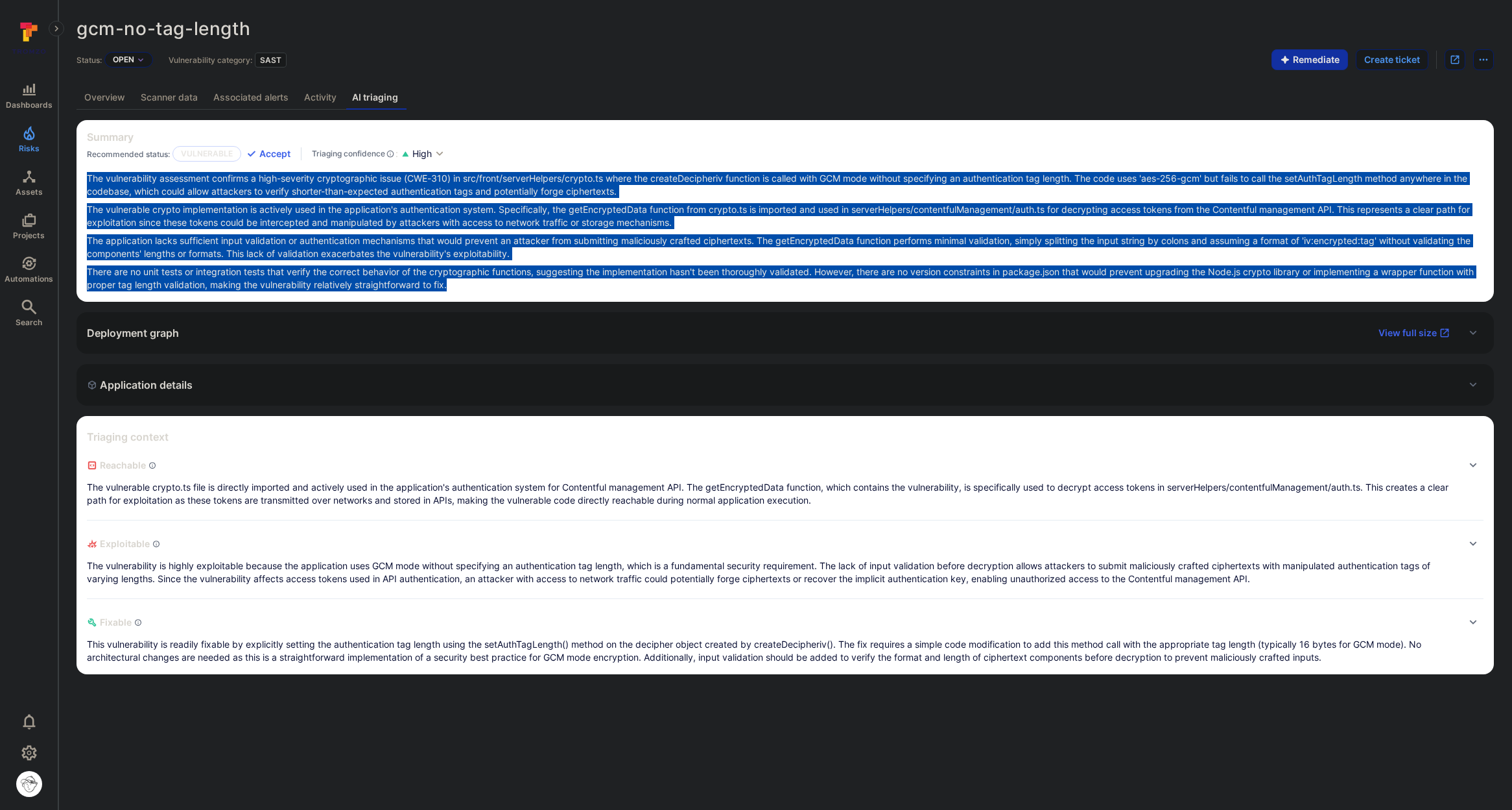
drag, startPoint x: 512, startPoint y: 288, endPoint x: 89, endPoint y: 176, distance: 437.6
click at [89, 176] on div "The vulnerability assessment confirms a high-severity cryptographic issue (CWE-…" at bounding box center [785, 231] width 1397 height 119
copy div "The vulnerability assessment confirms a high-severity cryptographic issue (CWE-…"
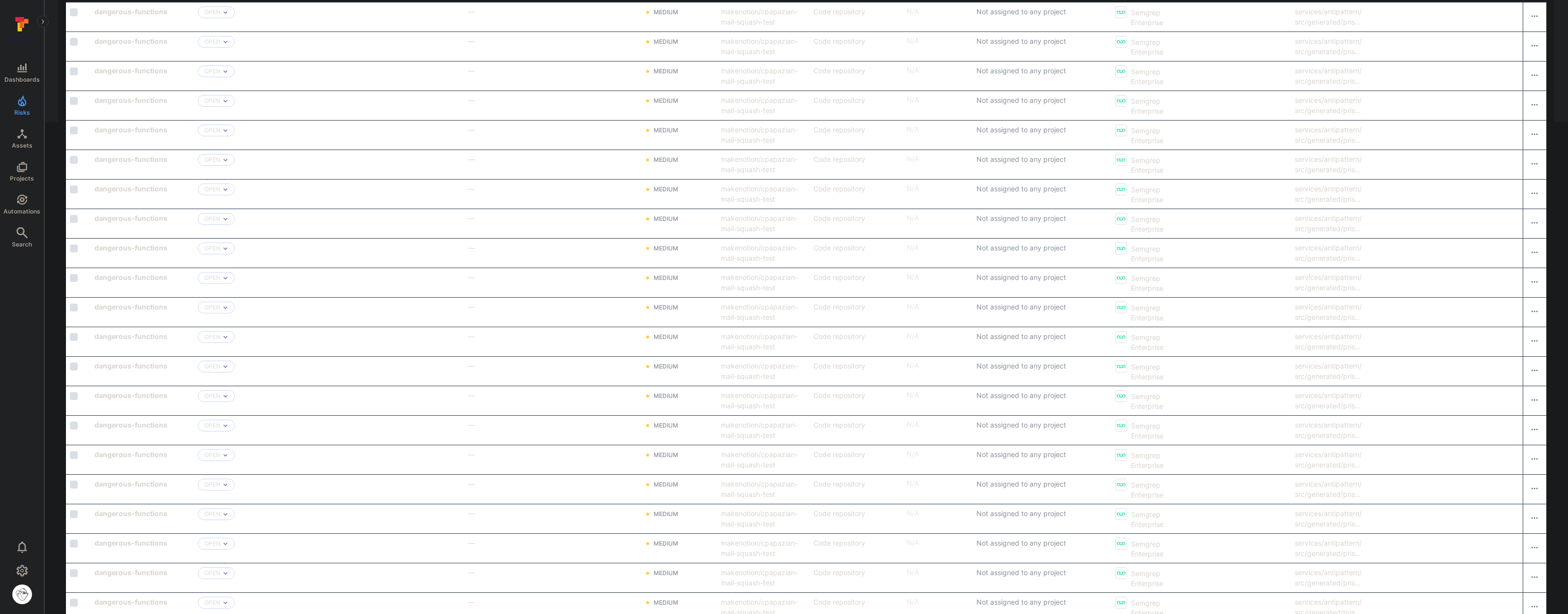
scroll to position [346, 0]
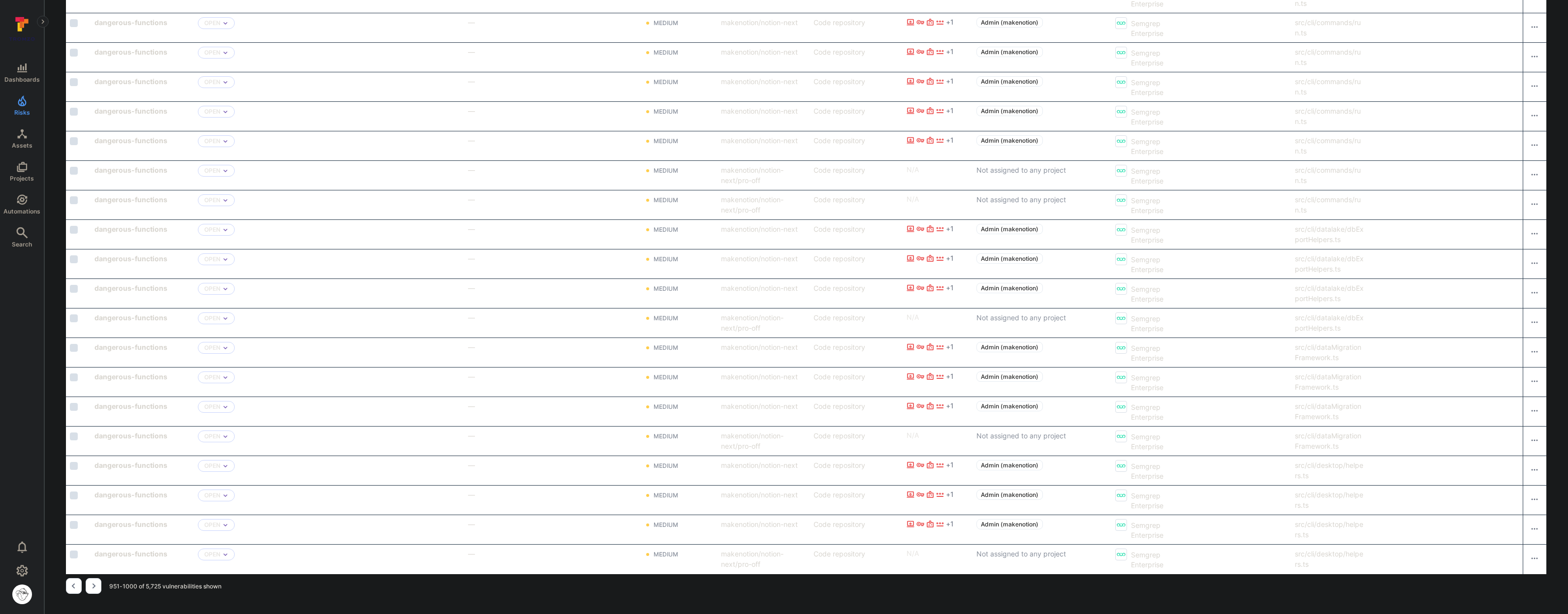
scroll to position [1220, 0]
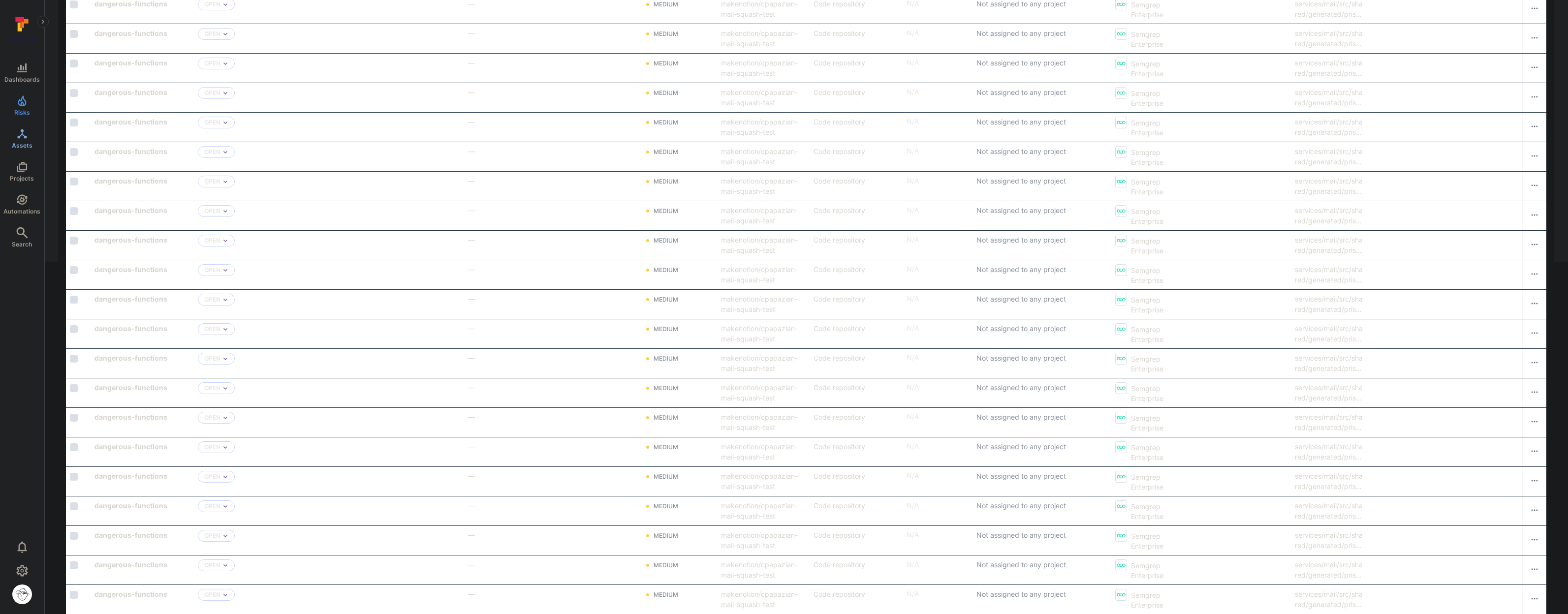
scroll to position [132, 0]
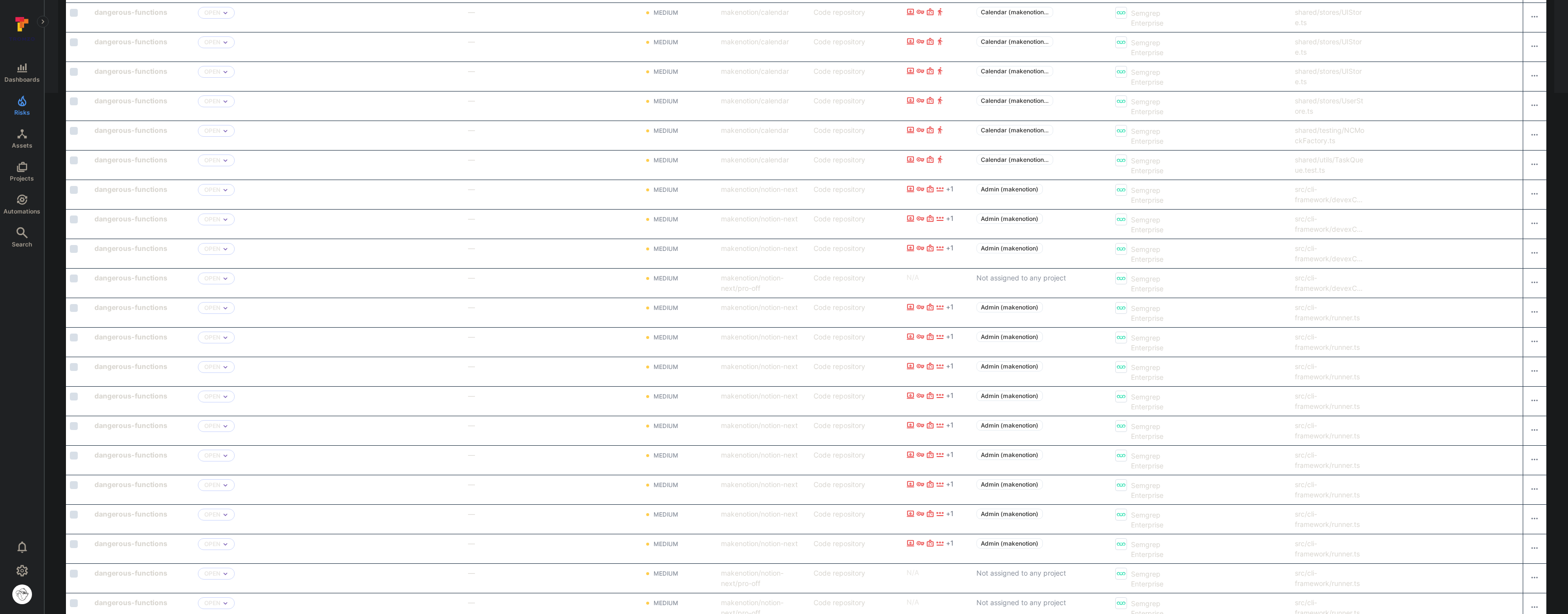
scroll to position [520, 0]
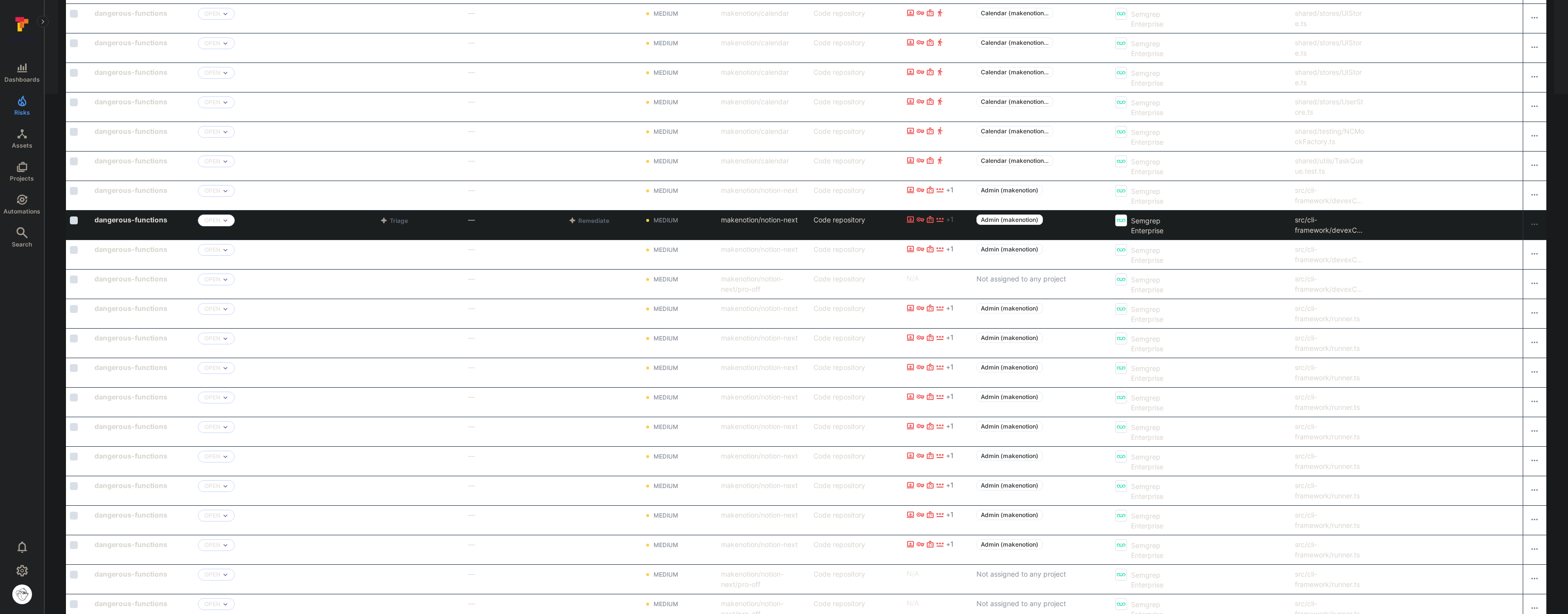
click at [1314, 222] on div "src/cli-framework/devexConfig/devexConfig.ts" at bounding box center [1329, 225] width 70 height 21
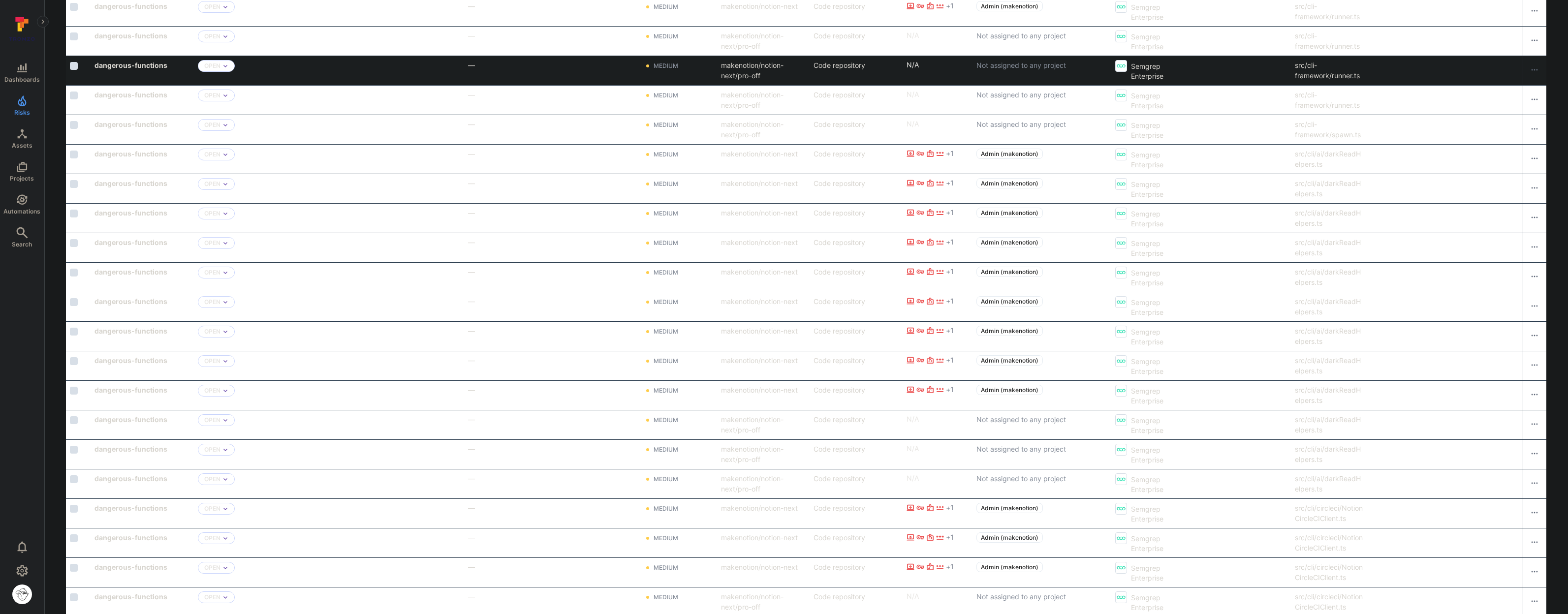
scroll to position [1220, 0]
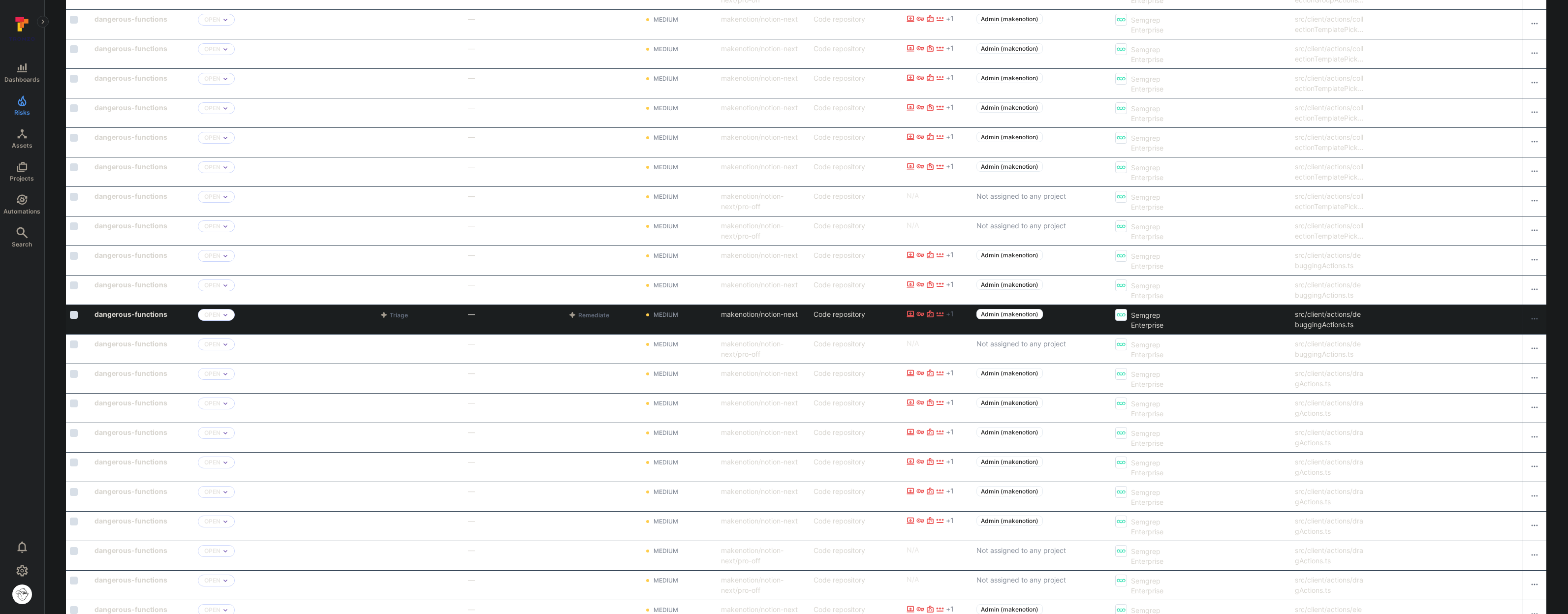
scroll to position [1220, 0]
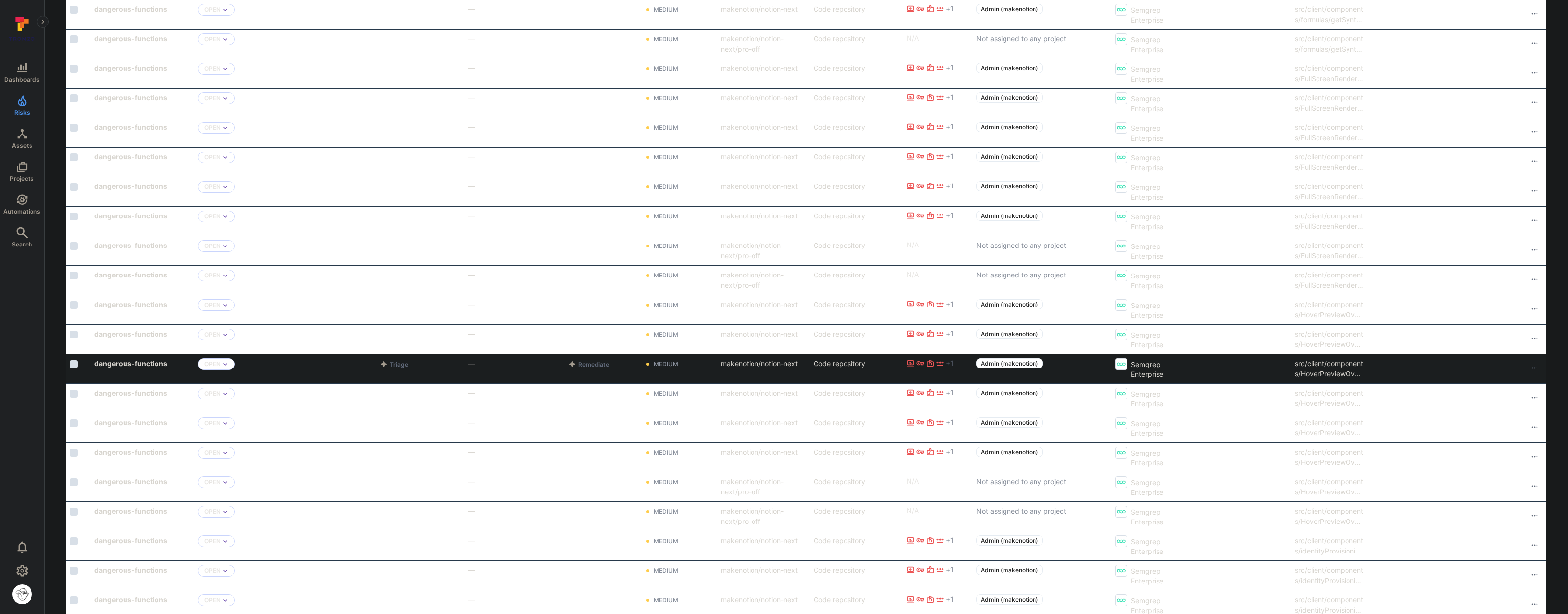
scroll to position [1220, 0]
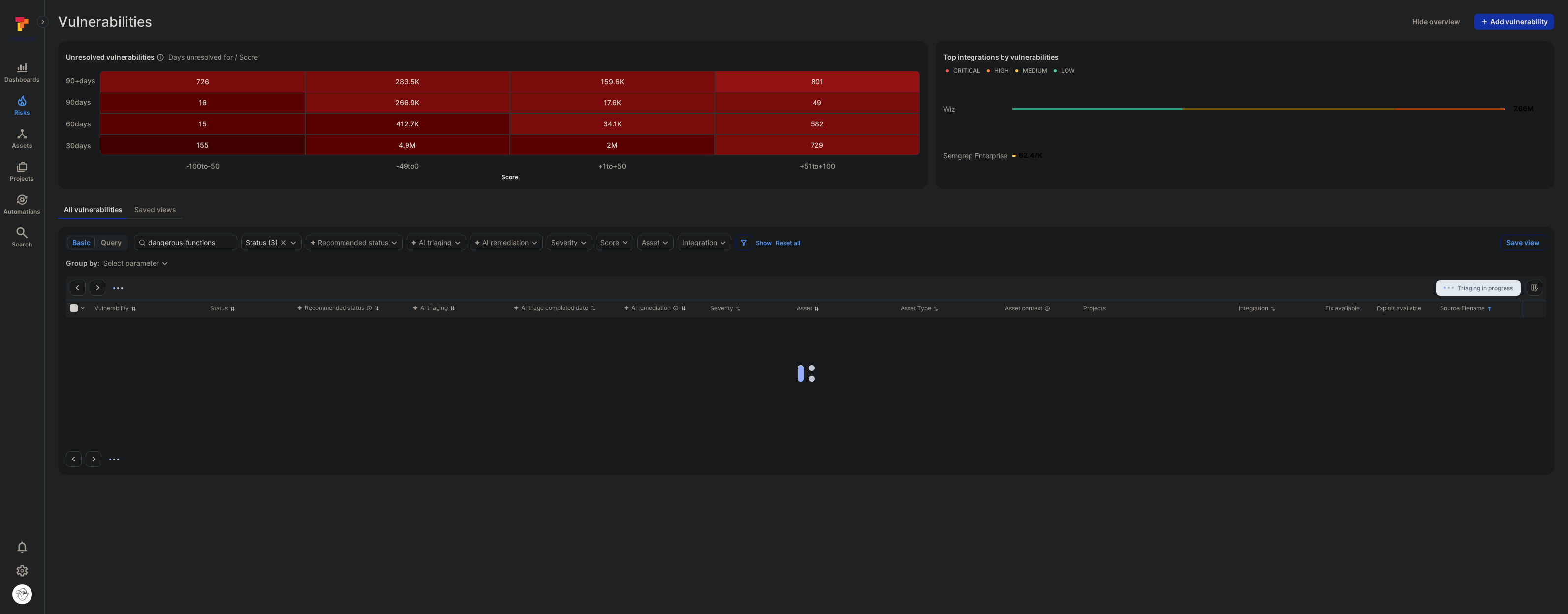
click at [150, 266] on div "Select parameter" at bounding box center [131, 263] width 56 height 8
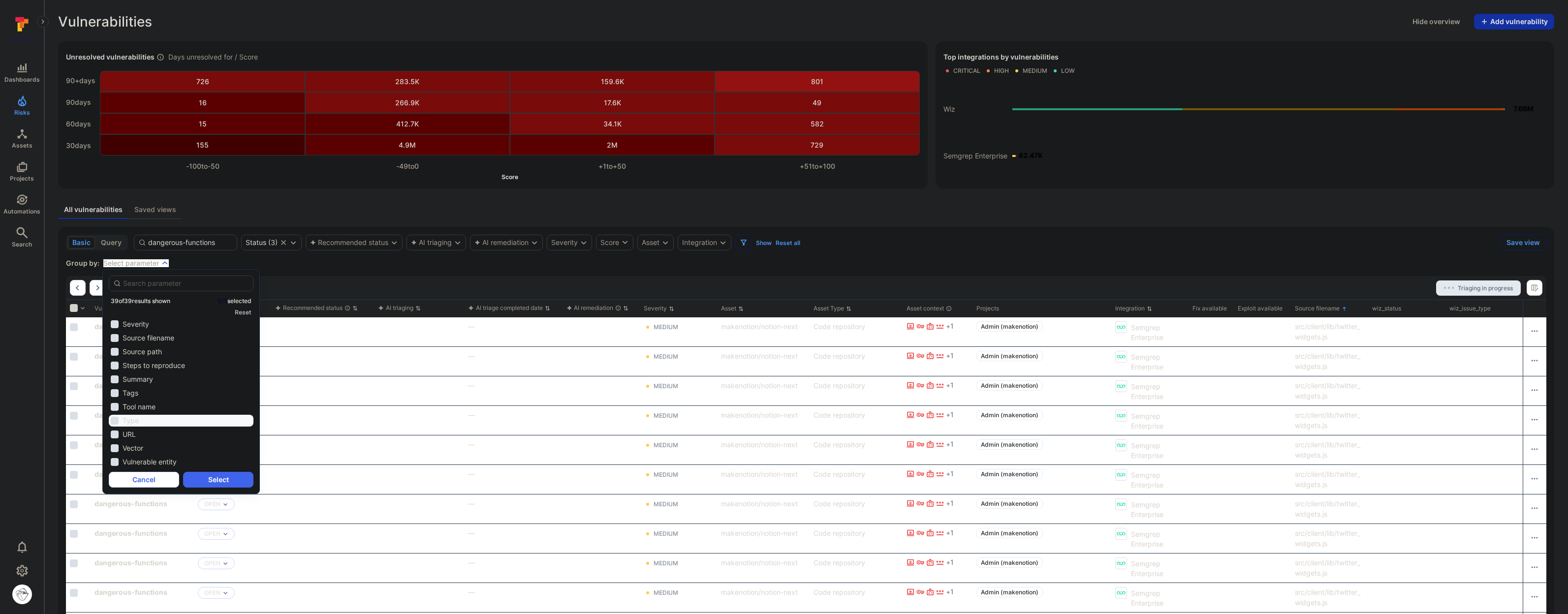
scroll to position [299, 0]
click at [979, 246] on div "basic query dangerous-functions Status ( 3 ) Recommended status AI triaging AI …" at bounding box center [781, 242] width 1430 height 16
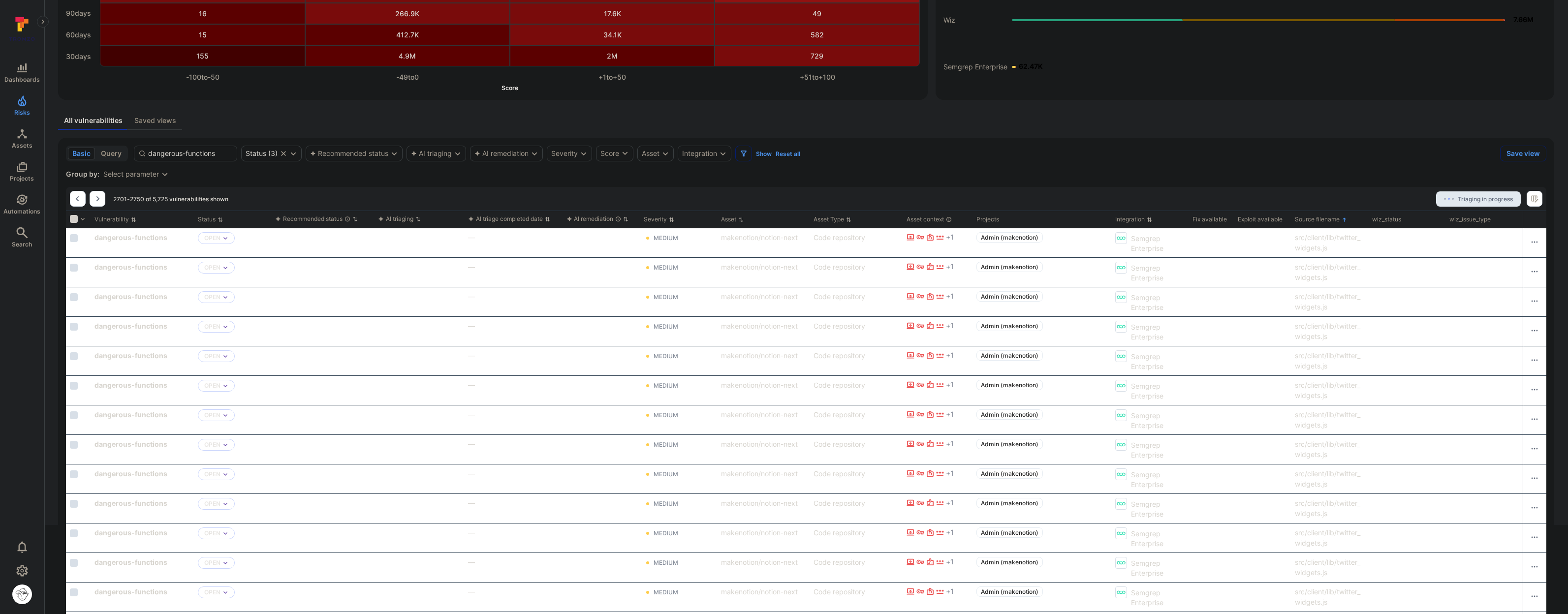
scroll to position [208, 0]
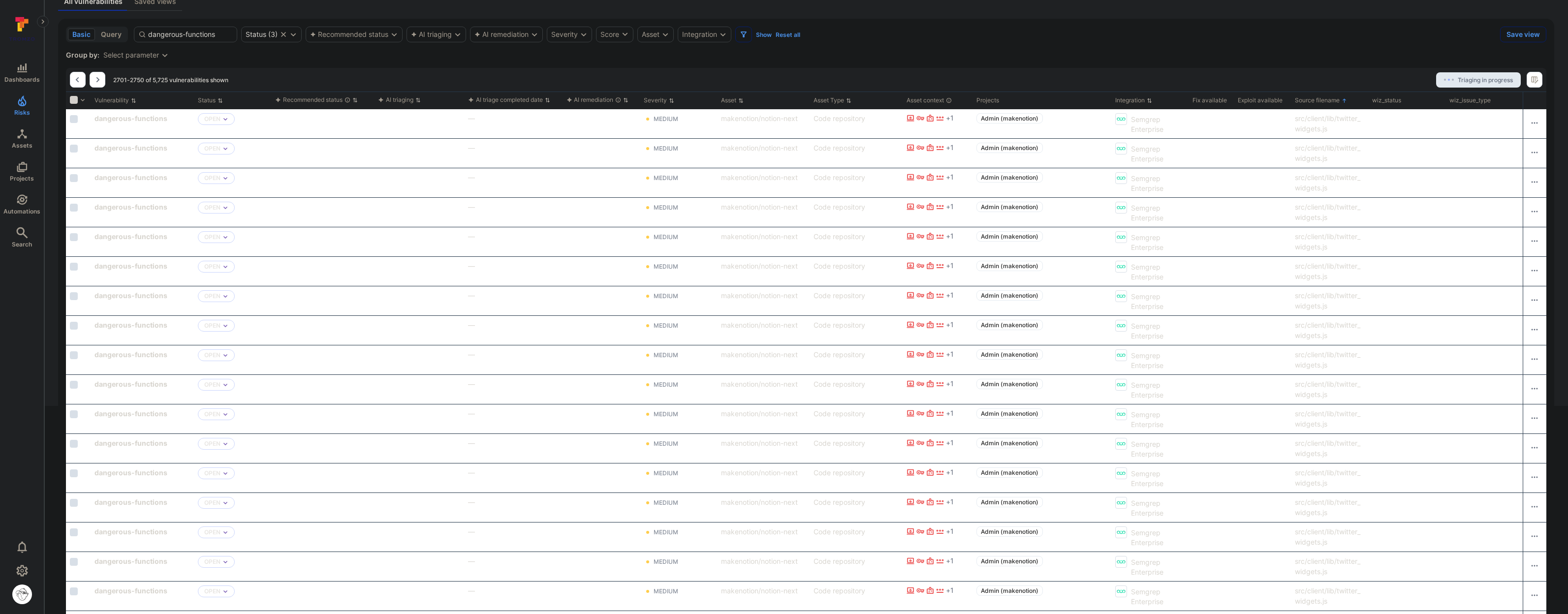
click at [136, 56] on div "Select parameter" at bounding box center [131, 54] width 56 height 8
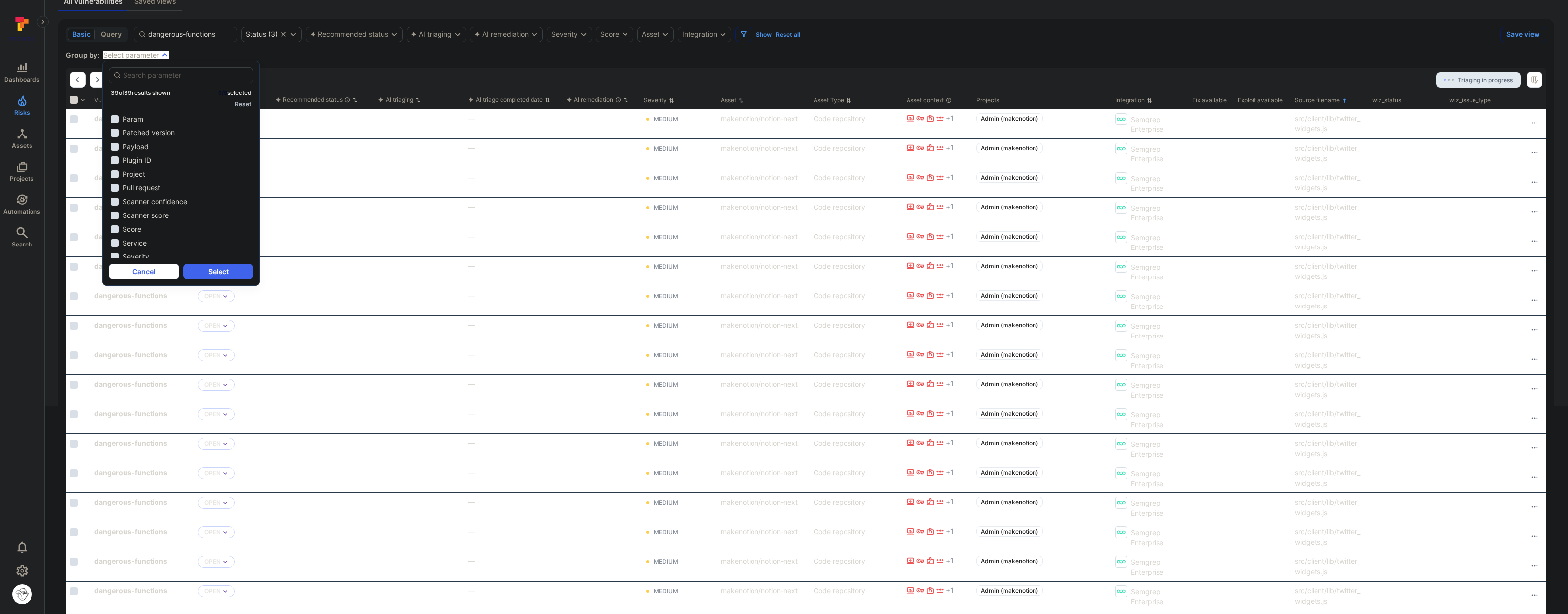
scroll to position [304, 0]
click at [168, 134] on li "Source filename" at bounding box center [181, 130] width 145 height 12
click at [201, 266] on button "Select" at bounding box center [218, 271] width 70 height 16
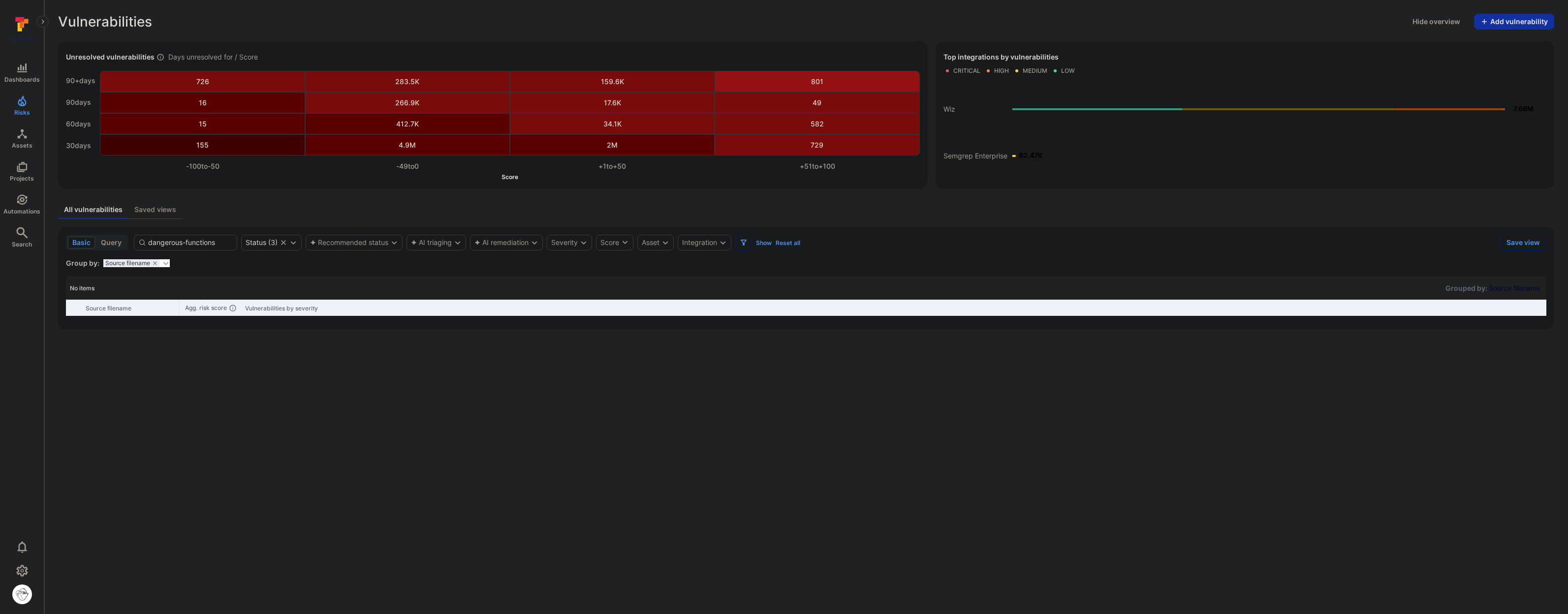
click at [208, 321] on div "No items Grouped by: Source filename Source filename Agg. risk score Vulnerabil…" at bounding box center [806, 299] width 1480 height 45
drag, startPoint x: 209, startPoint y: 324, endPoint x: 212, endPoint y: 361, distance: 37.1
click at [212, 361] on body "Dashboards Risks Assets Projects Automations Search 0 Risks Vulnerabilities Ale…" at bounding box center [784, 307] width 1568 height 614
drag, startPoint x: 212, startPoint y: 361, endPoint x: 149, endPoint y: 288, distance: 96.4
click at [149, 288] on body "Dashboards Risks Assets Projects Automations Search 0 Risks Vulnerabilities Ale…" at bounding box center [784, 307] width 1568 height 614
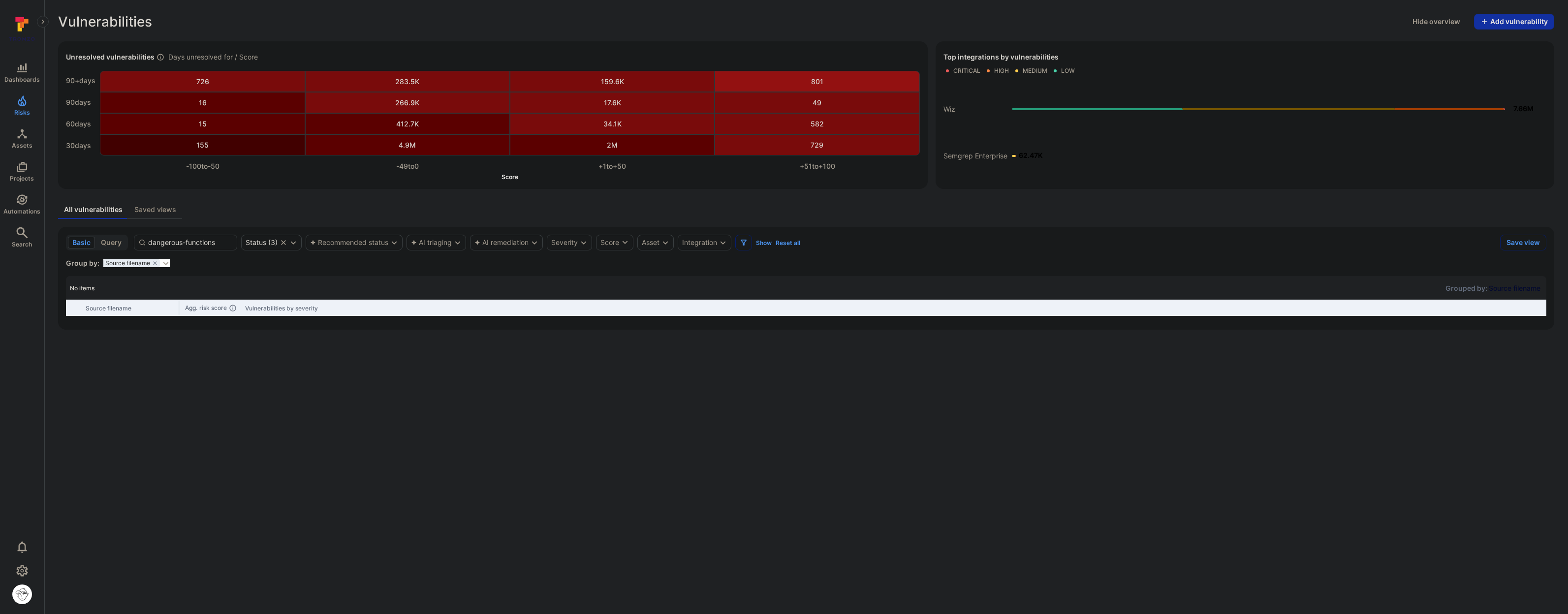
click at [147, 289] on div "No items Grouped by: Source filename" at bounding box center [806, 288] width 1480 height 23
click at [178, 244] on input "dangerous-functions" at bounding box center [190, 242] width 85 height 10
click at [153, 262] on icon "grouping parameters" at bounding box center [154, 262] width 3 height 3
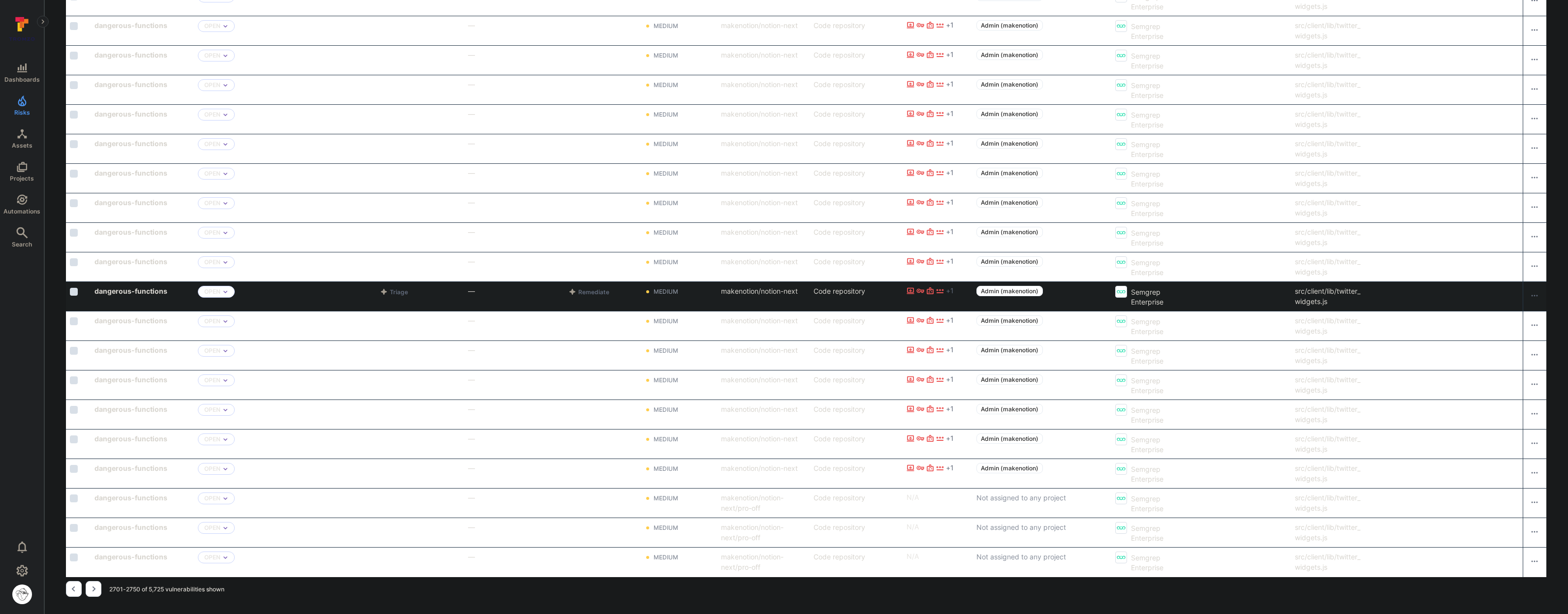
scroll to position [1220, 0]
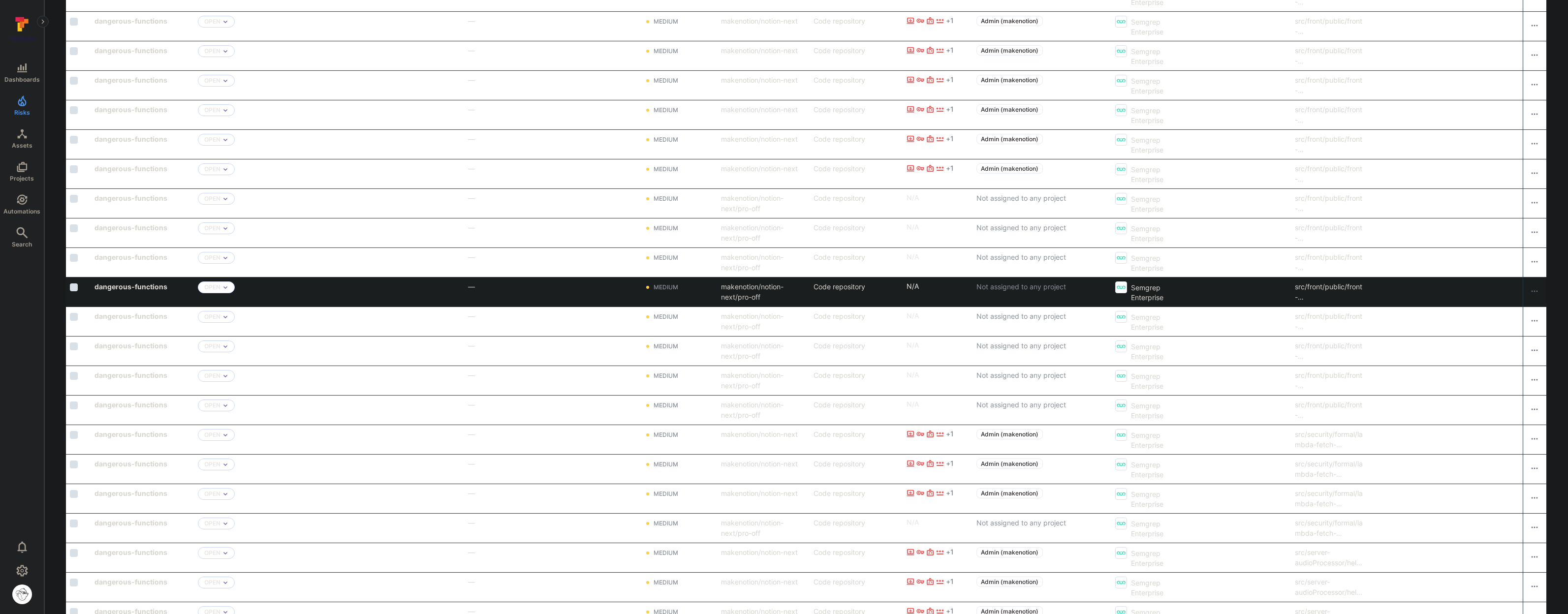
scroll to position [1054, 0]
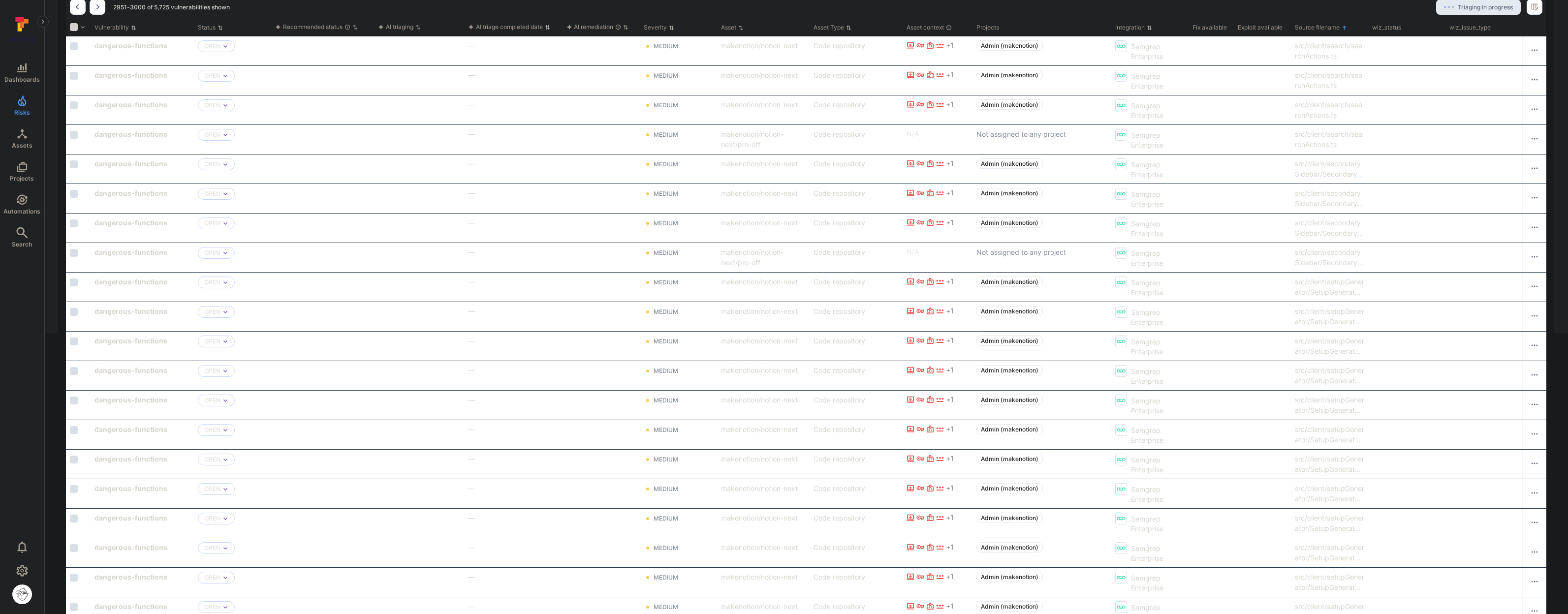
scroll to position [213, 0]
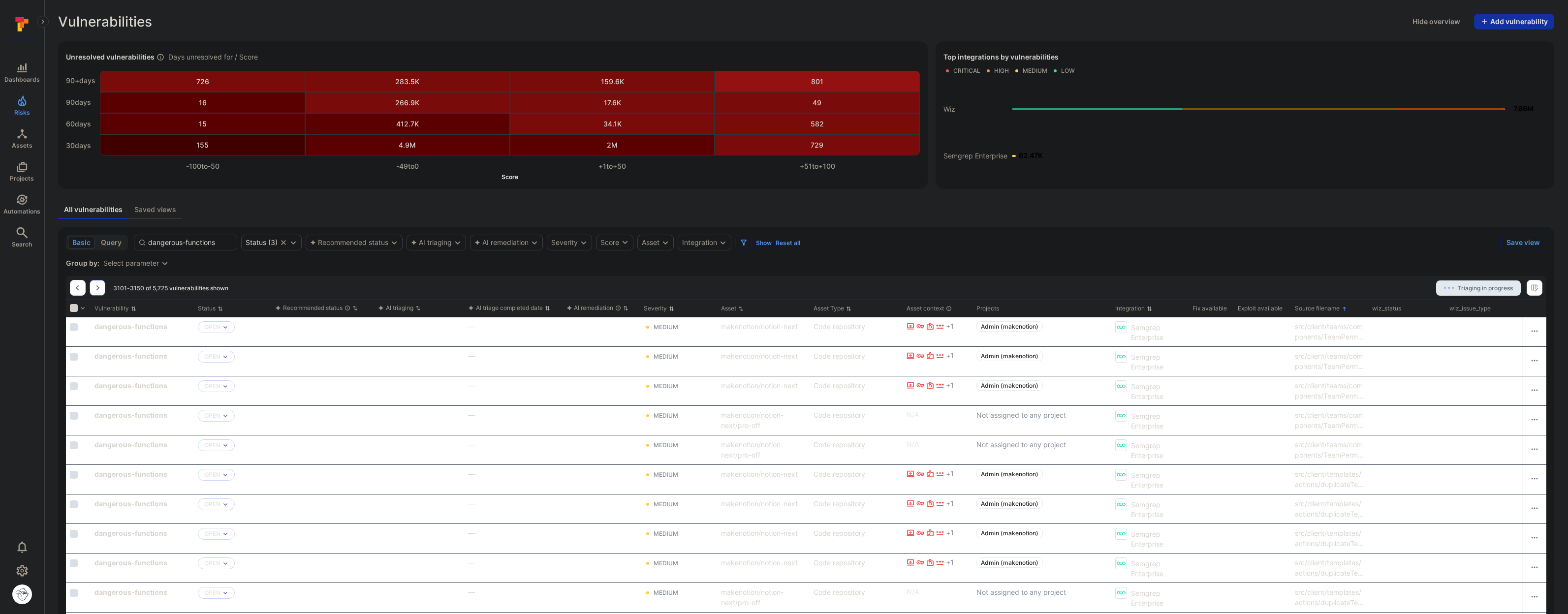
click at [97, 285] on icon "Go to the next page" at bounding box center [97, 287] width 8 height 8
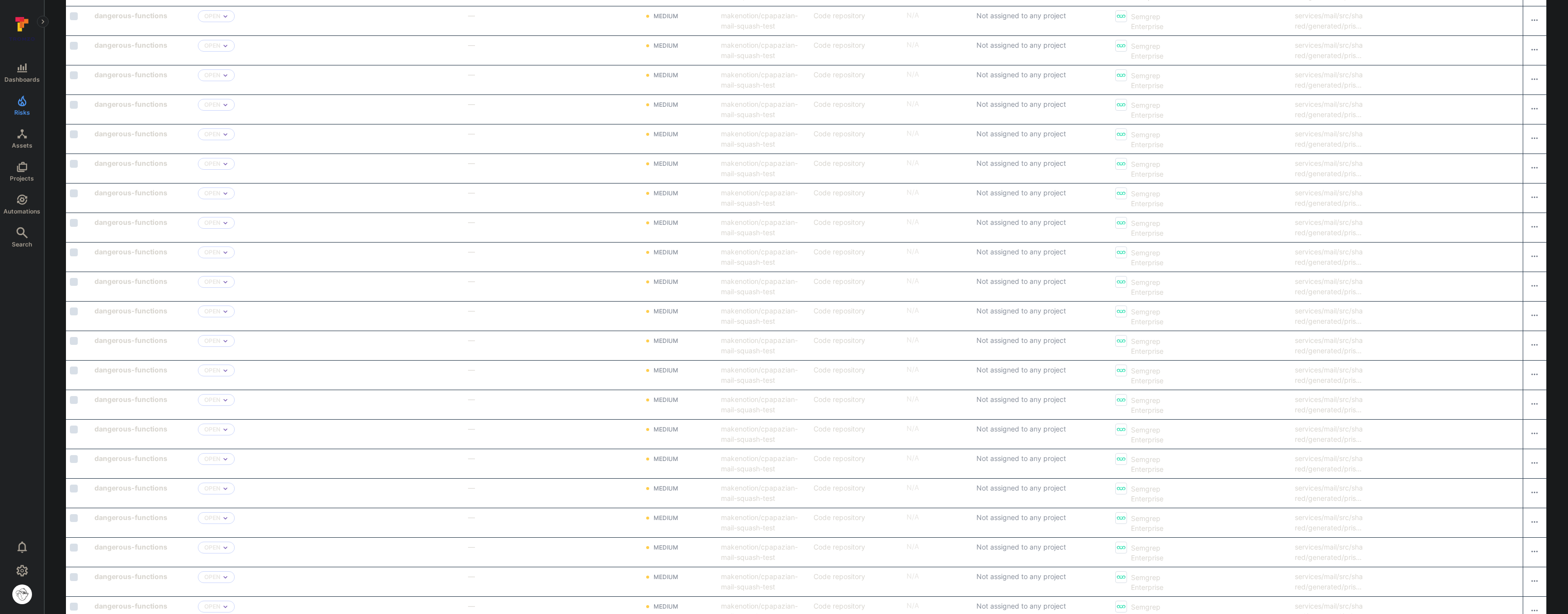
scroll to position [564, 0]
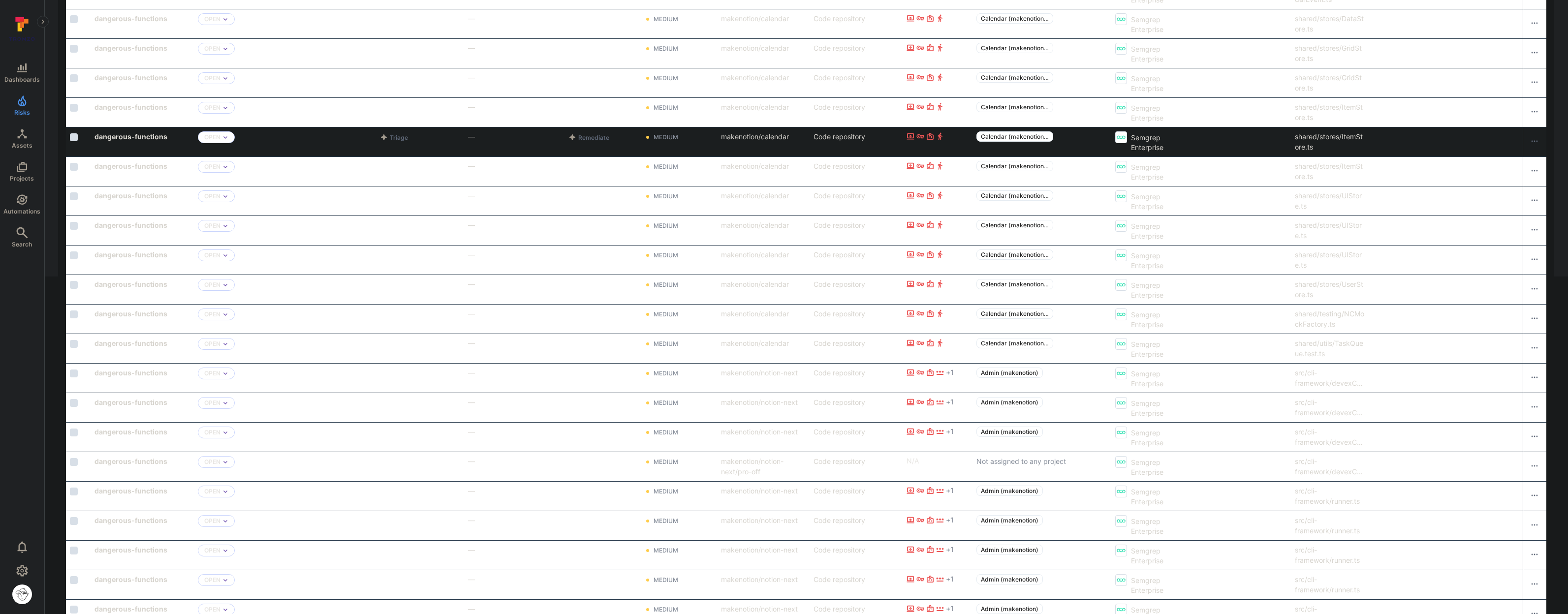
scroll to position [323, 0]
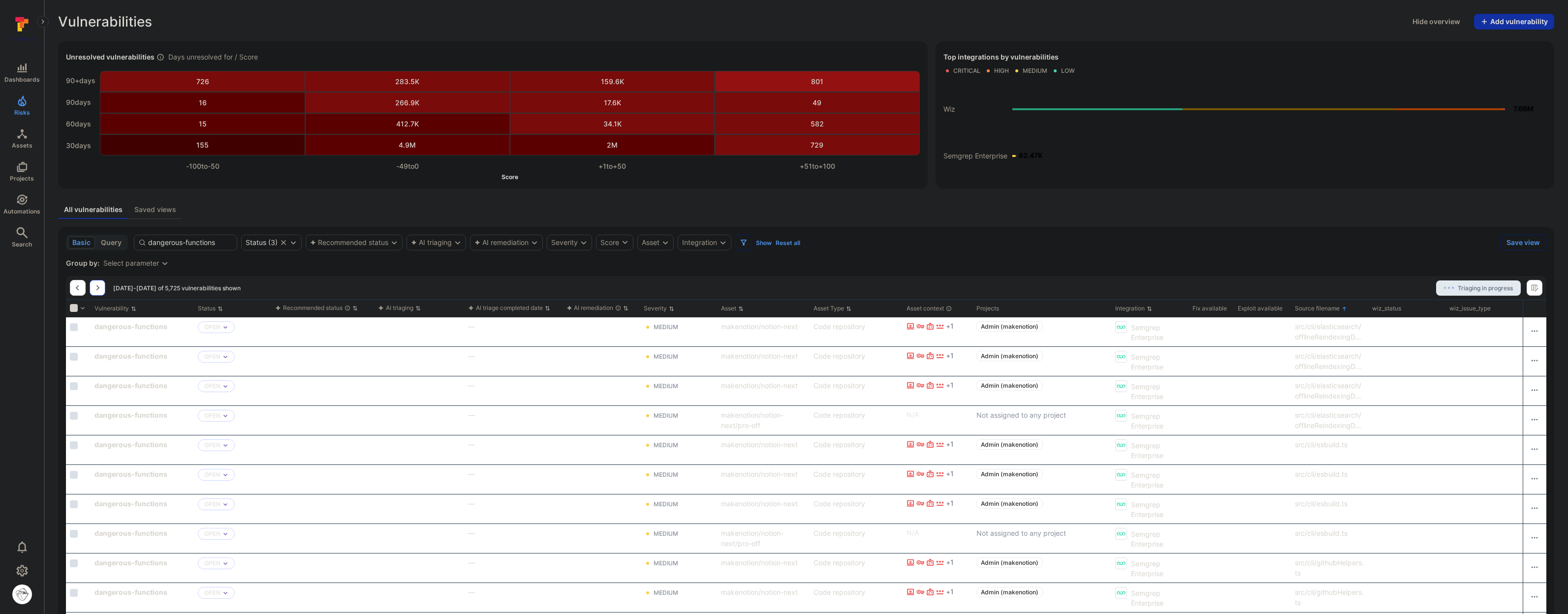
click at [100, 288] on icon "Go to the next page" at bounding box center [97, 287] width 8 height 8
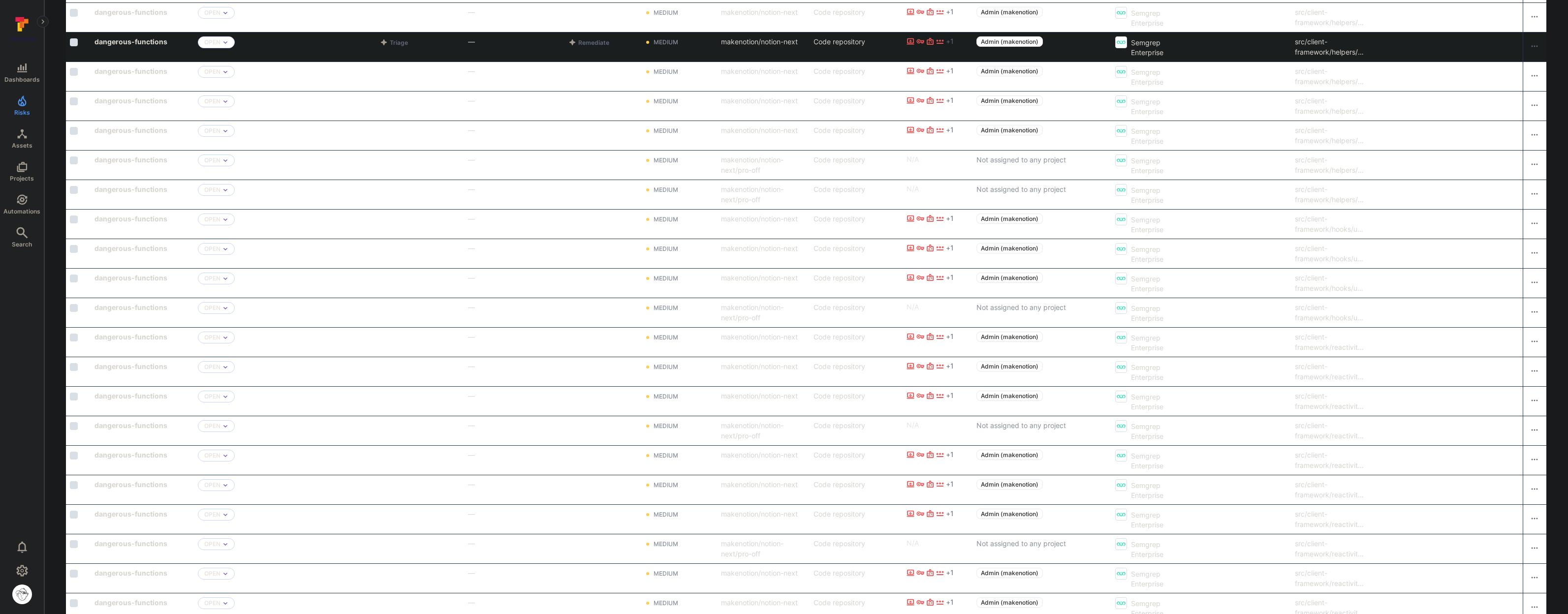
scroll to position [834, 0]
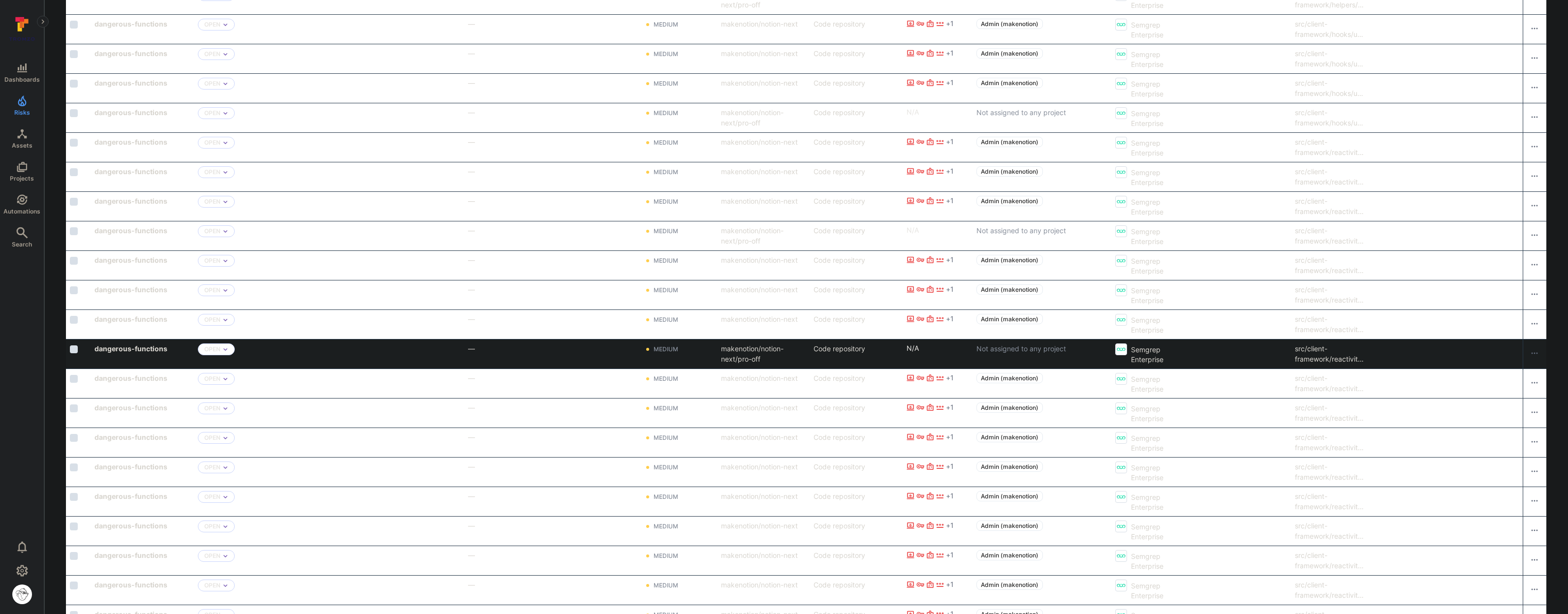
click at [1350, 357] on div "src/client-framework/reactivity/internal/ComputedStore2.ts" at bounding box center [1329, 354] width 70 height 21
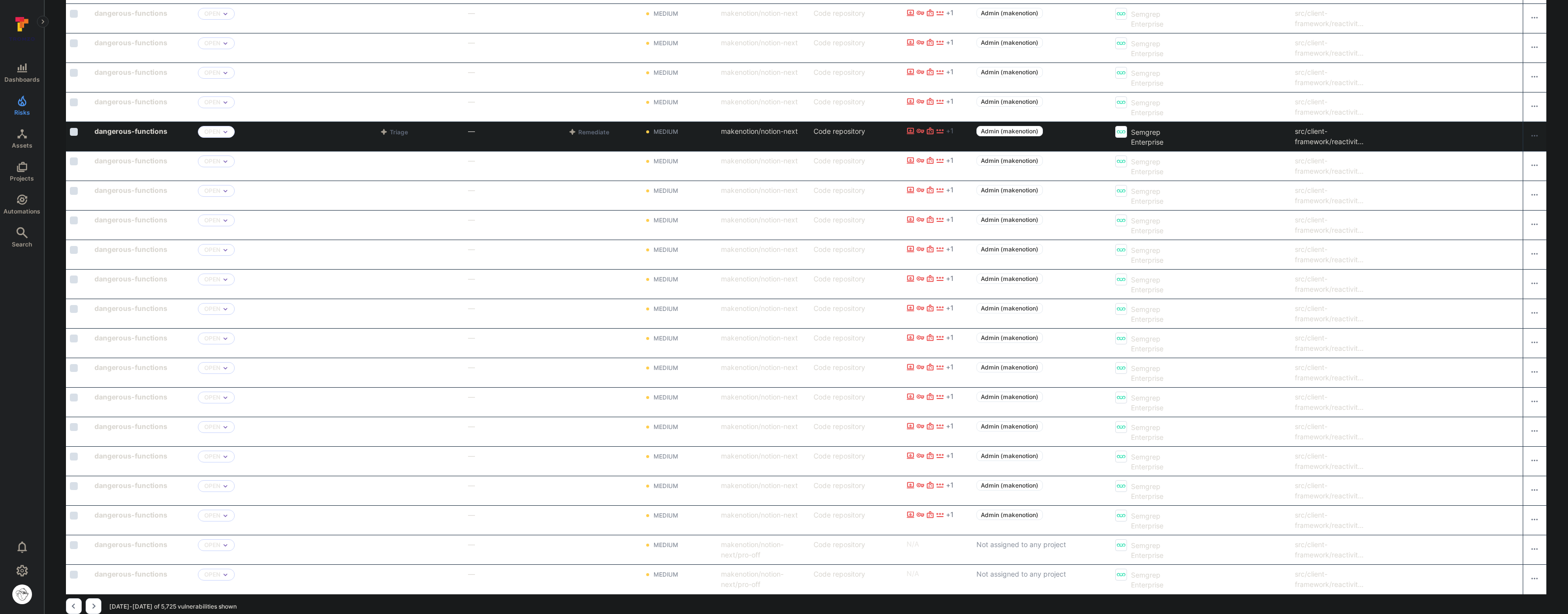
scroll to position [1198, 0]
click at [140, 133] on b "dangerous-functions" at bounding box center [131, 131] width 73 height 8
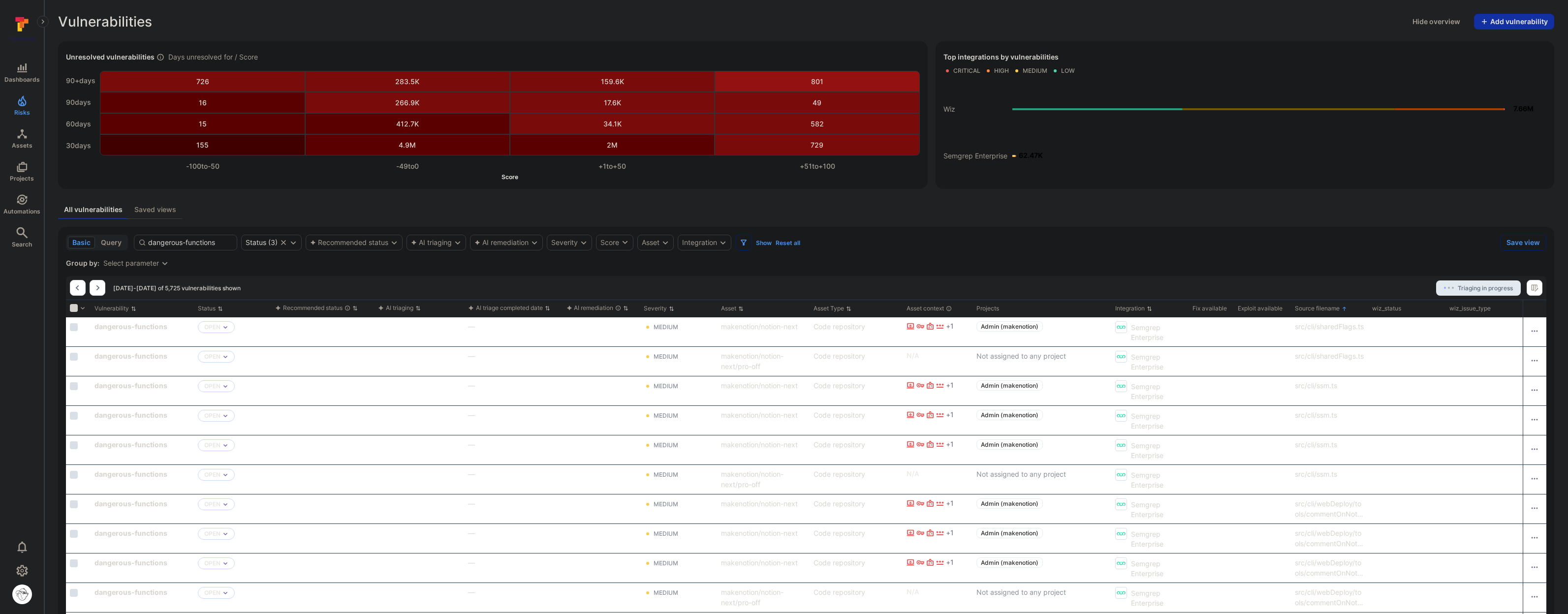
click at [1117, 187] on div "Top integrations by vulnerabilities Critical High Medium Low Semgrep Enterprise…" at bounding box center [1244, 115] width 618 height 147
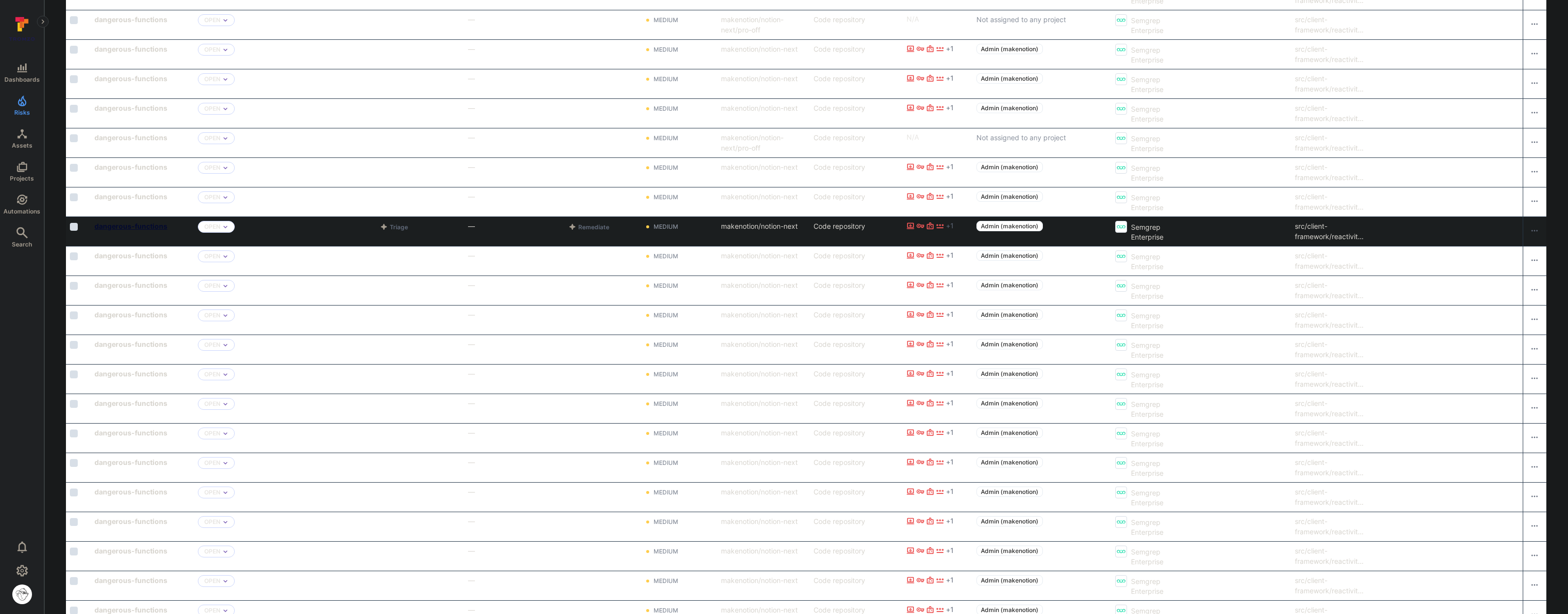
scroll to position [1220, 0]
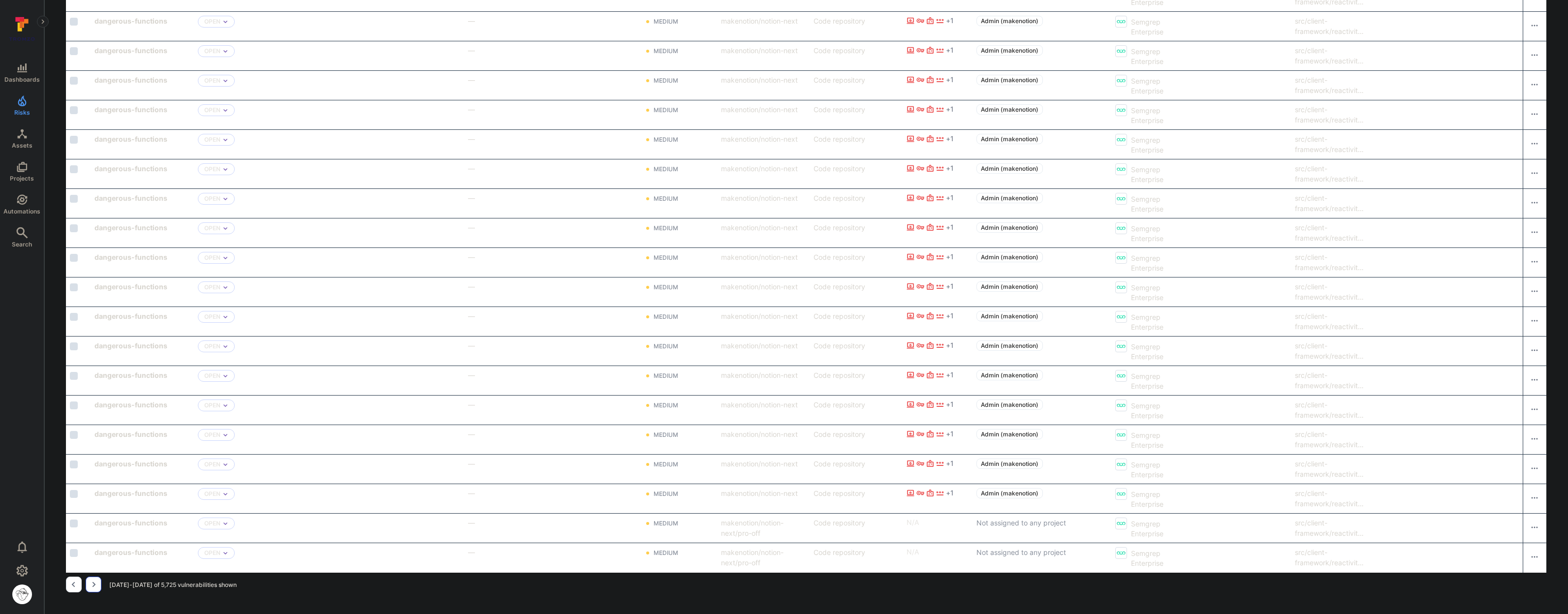
click at [92, 588] on icon "Go to the next page" at bounding box center [93, 584] width 8 height 8
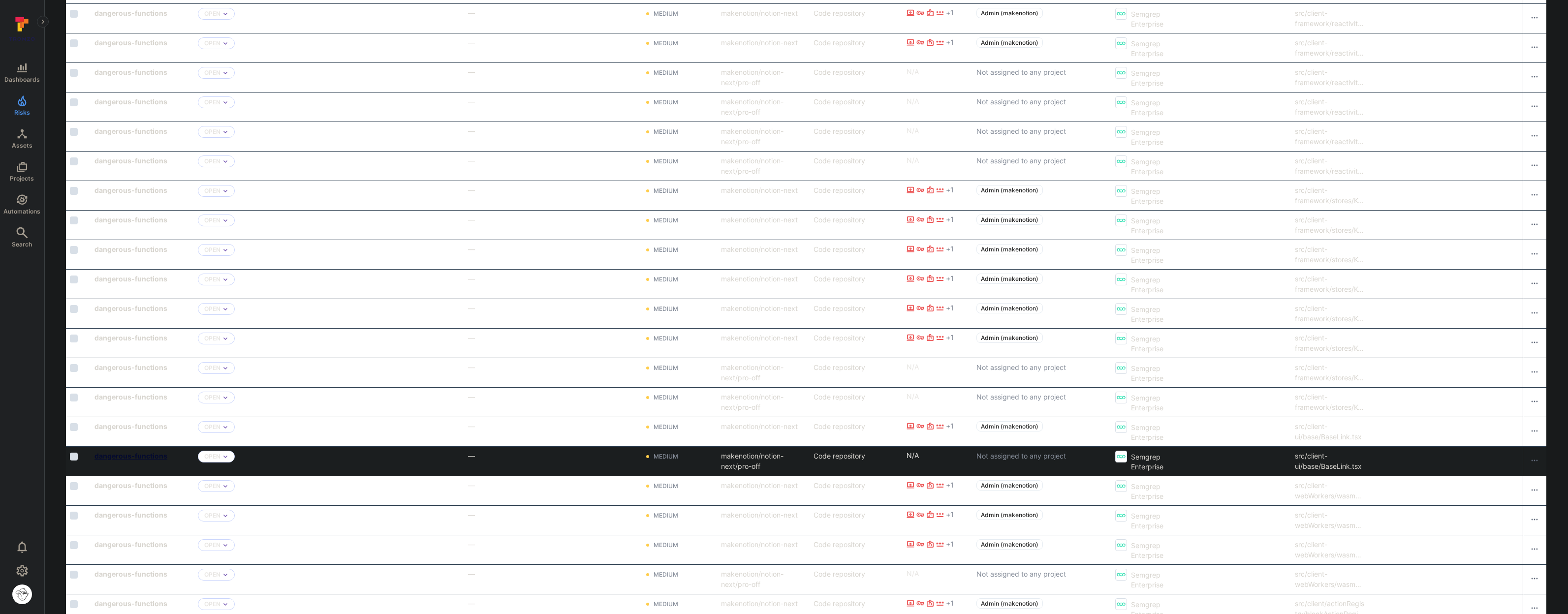
scroll to position [668, 0]
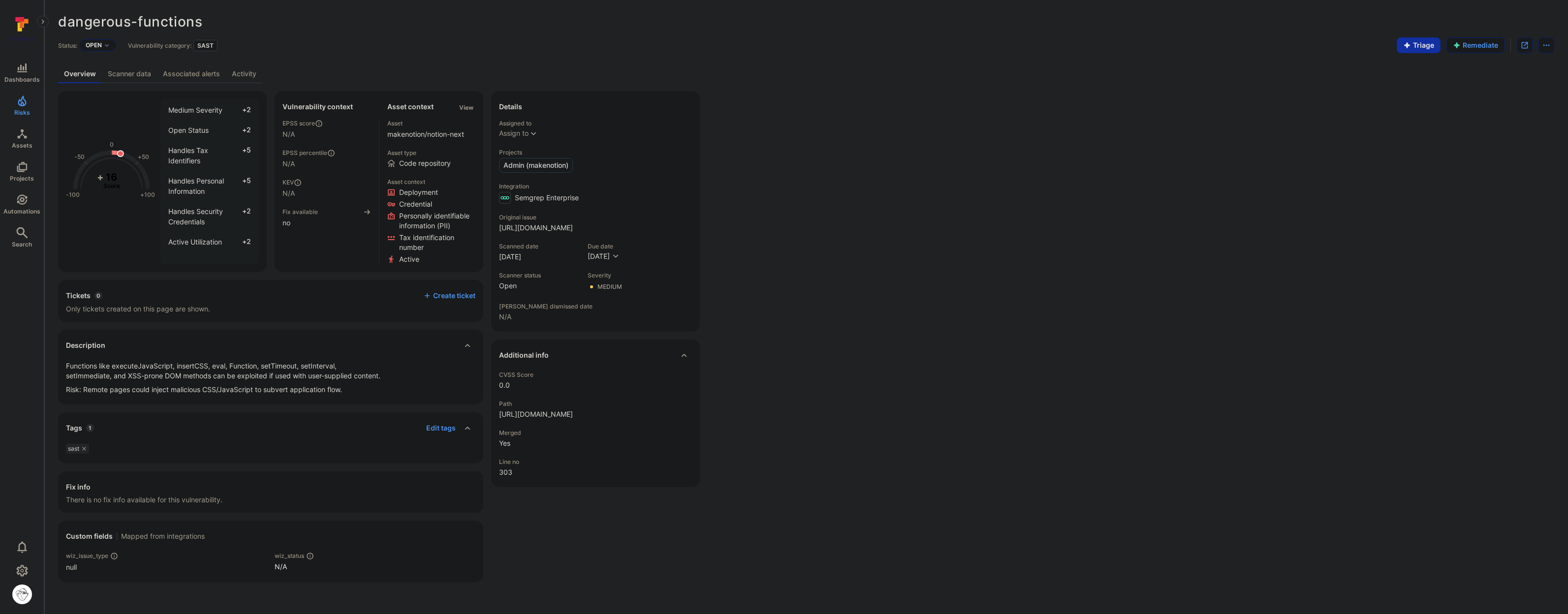
click at [648, 460] on div "CVSS Score 0.0 Path https://github.com/makenotion/notion-next/blob/00310a3678d6…" at bounding box center [596, 424] width 193 height 106
click at [138, 75] on link "Scanner data" at bounding box center [129, 74] width 55 height 18
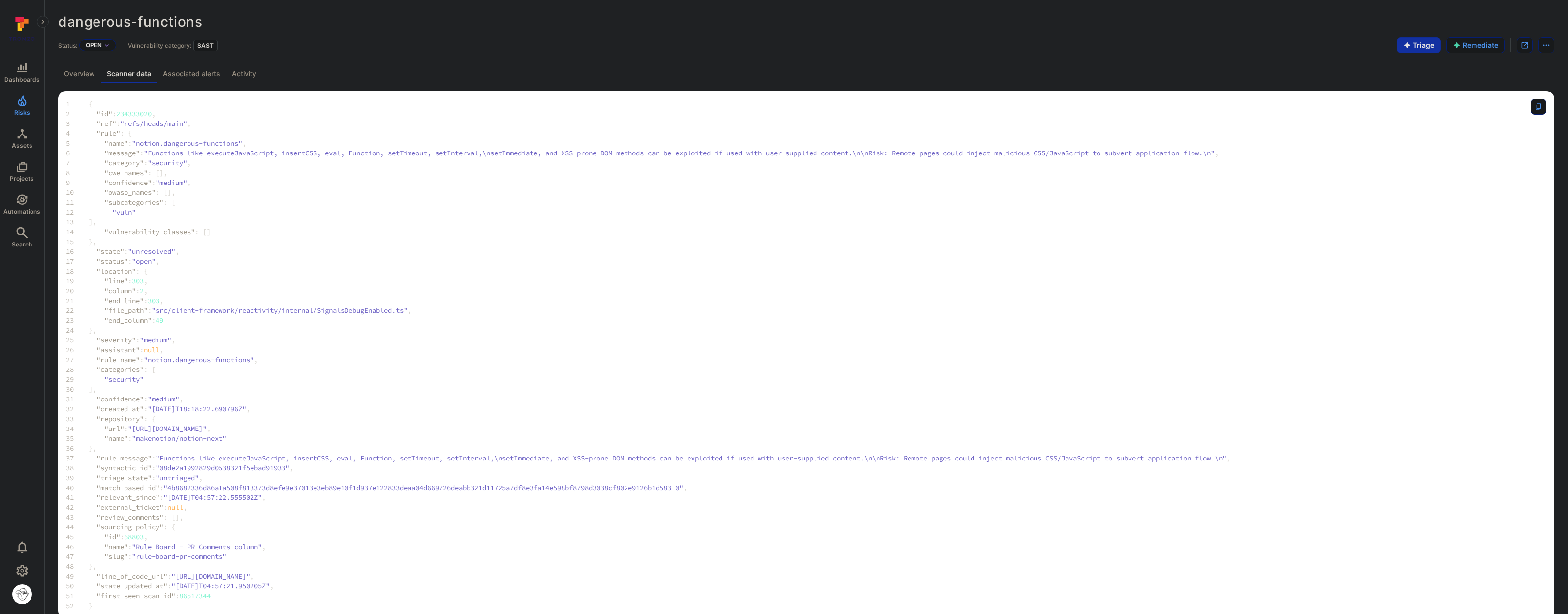
click at [249, 277] on span "19 "line" : 303 ," at bounding box center [648, 281] width 1164 height 10
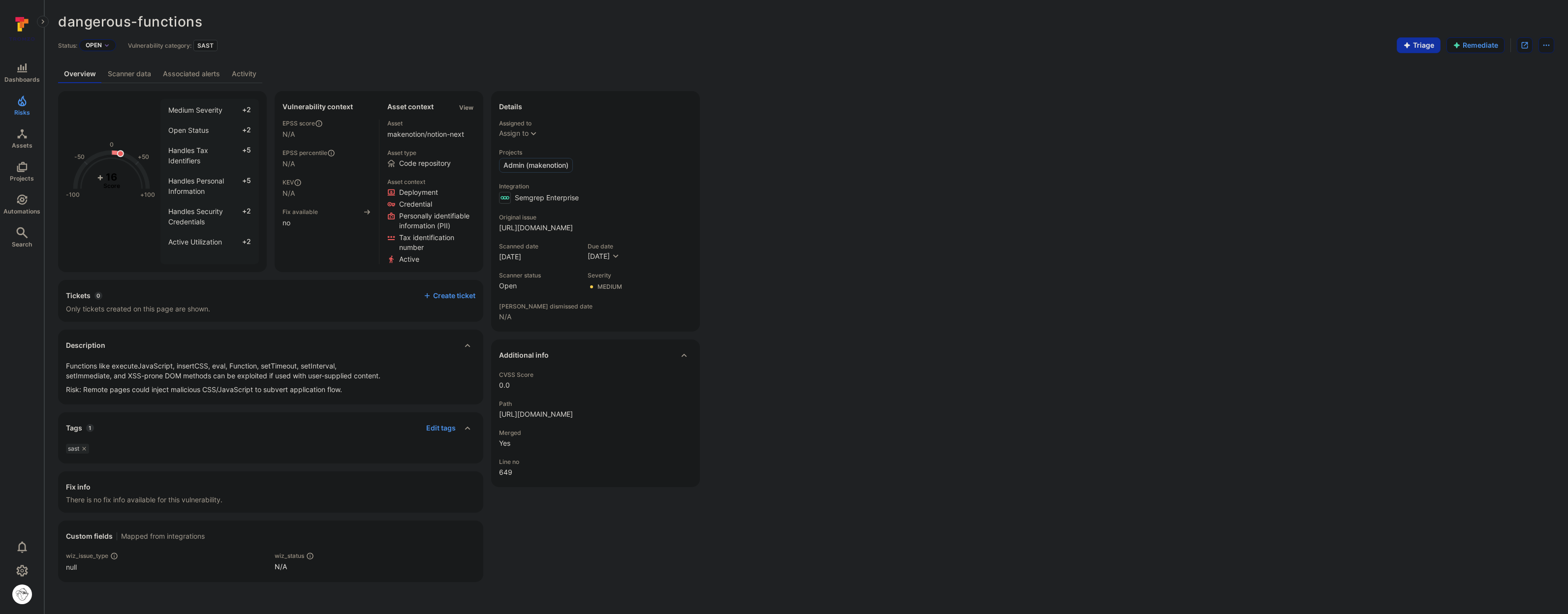
click at [775, 318] on div "-100 -50 0 +50 +100 + 16 Score Medium Severity +2 Open Status +2 Handles Tax Id…" at bounding box center [806, 336] width 1496 height 491
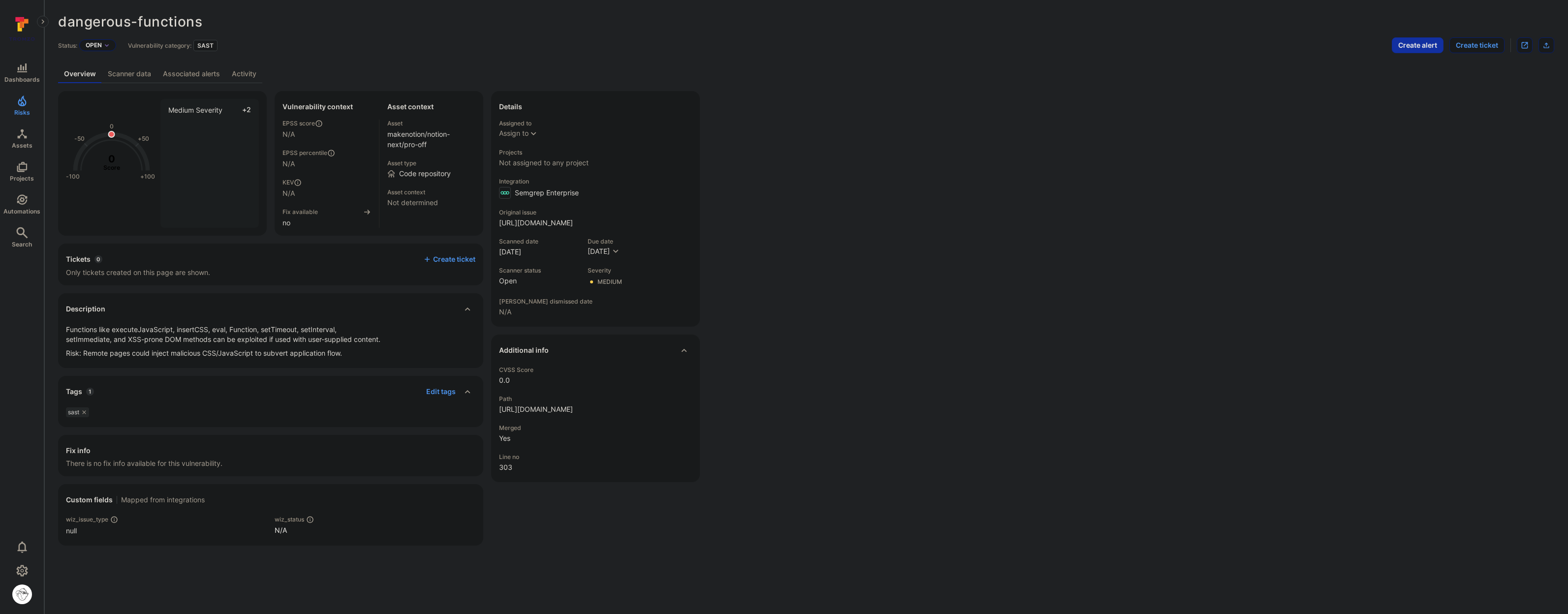
click at [227, 447] on div "Fix info" at bounding box center [271, 450] width 410 height 16
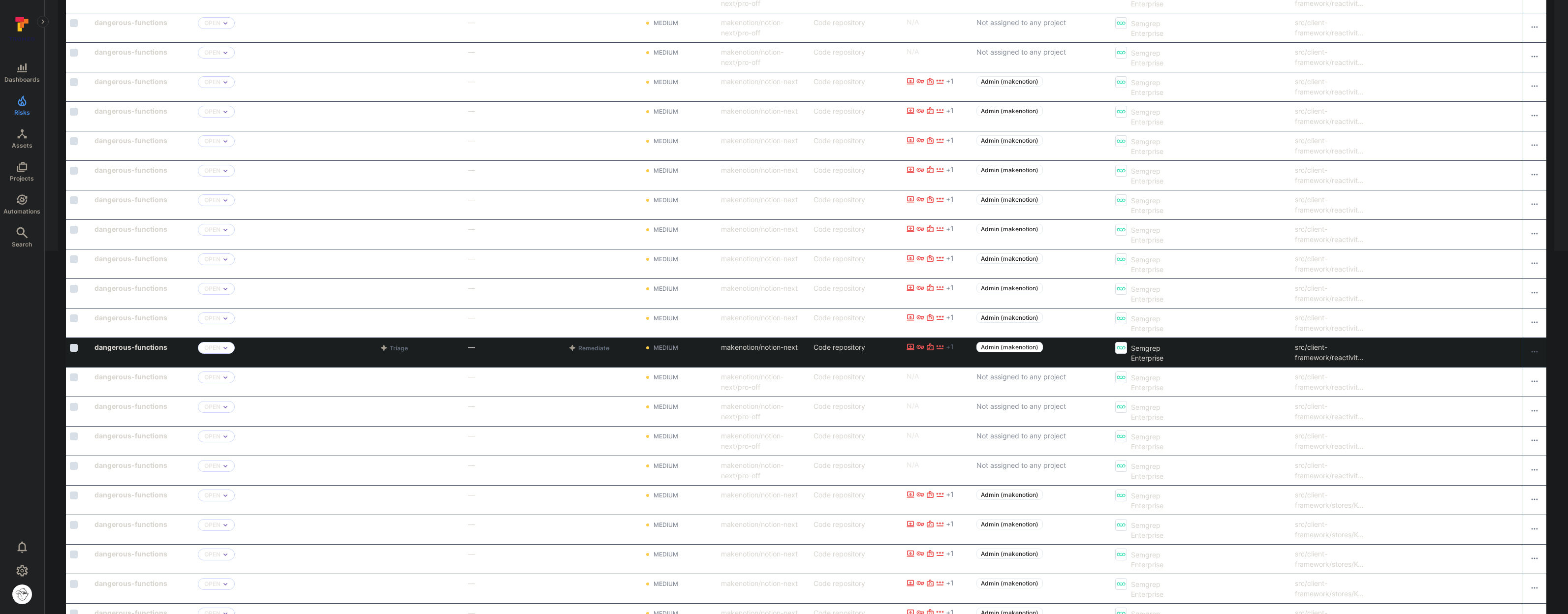
scroll to position [361, 0]
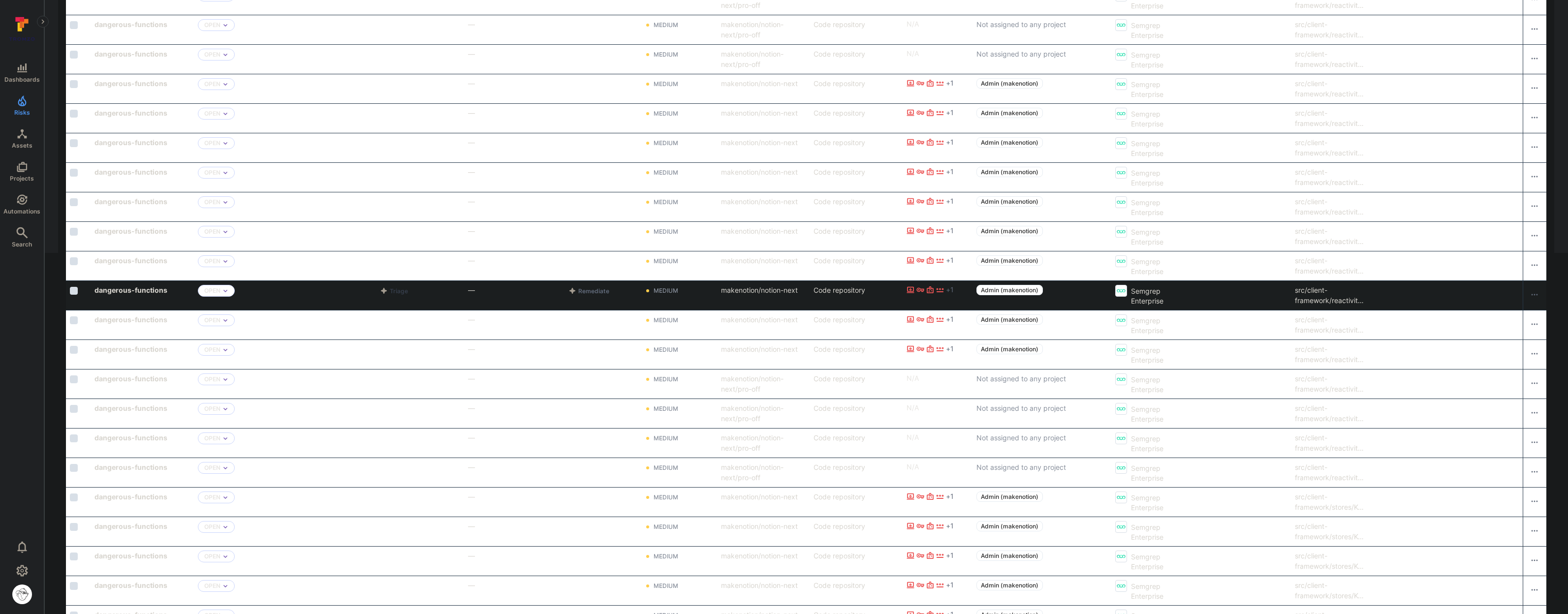
click at [384, 290] on icon "Cell for aiCtx" at bounding box center [384, 290] width 6 height 6
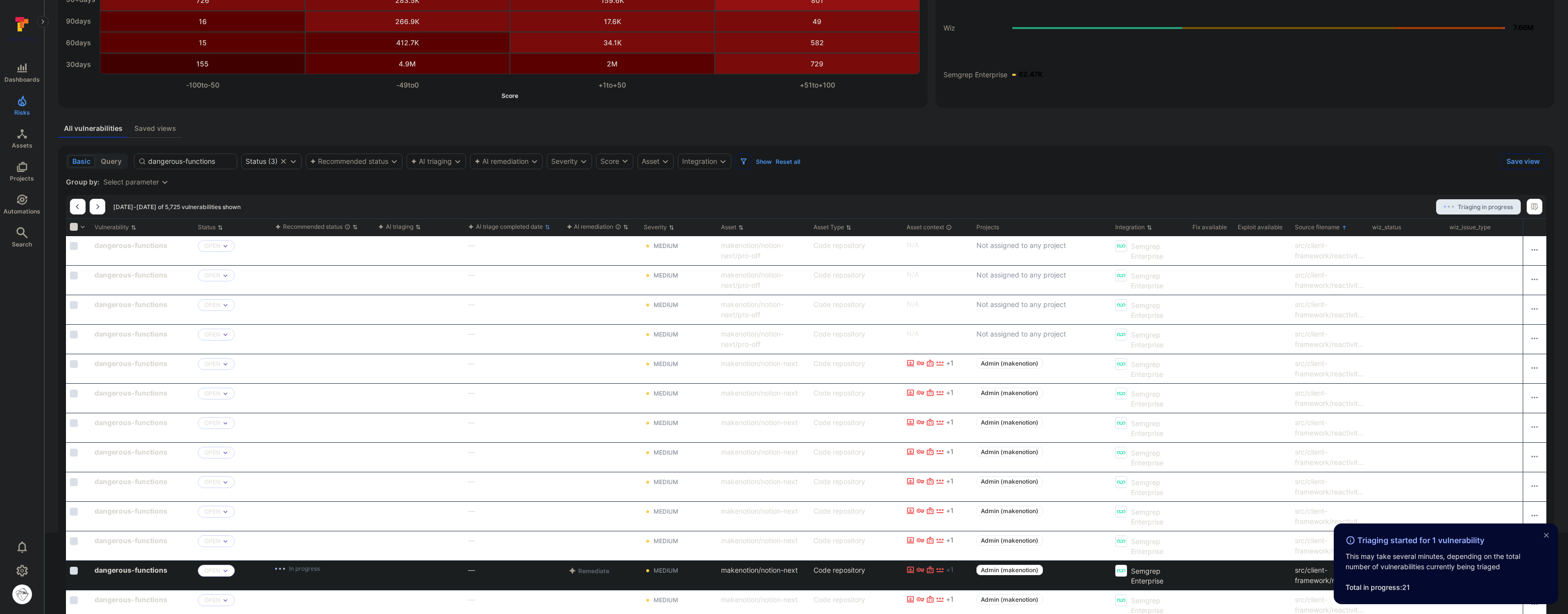
scroll to position [0, 0]
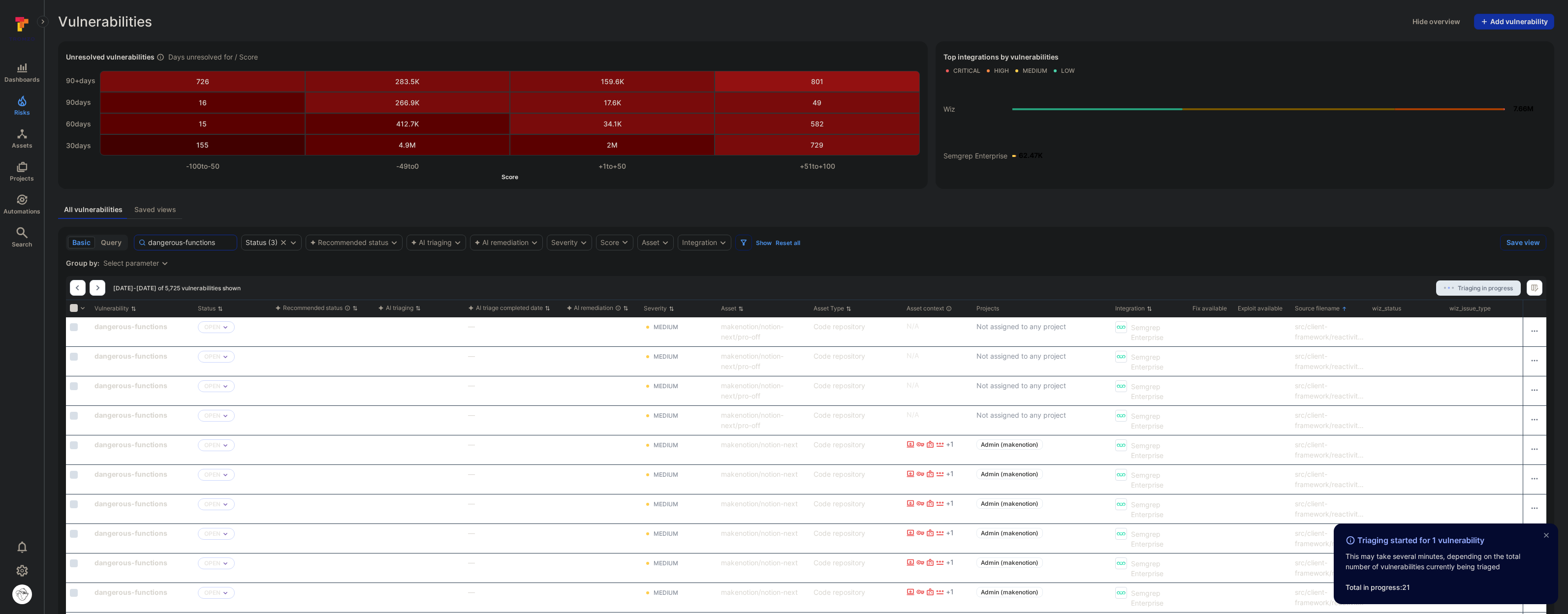
click at [196, 241] on input "dangerous-functions" at bounding box center [190, 242] width 85 height 10
paste input "aws-lambda-permission-unrestricted-source-arn"
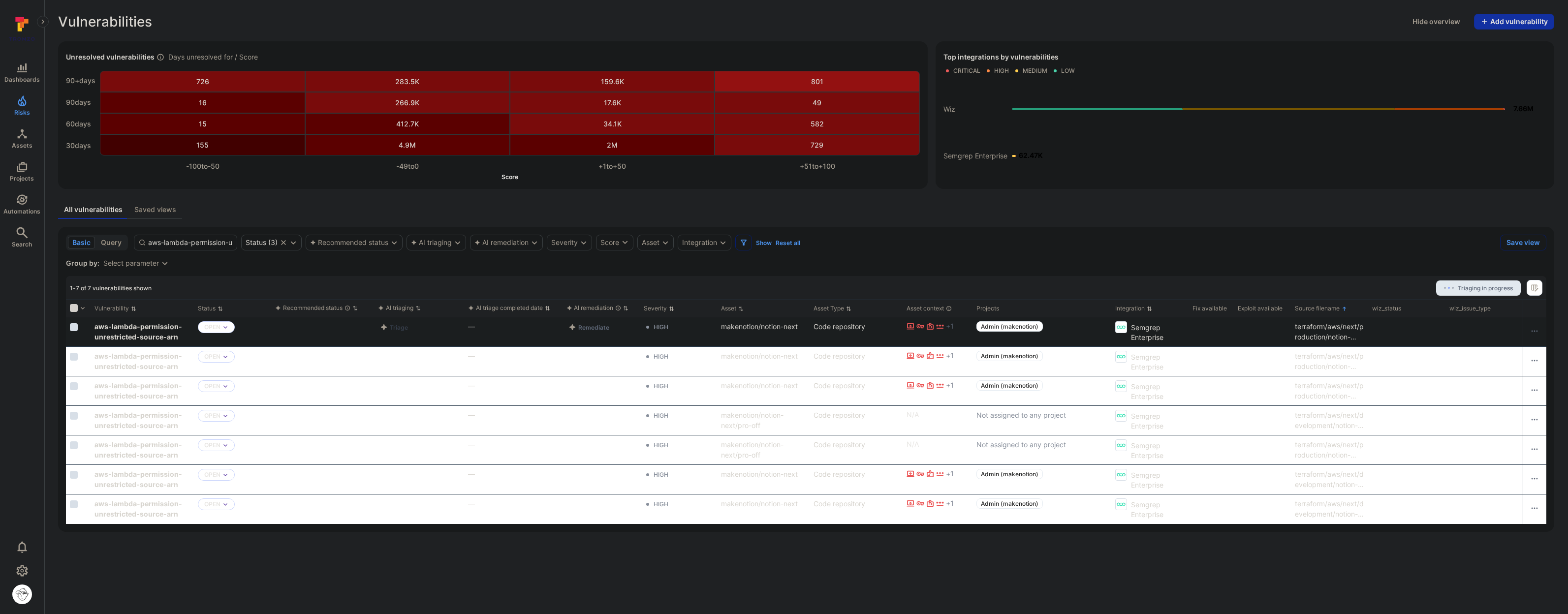
click at [399, 328] on button "Triage" at bounding box center [394, 327] width 32 height 12
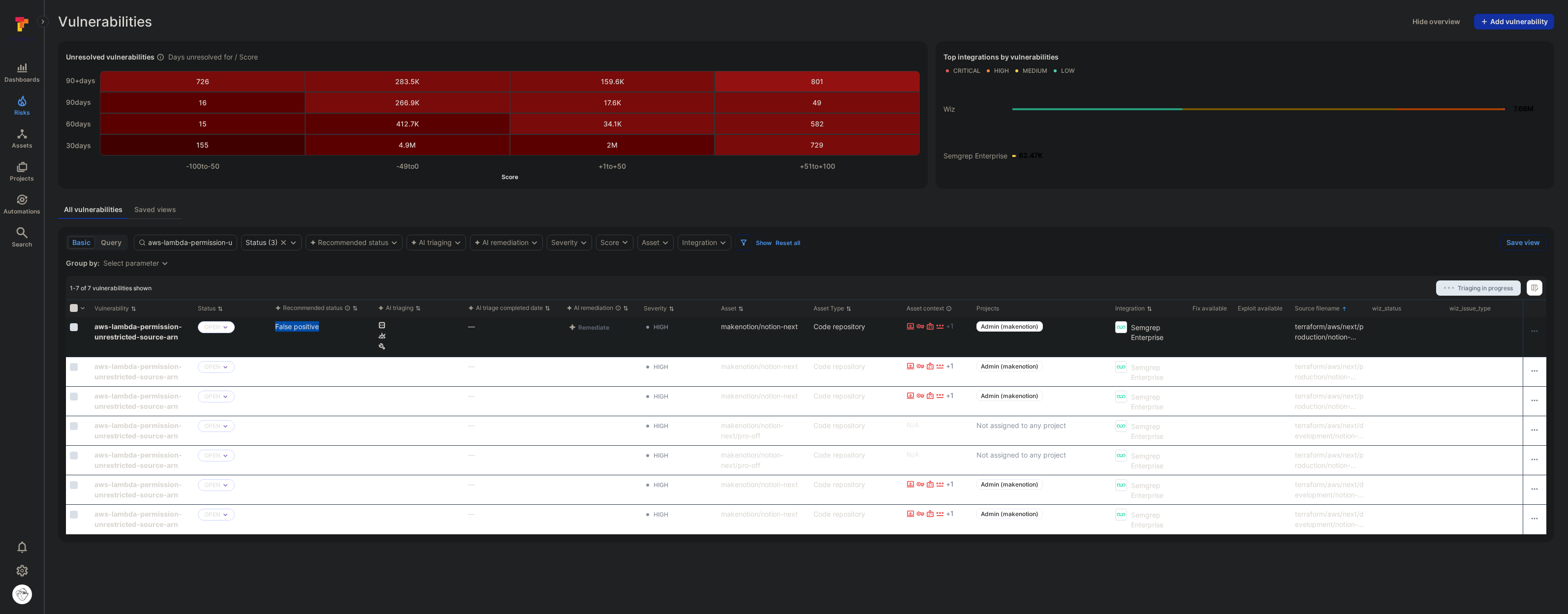
drag, startPoint x: 330, startPoint y: 331, endPoint x: 282, endPoint y: 329, distance: 48.0
click at [282, 329] on p "False positive" at bounding box center [322, 326] width 96 height 10
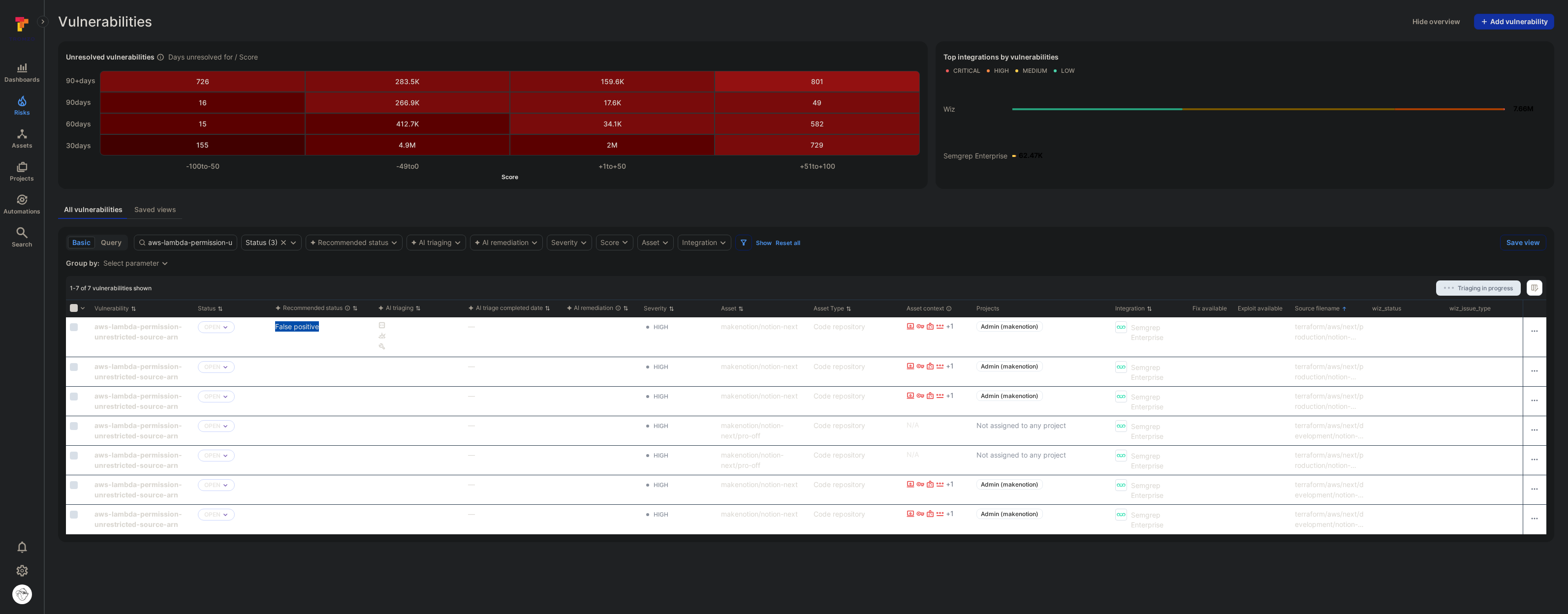
copy p "False positive"
click at [176, 242] on input "aws-lambda-permission-unrestricted-source-arn" at bounding box center [190, 242] width 85 height 10
paste input "remote-property-injection-multi-file"
type input "remote-property-injection-multi-file"
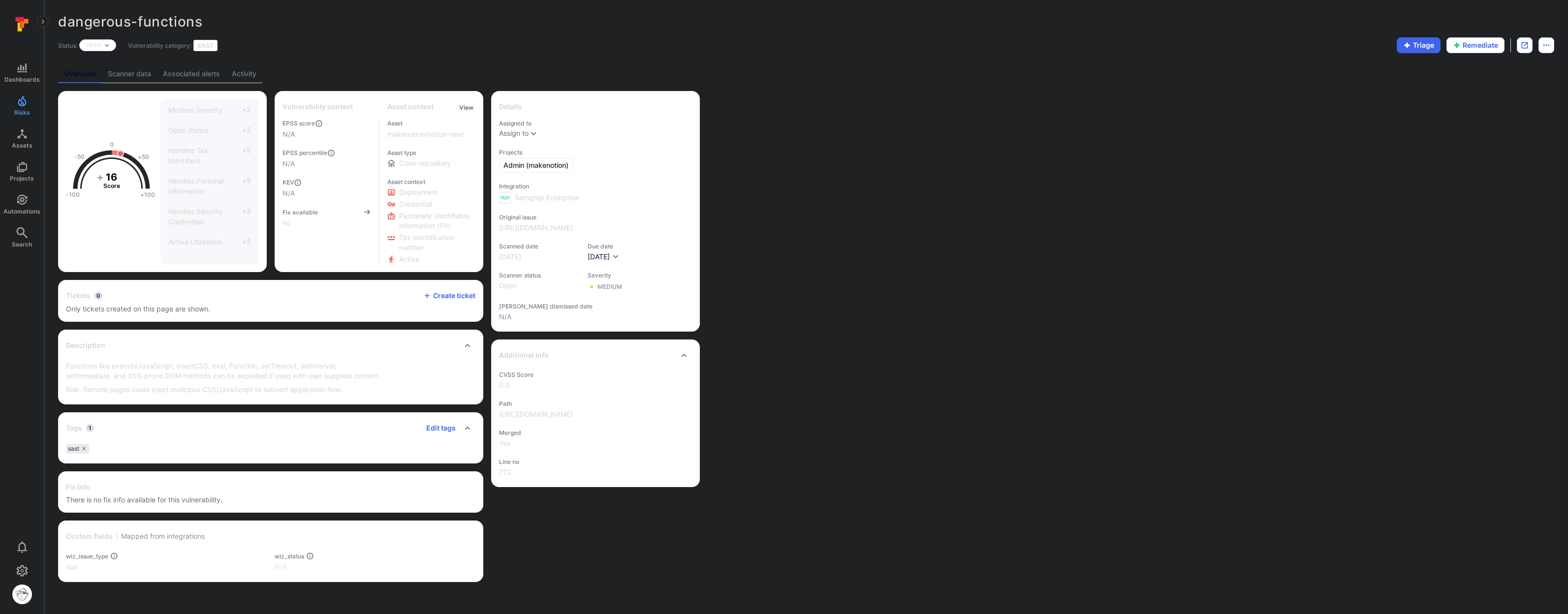
click at [249, 76] on link "Activity" at bounding box center [244, 74] width 36 height 18
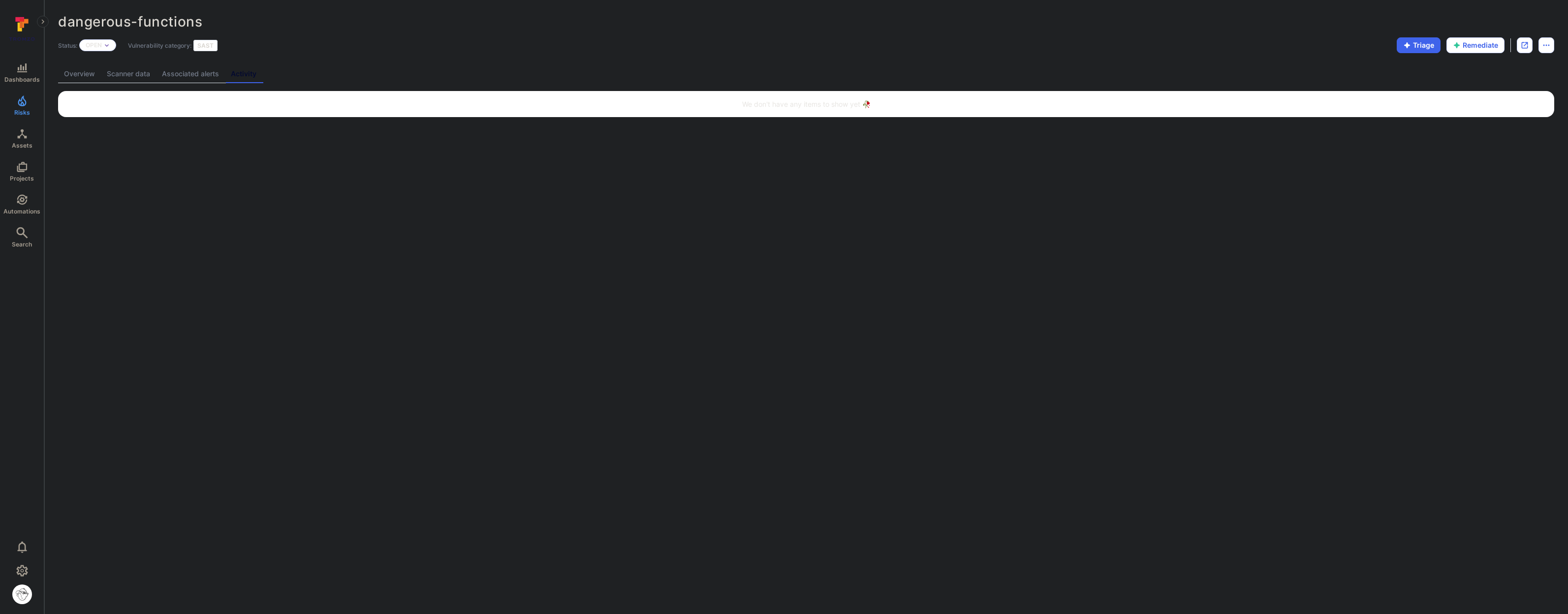
click at [215, 74] on link "Associated alerts" at bounding box center [191, 74] width 69 height 18
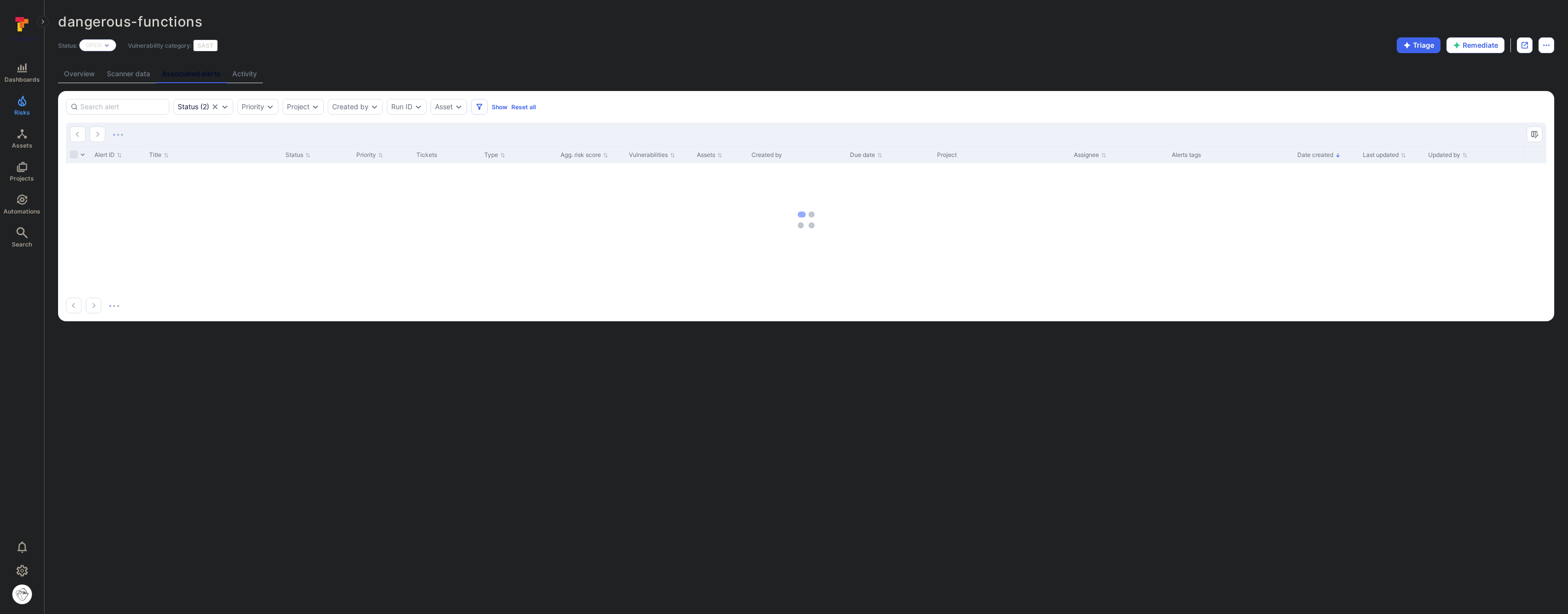
click at [136, 75] on link "Scanner data" at bounding box center [128, 74] width 55 height 18
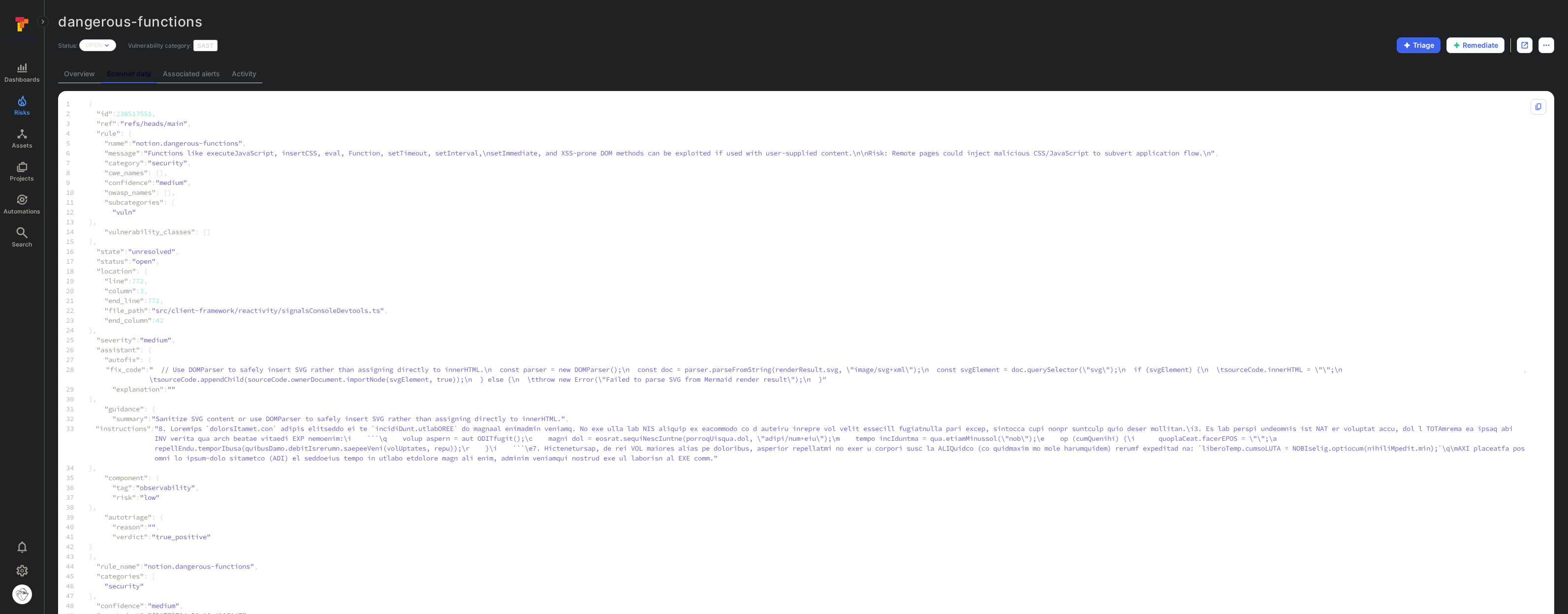
click at [94, 74] on link "Overview" at bounding box center [79, 74] width 43 height 18
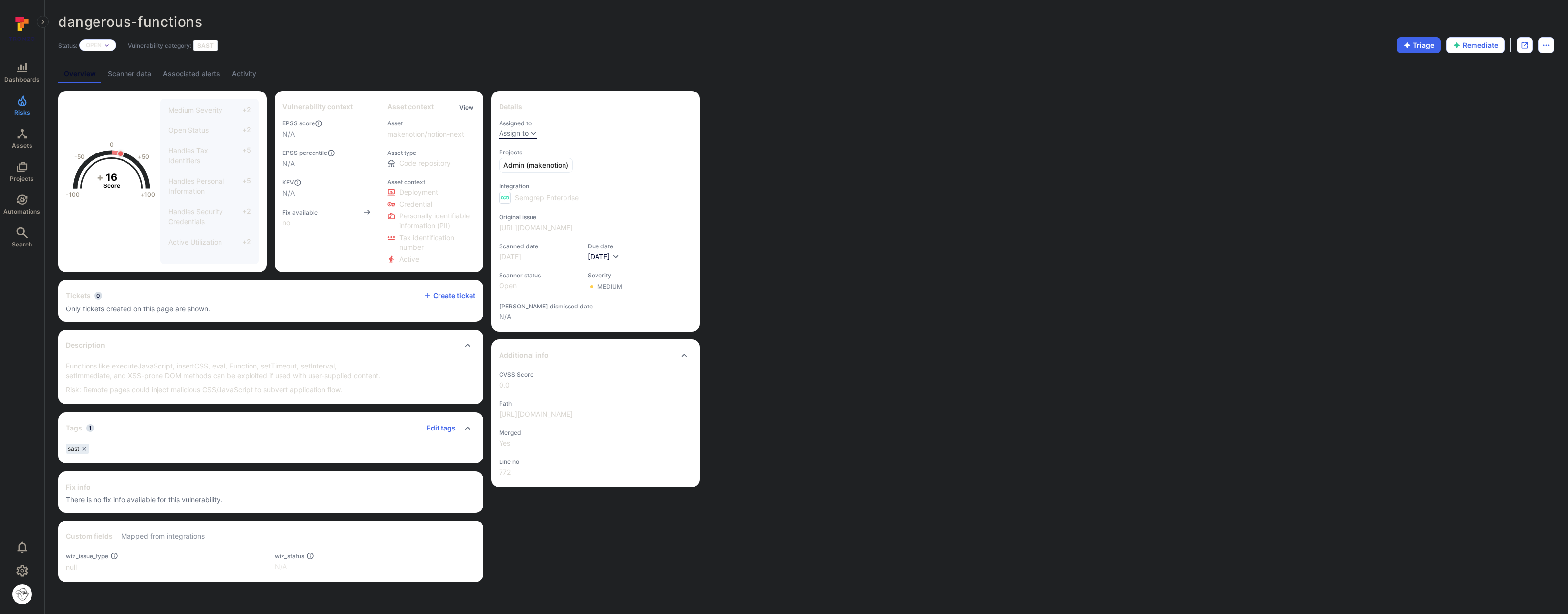
click at [523, 135] on div "Assign to" at bounding box center [514, 133] width 30 height 8
click at [651, 122] on span "Assigned to" at bounding box center [596, 123] width 193 height 8
click at [292, 74] on link "AI triaging" at bounding box center [285, 74] width 45 height 18
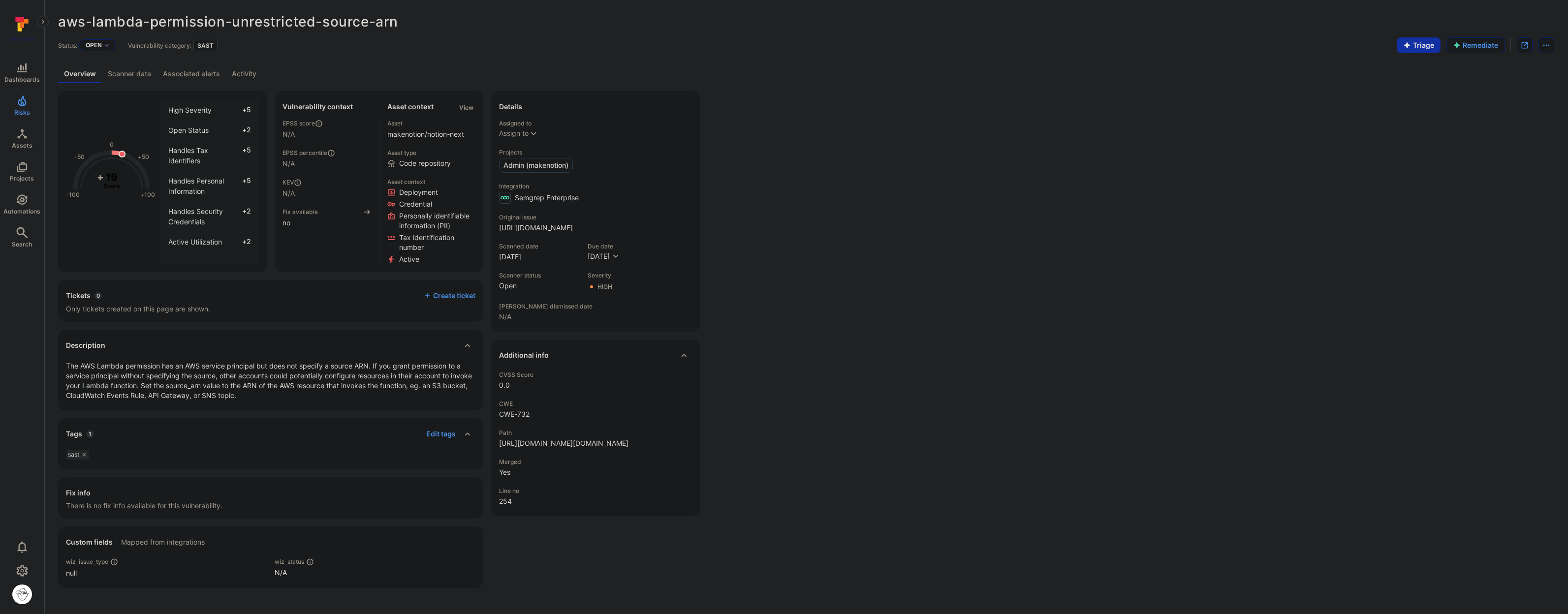
click at [241, 75] on link "Activity" at bounding box center [244, 74] width 36 height 18
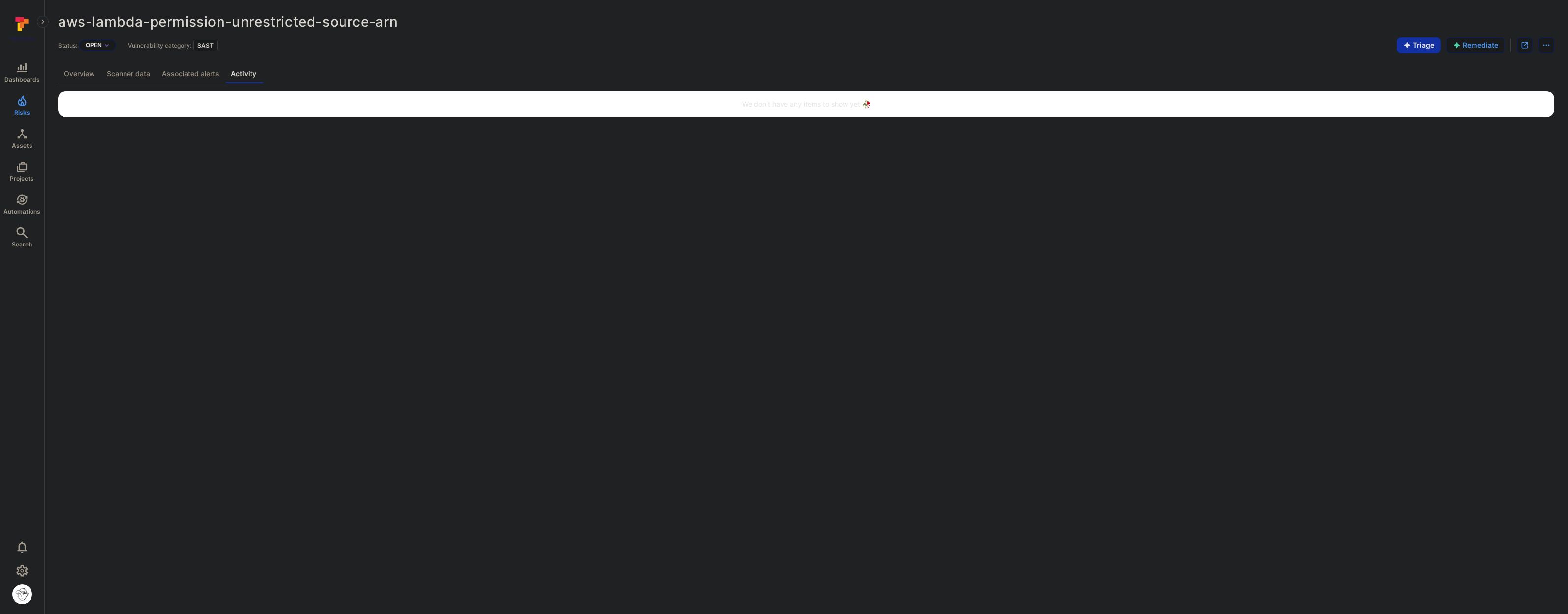
click at [129, 75] on link "Scanner data" at bounding box center [128, 74] width 55 height 18
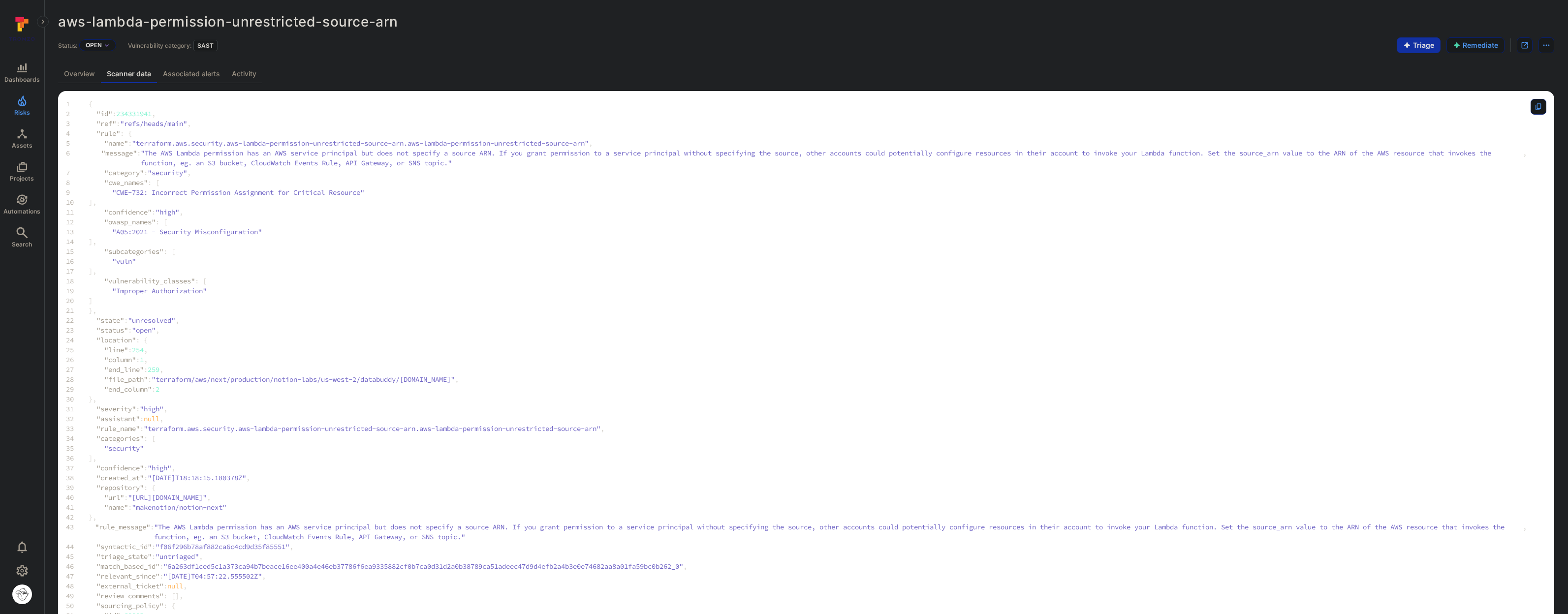
click at [81, 75] on link "Overview" at bounding box center [79, 74] width 43 height 18
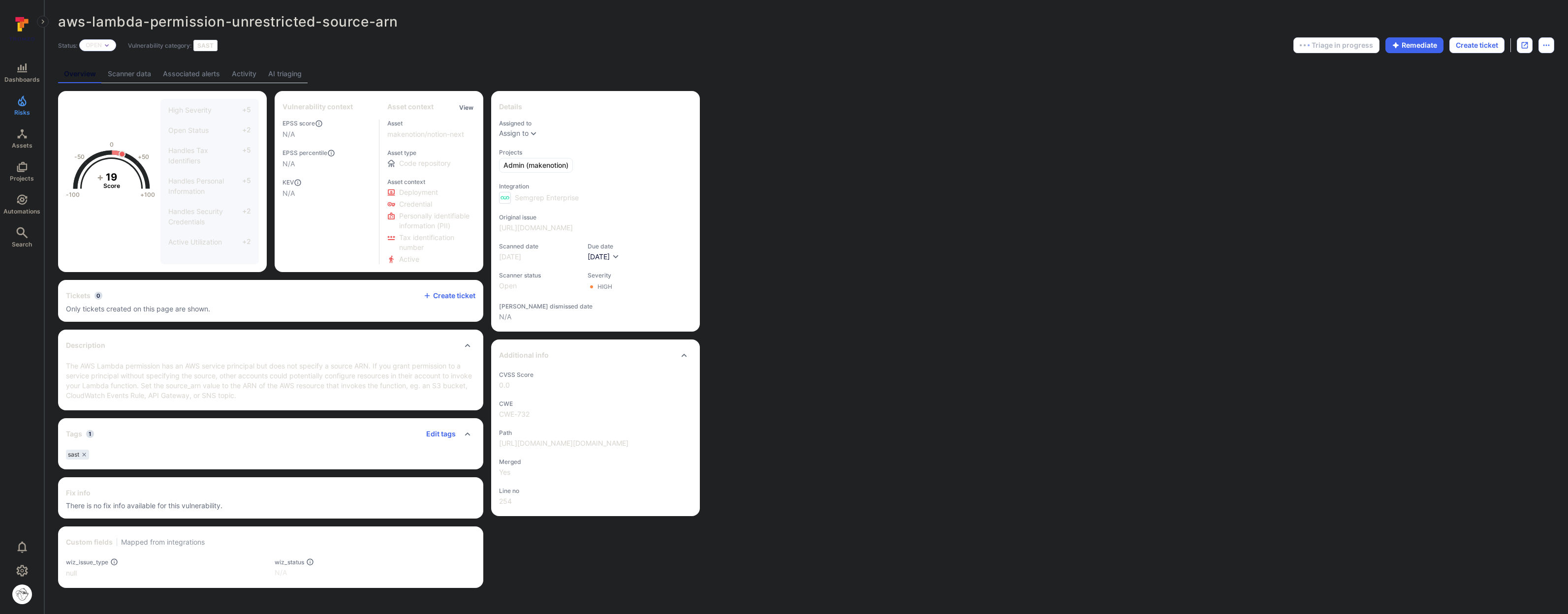
click at [304, 67] on link "AI triaging" at bounding box center [285, 74] width 45 height 18
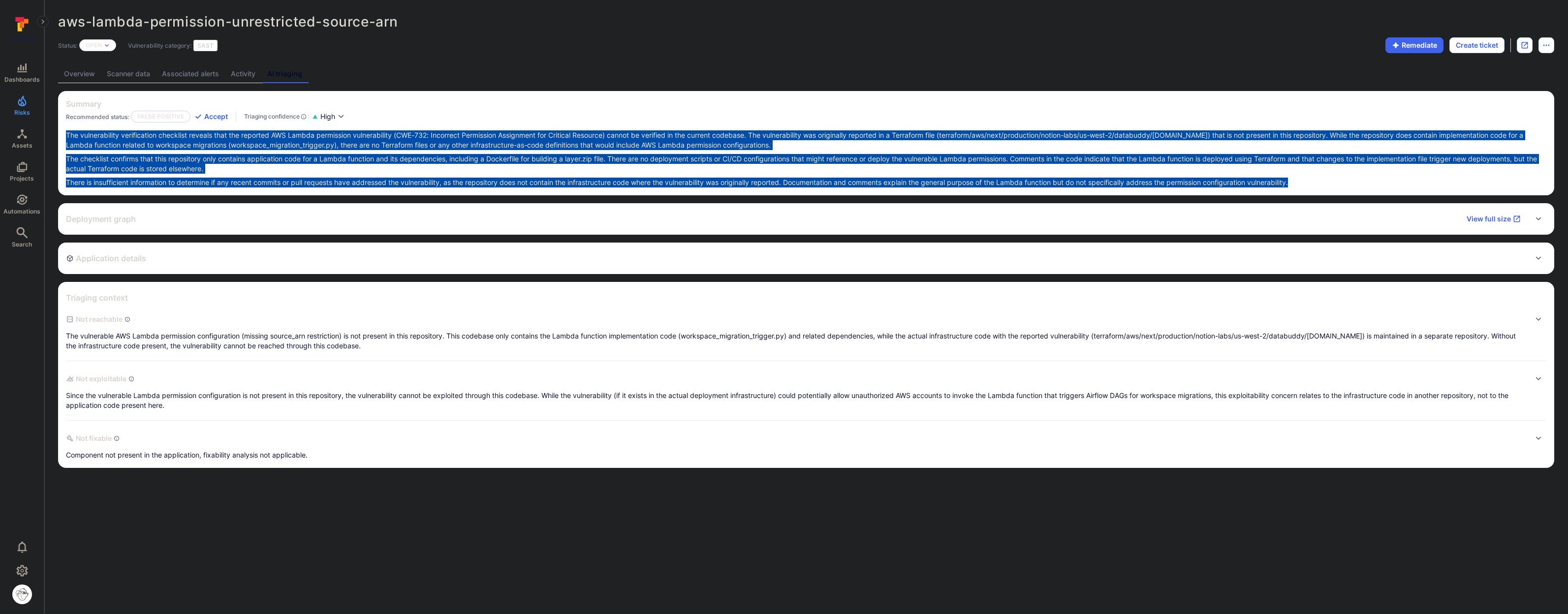
drag, startPoint x: 1377, startPoint y: 184, endPoint x: 52, endPoint y: 133, distance: 1326.0
click at [52, 133] on div "aws-lambda-permission-unrestricted-source-arn ... Show more Status: Open Vulner…" at bounding box center [806, 241] width 1523 height 482
copy div "The vulnerability verification checklist reveals that the reported AWS Lambda p…"
click at [215, 178] on p "There is insufficient information to determine if any recent commits or pull re…" at bounding box center [806, 182] width 1480 height 10
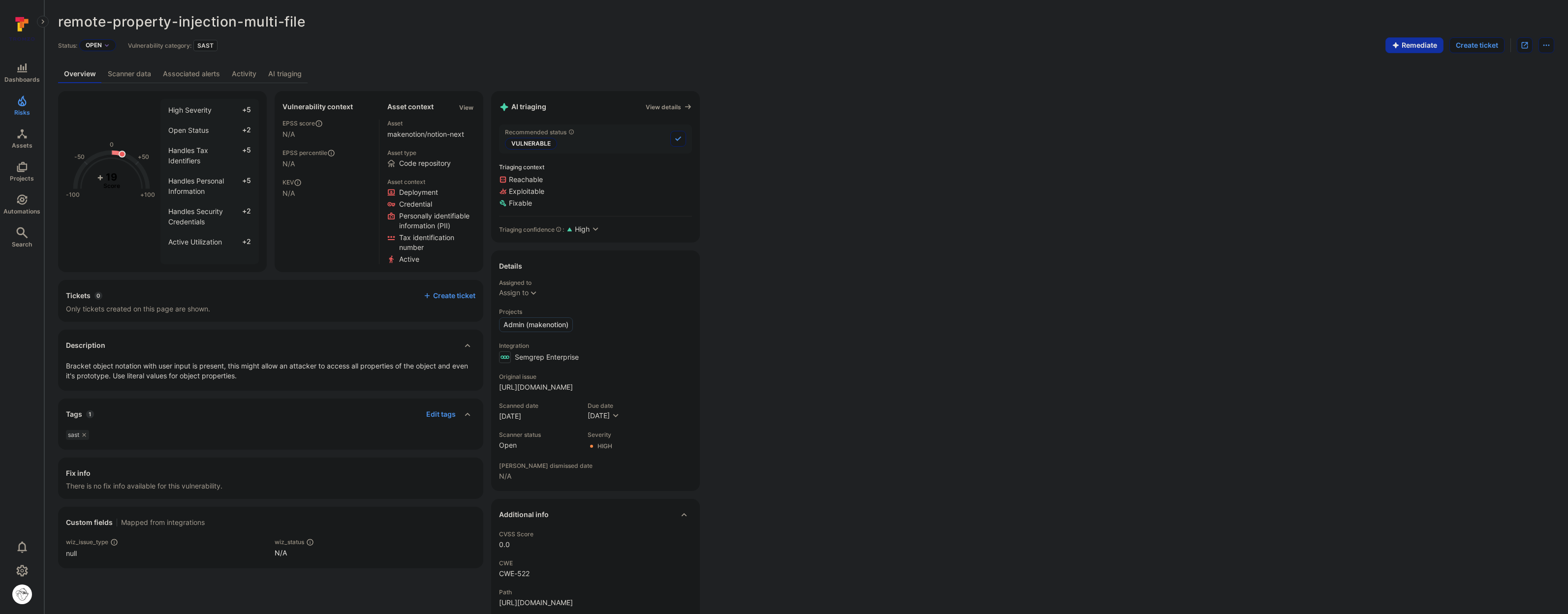
click at [288, 70] on link "AI triaging" at bounding box center [285, 74] width 45 height 18
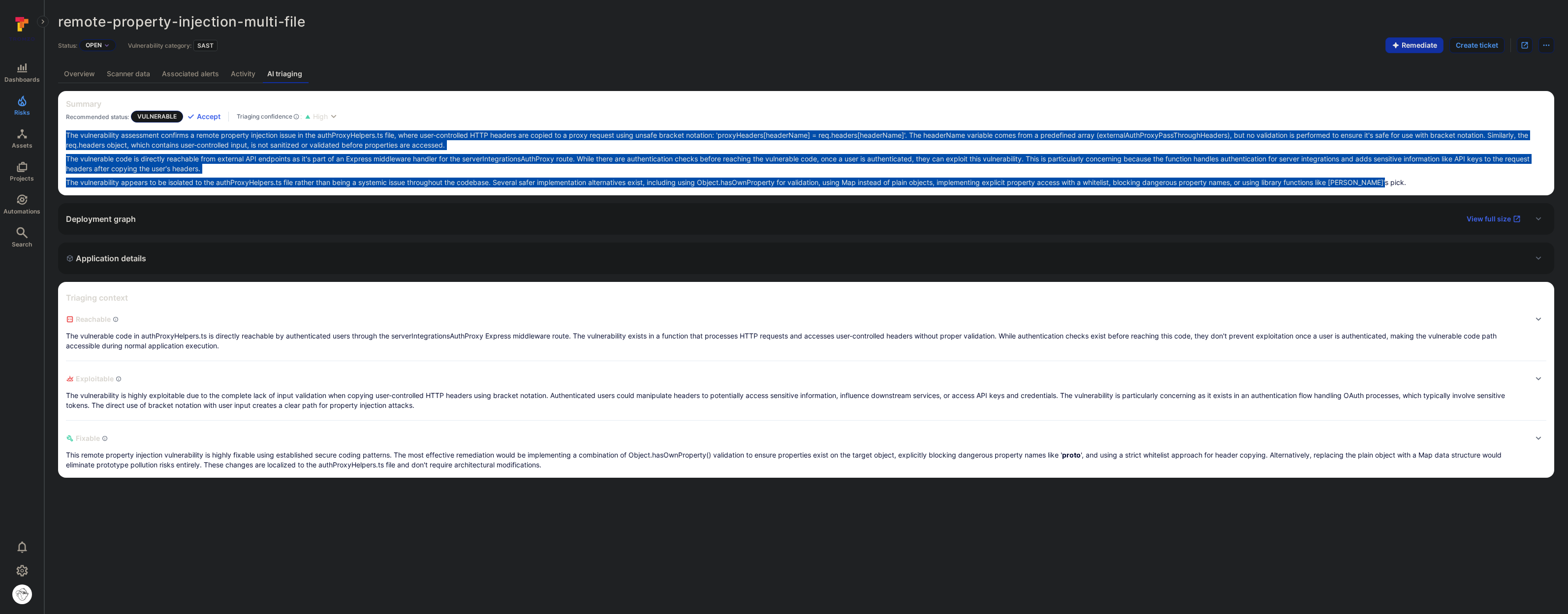
drag, startPoint x: 1400, startPoint y: 181, endPoint x: 66, endPoint y: 131, distance: 1334.9
click at [66, 131] on div "The vulnerability assessment confirms a remote property injection issue in the …" at bounding box center [806, 158] width 1480 height 57
copy div "The vulnerability assessment confirms a remote property injection issue in the …"
